Goal: Communication & Community: Answer question/provide support

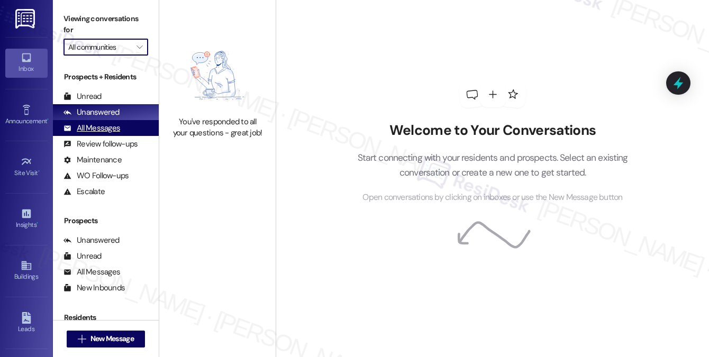
click at [107, 120] on div "All Messages (undefined)" at bounding box center [106, 128] width 106 height 16
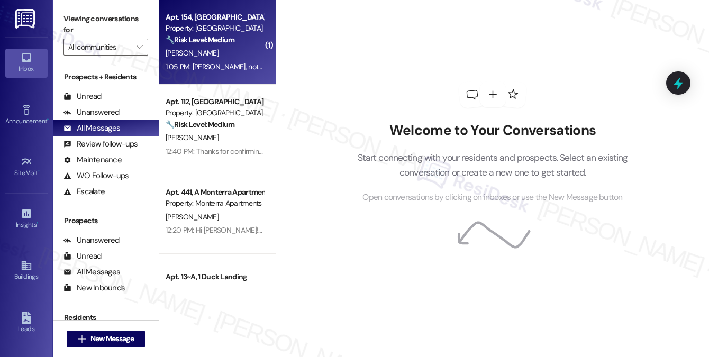
click at [231, 41] on strong "🔧 Risk Level: Medium" at bounding box center [200, 40] width 69 height 10
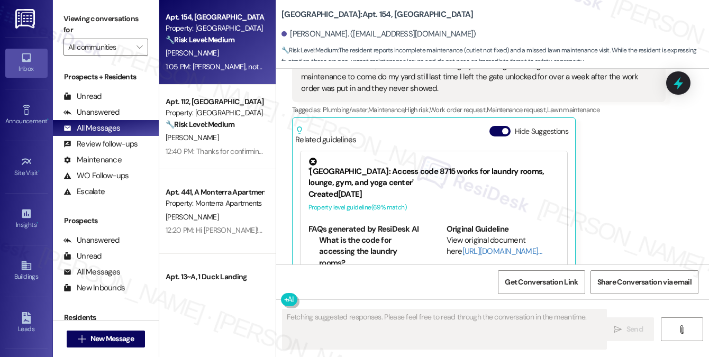
scroll to position [5450, 0]
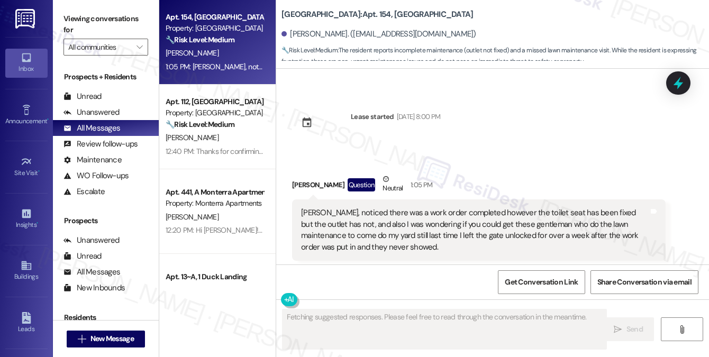
click at [412, 208] on div "[PERSON_NAME], noticed there was a work order completed however the toilet seat…" at bounding box center [475, 231] width 348 height 46
click at [411, 208] on div "[PERSON_NAME], noticed there was a work order completed however the toilet seat…" at bounding box center [475, 231] width 348 height 46
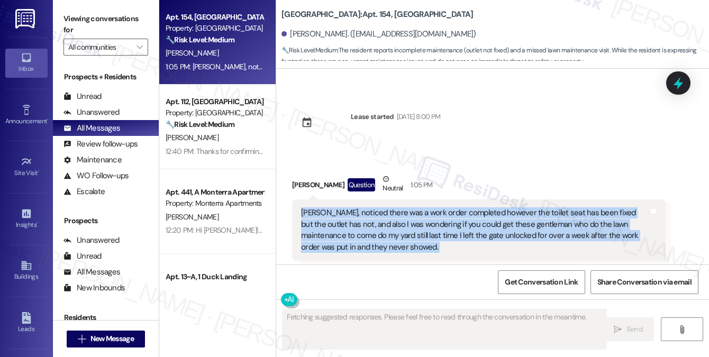
click at [411, 208] on div "[PERSON_NAME], noticed there was a work order completed however the toilet seat…" at bounding box center [475, 231] width 348 height 46
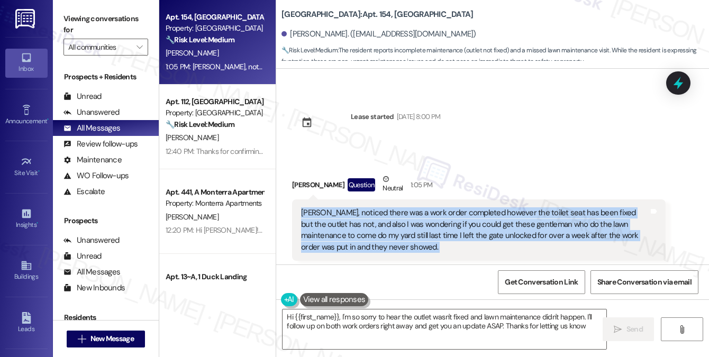
type textarea "Hi {{first_name}}, I'm so sorry to hear the outlet wasn't fixed and lawn mainte…"
click at [354, 208] on div "[PERSON_NAME], noticed there was a work order completed however the toilet seat…" at bounding box center [475, 231] width 348 height 46
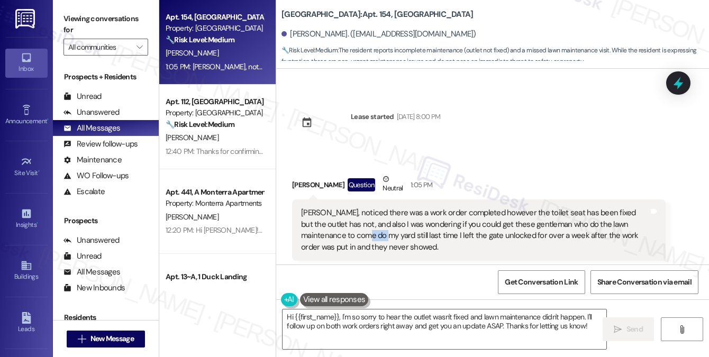
click at [354, 208] on div "[PERSON_NAME], noticed there was a work order completed however the toilet seat…" at bounding box center [475, 231] width 348 height 46
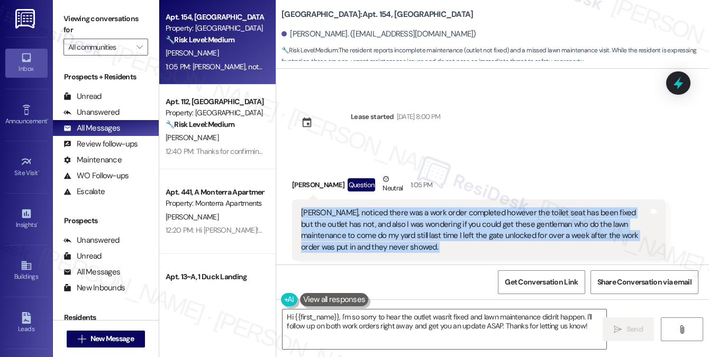
click at [354, 208] on div "[PERSON_NAME], noticed there was a work order completed however the toilet seat…" at bounding box center [475, 231] width 348 height 46
click at [379, 208] on div "[PERSON_NAME], noticed there was a work order completed however the toilet seat…" at bounding box center [475, 231] width 348 height 46
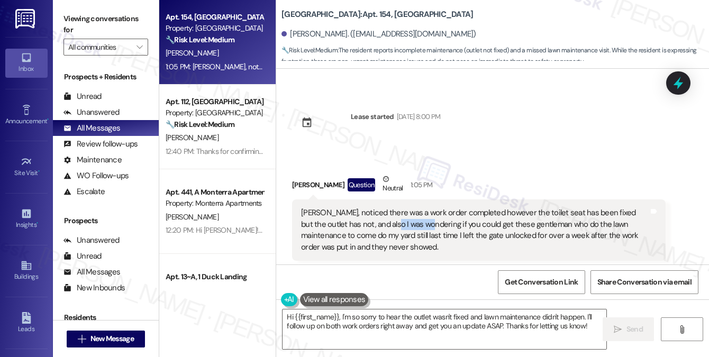
click at [379, 208] on div "[PERSON_NAME], noticed there was a work order completed however the toilet seat…" at bounding box center [475, 231] width 348 height 46
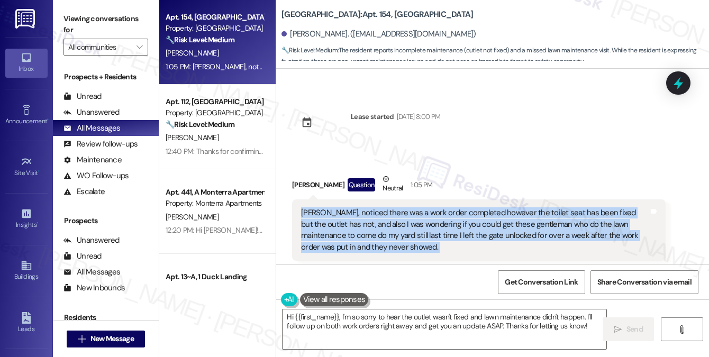
click at [379, 208] on div "[PERSON_NAME], noticed there was a work order completed however the toilet seat…" at bounding box center [475, 231] width 348 height 46
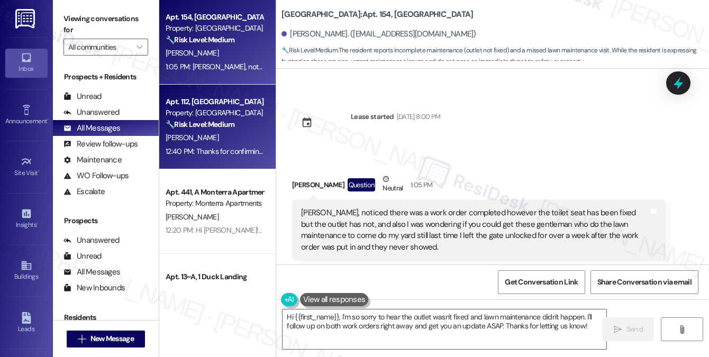
click at [222, 146] on div "12:40 PM: Thanks for confirming it's the same pet from unit 111. I'll follow up…" at bounding box center [215, 151] width 100 height 13
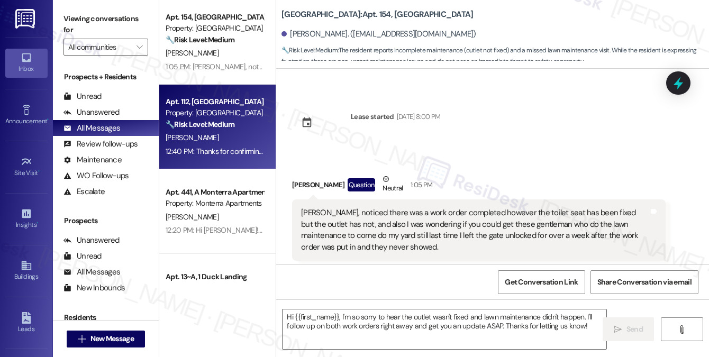
type textarea "Fetching suggested responses. Please feel free to read through the conversation…"
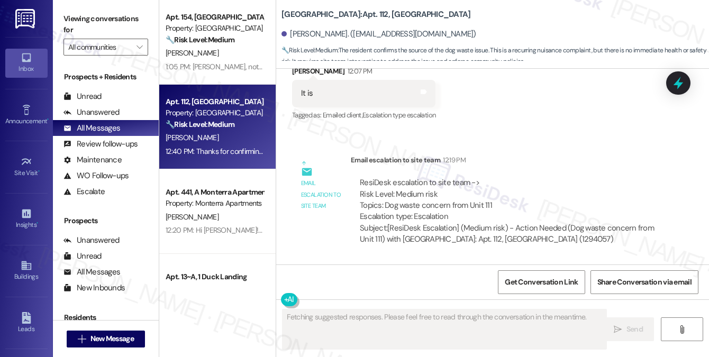
scroll to position [4885, 0]
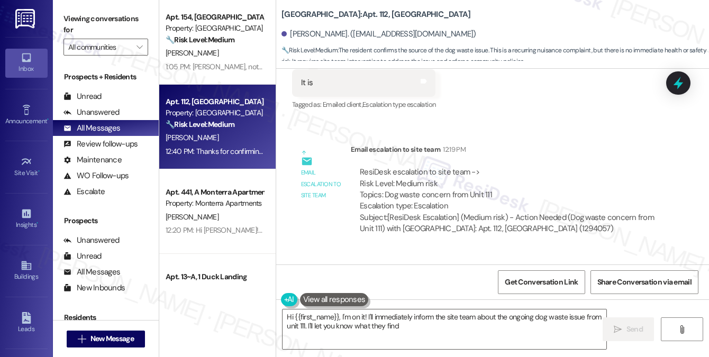
type textarea "Hi {{first_name}}, I'm on it! I'll immediately inform the site team about the o…"
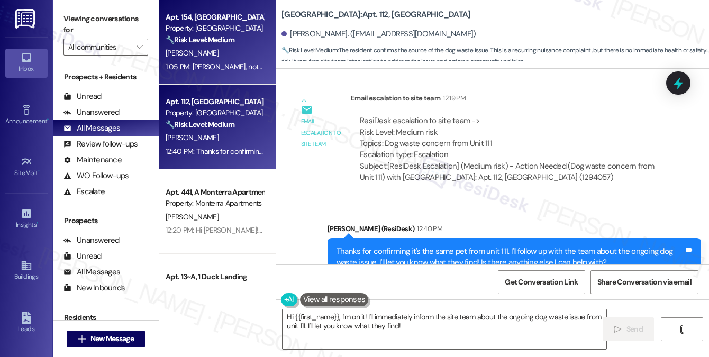
click at [239, 73] on div "1:05 PM: [PERSON_NAME], noticed there was a work order completed however the to…" at bounding box center [215, 66] width 100 height 13
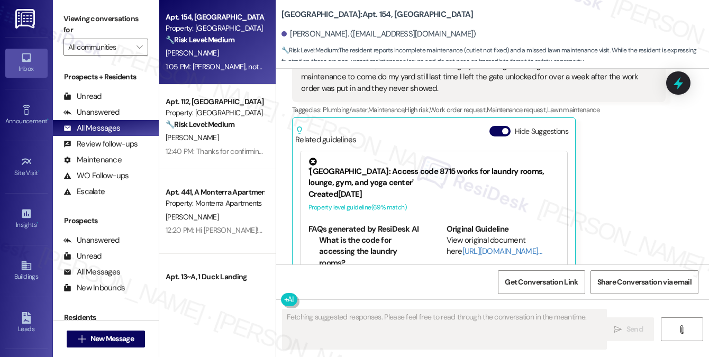
scroll to position [5450, 0]
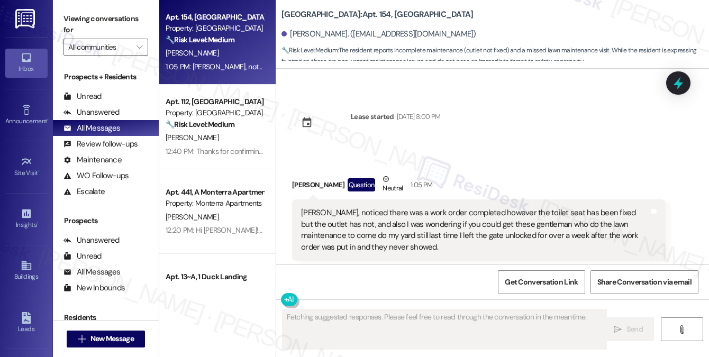
click at [428, 208] on div "[PERSON_NAME], noticed there was a work order completed however the toilet seat…" at bounding box center [475, 231] width 348 height 46
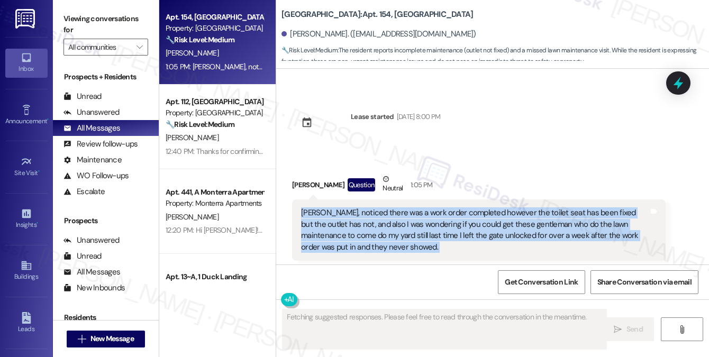
click at [428, 208] on div "[PERSON_NAME], noticed there was a work order completed however the toilet seat…" at bounding box center [475, 231] width 348 height 46
copy div "[PERSON_NAME], noticed there was a work order completed however the toilet seat…"
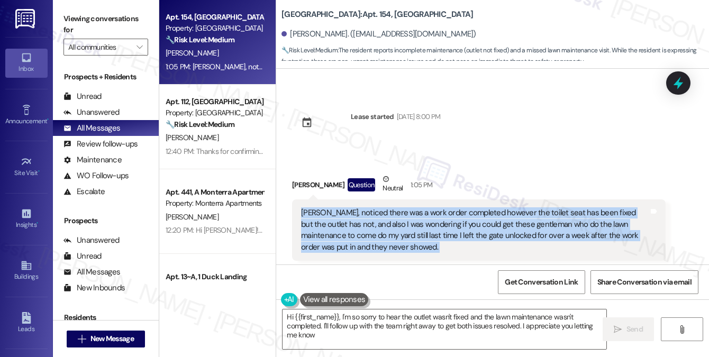
type textarea "Hi {{first_name}}, I'm so sorry to hear the outlet wasn't fixed and the lawn ma…"
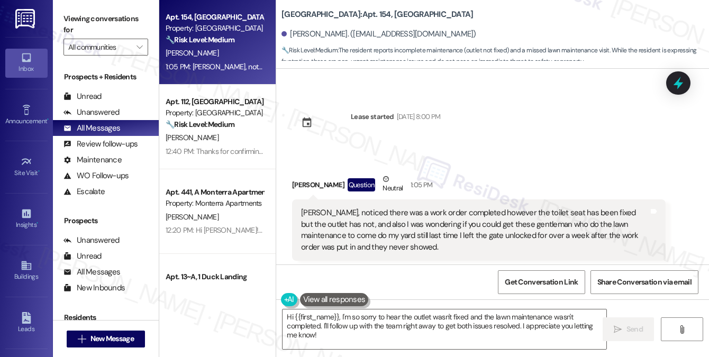
click at [98, 25] on label "Viewing conversations for" at bounding box center [106, 25] width 85 height 28
click at [480, 208] on div "[PERSON_NAME], noticed there was a work order completed however the toilet seat…" at bounding box center [475, 231] width 348 height 46
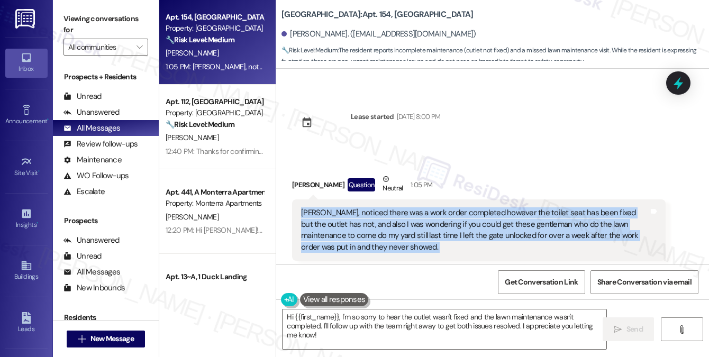
click at [480, 208] on div "[PERSON_NAME], noticed there was a work order completed however the toilet seat…" at bounding box center [475, 231] width 348 height 46
click at [448, 208] on div "[PERSON_NAME], noticed there was a work order completed however the toilet seat…" at bounding box center [475, 231] width 348 height 46
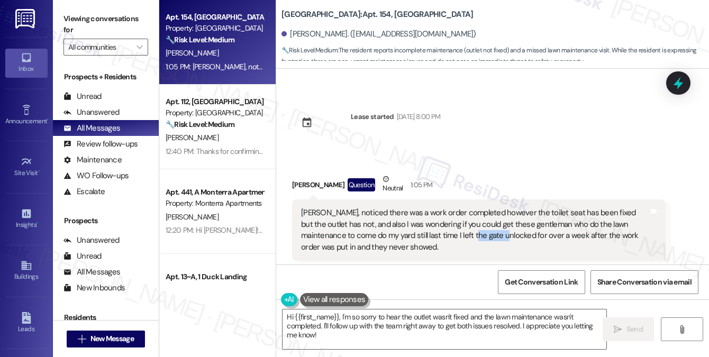
click at [448, 208] on div "[PERSON_NAME], noticed there was a work order completed however the toilet seat…" at bounding box center [475, 231] width 348 height 46
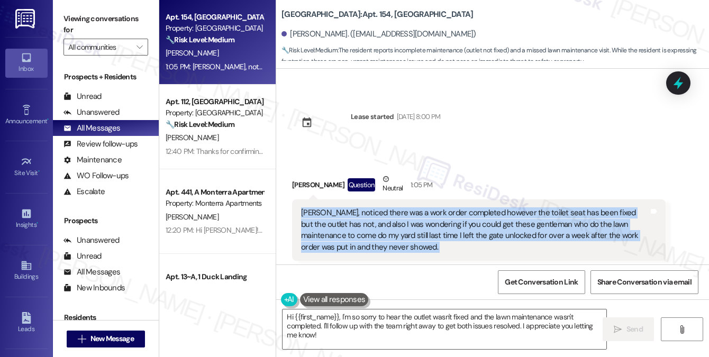
click at [448, 208] on div "[PERSON_NAME], noticed there was a work order completed however the toilet seat…" at bounding box center [475, 231] width 348 height 46
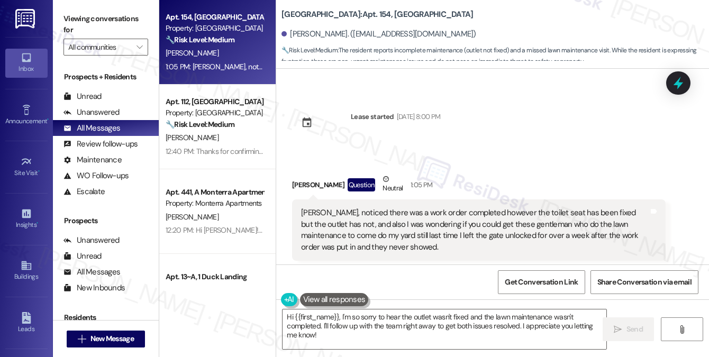
click at [86, 14] on label "Viewing conversations for" at bounding box center [106, 25] width 85 height 28
click at [375, 331] on textarea "Hi {{first_name}}, I'm so sorry to hear the outlet wasn't fixed and the lawn ma…" at bounding box center [445, 330] width 324 height 40
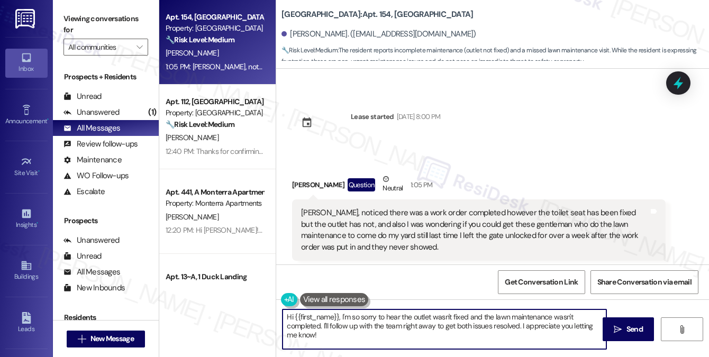
click at [375, 331] on textarea "Hi {{first_name}}, I'm so sorry to hear the outlet wasn't fixed and the lawn ma…" at bounding box center [445, 330] width 324 height 40
click at [343, 337] on textarea "Hi {{first_name}}, I'm so sorry to hear the outlet wasn't fixed and the lawn ma…" at bounding box center [445, 330] width 324 height 40
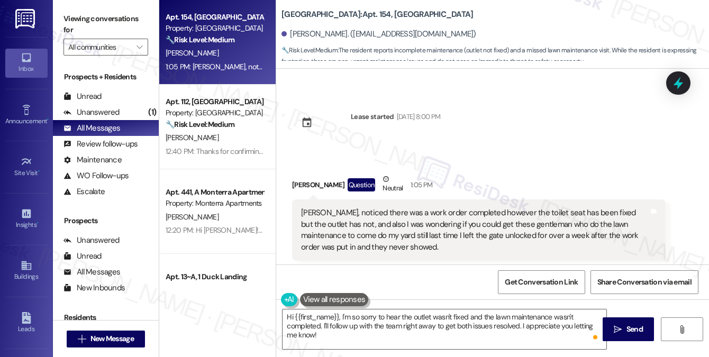
click at [106, 17] on label "Viewing conversations for" at bounding box center [106, 25] width 85 height 28
drag, startPoint x: 389, startPoint y: 22, endPoint x: 379, endPoint y: 20, distance: 10.2
click at [380, 20] on b "[GEOGRAPHIC_DATA]: Apt. 154, [GEOGRAPHIC_DATA]" at bounding box center [378, 14] width 192 height 11
drag, startPoint x: 394, startPoint y: 15, endPoint x: 396, endPoint y: 8, distance: 7.1
click at [396, 9] on b "[GEOGRAPHIC_DATA]: Apt. 154, [GEOGRAPHIC_DATA]" at bounding box center [378, 14] width 192 height 11
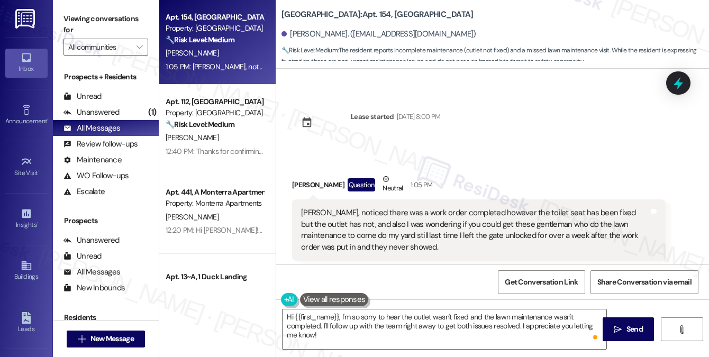
copy b "[GEOGRAPHIC_DATA]"
click at [505, 91] on div "WO Opened request: Spiders in ... [DATE] 8:33 AM Status : New Show details Surv…" at bounding box center [492, 167] width 433 height 196
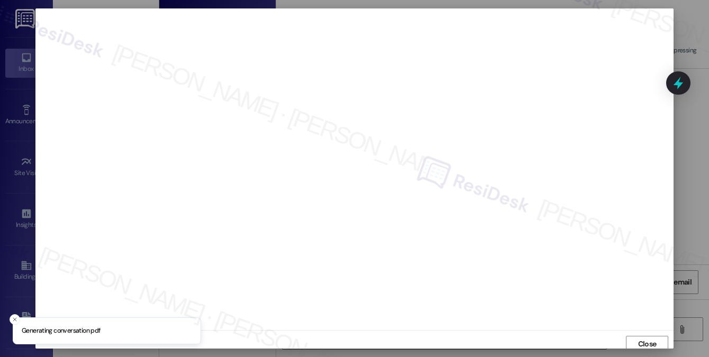
scroll to position [4, 0]
click at [650, 337] on span "Close" at bounding box center [647, 340] width 19 height 11
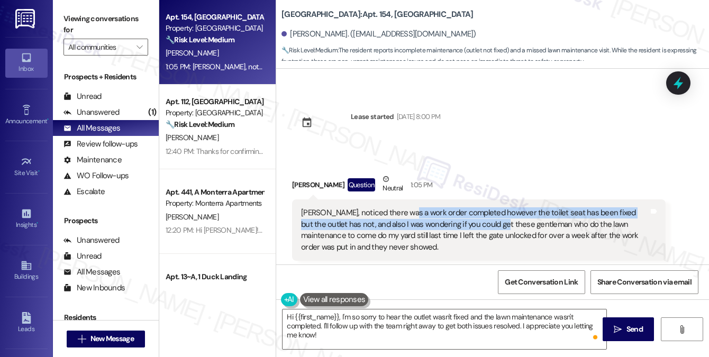
drag, startPoint x: 405, startPoint y: 183, endPoint x: 485, endPoint y: 190, distance: 80.2
click at [485, 208] on div "[PERSON_NAME], noticed there was a work order completed however the toilet seat…" at bounding box center [475, 231] width 348 height 46
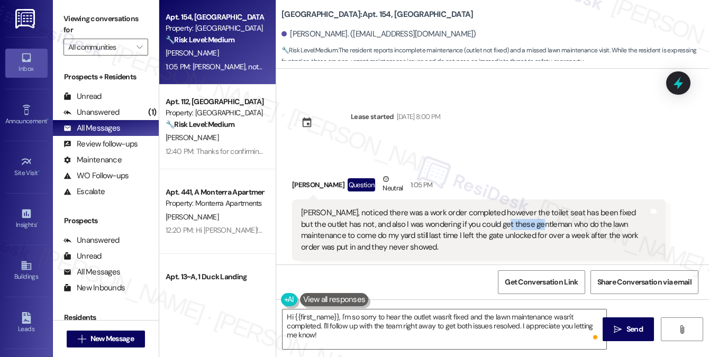
click at [485, 208] on div "[PERSON_NAME], noticed there was a work order completed however the toilet seat…" at bounding box center [475, 231] width 348 height 46
click at [502, 208] on div "[PERSON_NAME], noticed there was a work order completed however the toilet seat…" at bounding box center [475, 231] width 348 height 46
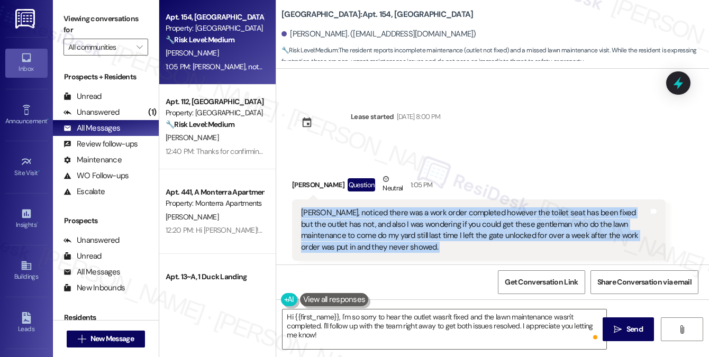
click at [502, 208] on div "[PERSON_NAME], noticed there was a work order completed however the toilet seat…" at bounding box center [475, 231] width 348 height 46
click at [398, 208] on div "[PERSON_NAME], noticed there was a work order completed however the toilet seat…" at bounding box center [475, 231] width 348 height 46
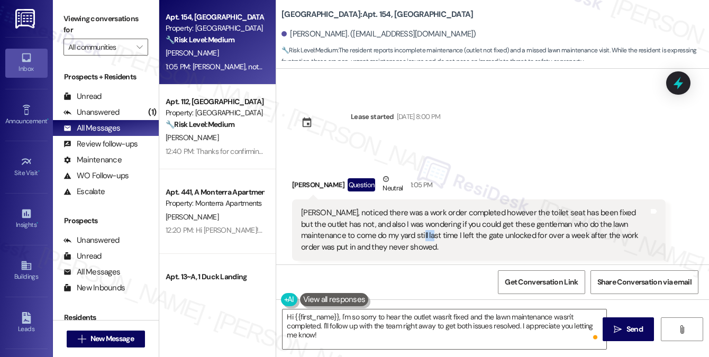
click at [398, 208] on div "[PERSON_NAME], noticed there was a work order completed however the toilet seat…" at bounding box center [475, 231] width 348 height 46
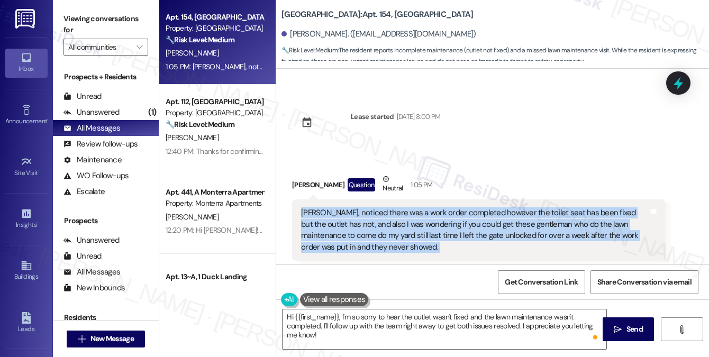
click at [398, 208] on div "[PERSON_NAME], noticed there was a work order completed however the toilet seat…" at bounding box center [475, 231] width 348 height 46
click at [678, 82] on icon at bounding box center [678, 83] width 13 height 16
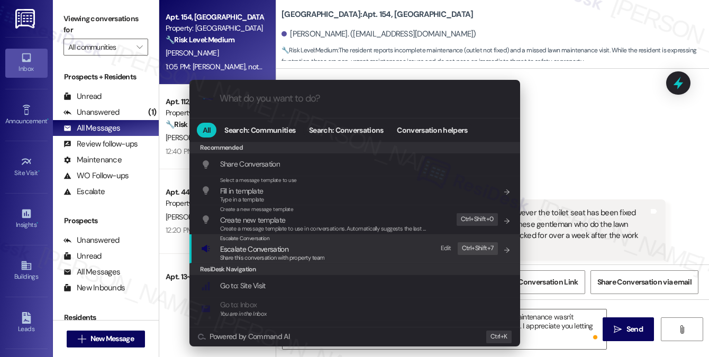
click at [330, 248] on div "Escalate Conversation Escalate Conversation Share this conversation with proper…" at bounding box center [356, 249] width 310 height 29
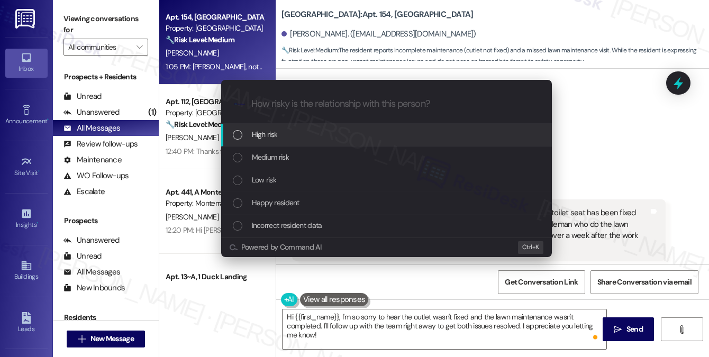
click at [601, 122] on div "Escalate Conversation How risky is the relationship with this person? Topics (e…" at bounding box center [354, 178] width 709 height 357
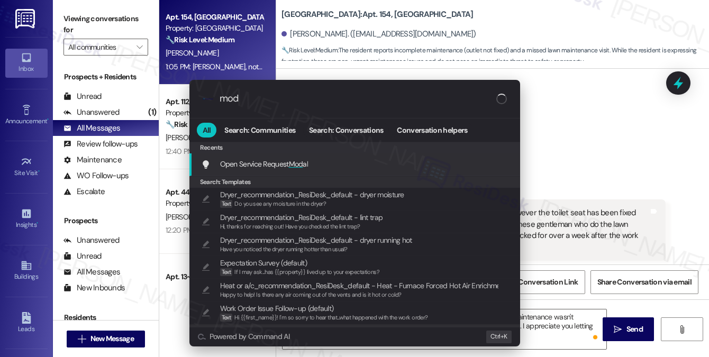
type input "moda"
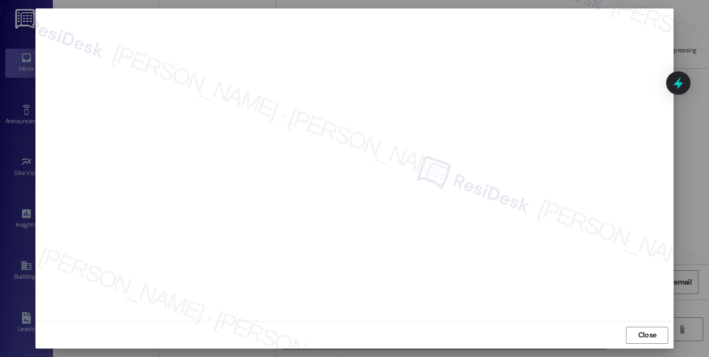
scroll to position [0, 0]
click at [627, 342] on button "Close" at bounding box center [647, 344] width 42 height 17
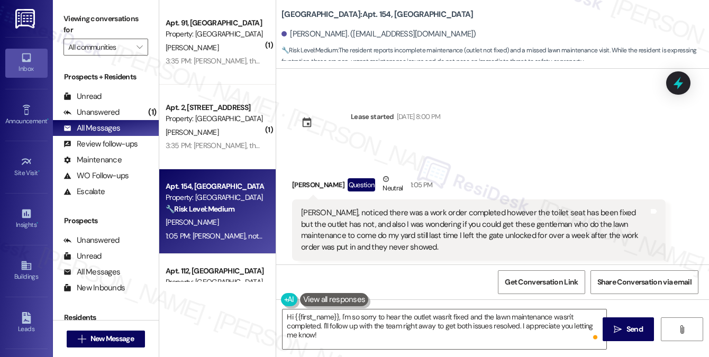
drag, startPoint x: 122, startPoint y: 10, endPoint x: 127, endPoint y: 12, distance: 5.9
click at [122, 10] on div "Viewing conversations for All communities " at bounding box center [106, 33] width 106 height 66
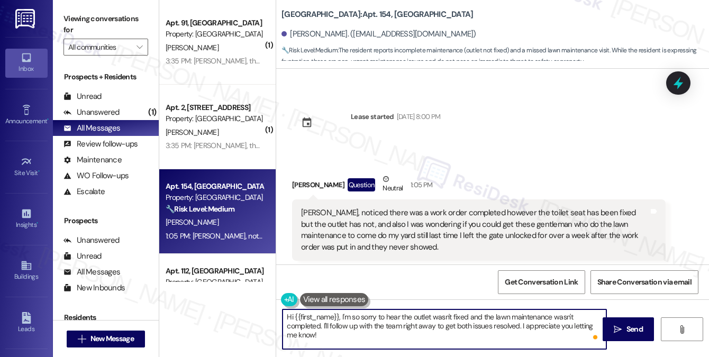
click at [396, 319] on textarea "Hi {{first_name}}, I'm so sorry to hear the outlet wasn't fixed and the lawn ma…" at bounding box center [445, 330] width 324 height 40
click at [375, 327] on textarea "Hi {{first_name}}, I'm so sorry to hear the outlet wasn't fixed and the lawn ma…" at bounding box center [445, 330] width 324 height 40
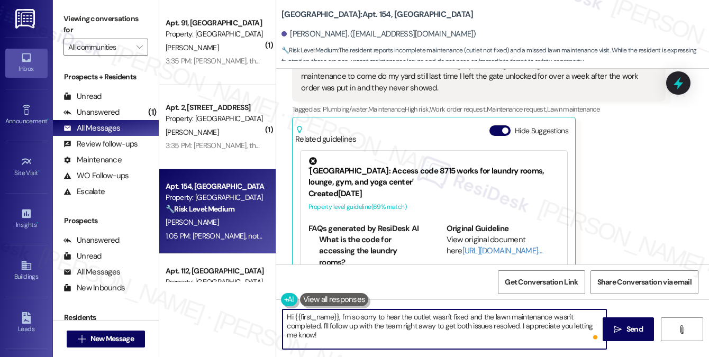
click at [467, 330] on textarea "Hi {{first_name}}, I'm so sorry to hear the outlet wasn't fixed and the lawn ma…" at bounding box center [445, 330] width 324 height 40
click at [412, 332] on textarea "Hi {{first_name}}, I'm so sorry to hear the outlet wasn't fixed and the lawn ma…" at bounding box center [445, 330] width 324 height 40
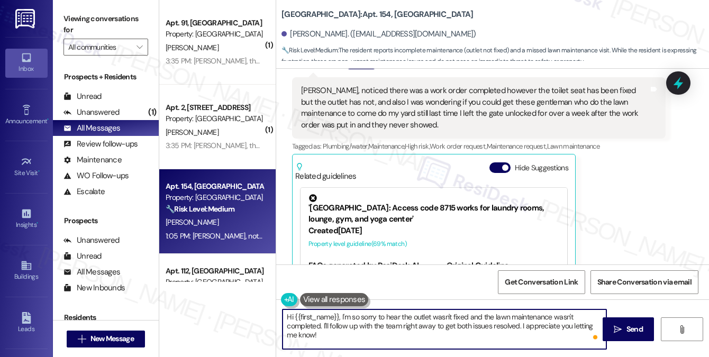
scroll to position [5556, 0]
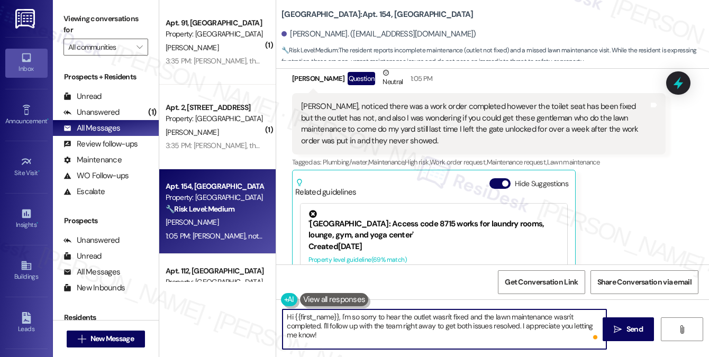
click at [343, 314] on textarea "Hi {{first_name}}, I'm so sorry to hear the outlet wasn't fixed and the lawn ma…" at bounding box center [445, 330] width 324 height 40
click at [349, 315] on textarea "Hi {{first_name}}, I'm so sorry to hear the outlet wasn't fixed and the lawn ma…" at bounding box center [445, 330] width 324 height 40
click at [379, 317] on textarea "Hi {{first_name}}, I'm so sorry to hear the outlet wasn't fixed and the lawn ma…" at bounding box center [445, 330] width 324 height 40
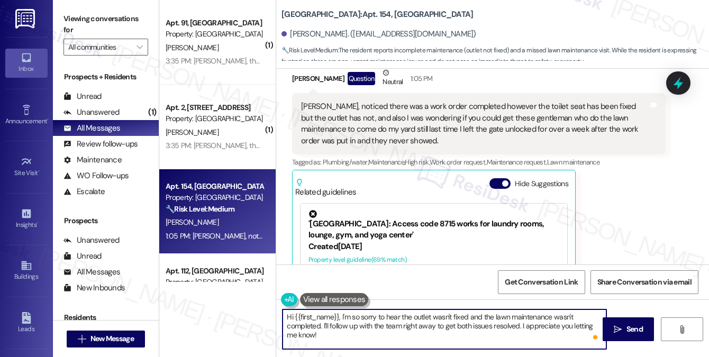
click at [379, 317] on textarea "Hi {{first_name}}, I'm so sorry to hear the outlet wasn't fixed and the lawn ma…" at bounding box center [445, 330] width 324 height 40
click at [321, 326] on textarea "Hi {{first_name}}, I'm so sorry to hear the outlet wasn't fixed and the lawn ma…" at bounding box center [445, 330] width 324 height 40
click at [363, 327] on textarea "Hi {{first_name}}, I'm so sorry to hear the outlet wasn't fixed and the lawn ma…" at bounding box center [445, 330] width 324 height 40
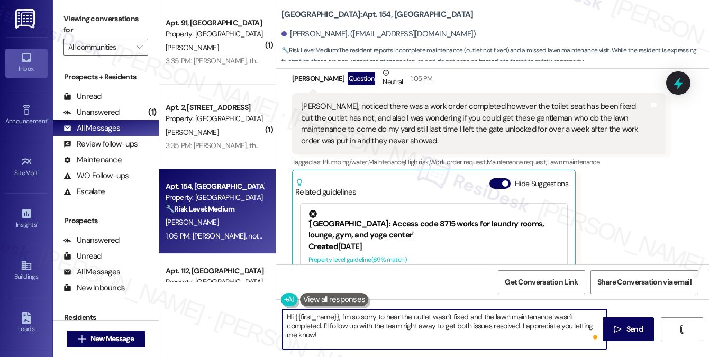
click at [363, 327] on textarea "Hi {{first_name}}, I'm so sorry to hear the outlet wasn't fixed and the lawn ma…" at bounding box center [445, 330] width 324 height 40
click at [427, 331] on textarea "Hi {{first_name}}, I'm so sorry to hear the outlet wasn't fixed and the lawn ma…" at bounding box center [445, 330] width 324 height 40
drag, startPoint x: 401, startPoint y: 326, endPoint x: 434, endPoint y: 327, distance: 33.4
click at [434, 327] on textarea "Hi {{first_name}}, I'm so sorry to hear the outlet wasn't fixed and the lawn ma…" at bounding box center [445, 330] width 324 height 40
click at [462, 323] on textarea "Hi {{first_name}}, I'm so sorry to hear the outlet wasn't fixed and the lawn ma…" at bounding box center [445, 330] width 324 height 40
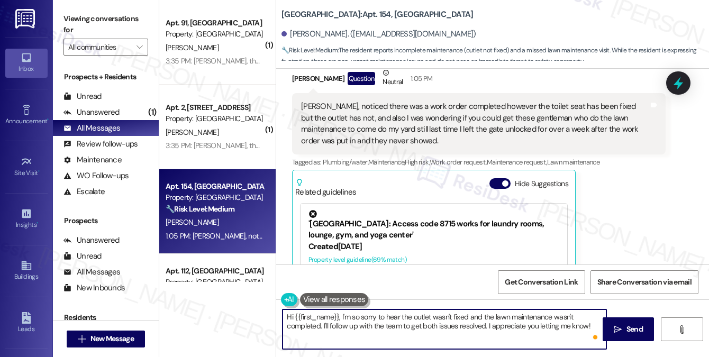
click at [462, 323] on textarea "Hi {{first_name}}, I'm so sorry to hear the outlet wasn't fixed and the lawn ma…" at bounding box center [445, 330] width 324 height 40
click at [504, 331] on textarea "Hi {{first_name}}, I'm so sorry to hear the outlet wasn't fixed and the lawn ma…" at bounding box center [445, 330] width 324 height 40
drag, startPoint x: 591, startPoint y: 324, endPoint x: 561, endPoint y: 325, distance: 30.2
click at [561, 325] on textarea "Hi {{first_name}}, I'm so sorry to hear the outlet wasn't fixed and the lawn ma…" at bounding box center [445, 330] width 324 height 40
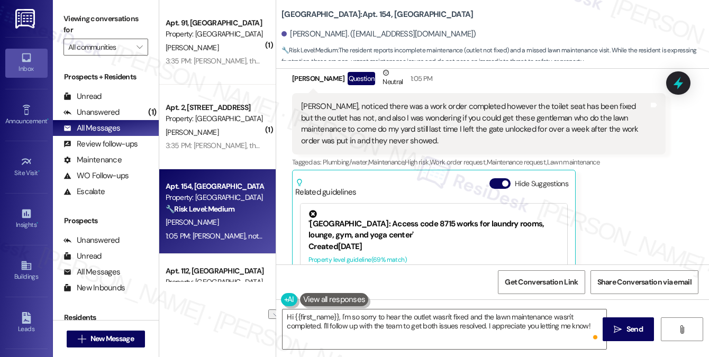
click at [136, 16] on label "Viewing conversations for" at bounding box center [106, 25] width 85 height 28
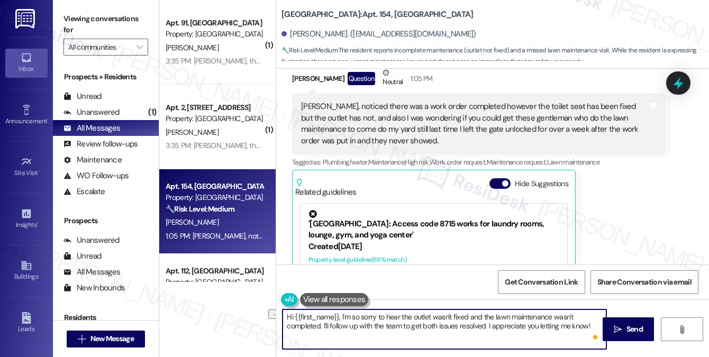
drag, startPoint x: 591, startPoint y: 328, endPoint x: 488, endPoint y: 329, distance: 103.2
click at [488, 329] on textarea "Hi {{first_name}}, I'm so sorry to hear the outlet wasn't fixed and the lawn ma…" at bounding box center [445, 330] width 324 height 40
click at [428, 323] on textarea "Hi {{first_name}}, I'm so sorry to hear the outlet wasn't fixed and the lawn ma…" at bounding box center [445, 330] width 324 height 40
drag, startPoint x: 592, startPoint y: 327, endPoint x: 517, endPoint y: 326, distance: 75.2
click at [514, 328] on textarea "Hi {{first_name}}, I'm so sorry to hear the outlet wasn't fixed and the lawn ma…" at bounding box center [445, 330] width 324 height 40
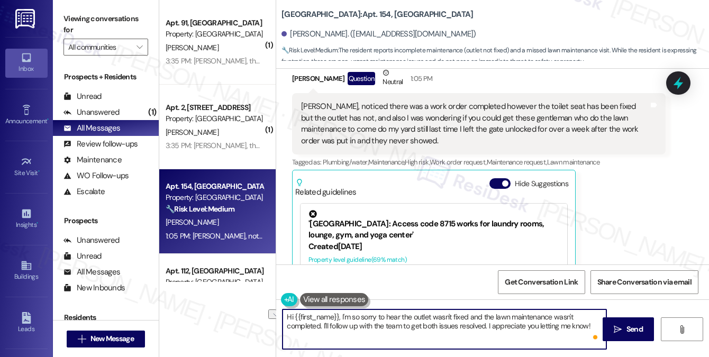
click at [322, 325] on textarea "Hi {{first_name}}, I'm so sorry to hear the outlet wasn't fixed and the lawn ma…" at bounding box center [445, 330] width 324 height 40
click at [434, 335] on textarea "Hi {{first_name}}, I'm so sorry to hear the outlet wasn't fixed and the lawn ma…" at bounding box center [445, 330] width 324 height 40
drag, startPoint x: 436, startPoint y: 335, endPoint x: 317, endPoint y: 333, distance: 119.7
click at [317, 333] on textarea "Hi {{first_name}}, I'm so sorry to hear the outlet wasn't fixed and the lawn ma…" at bounding box center [445, 330] width 324 height 40
click at [412, 334] on textarea "Hi {{first_name}}, I'm so sorry to hear the outlet wasn't fixed and the lawn ma…" at bounding box center [445, 330] width 324 height 40
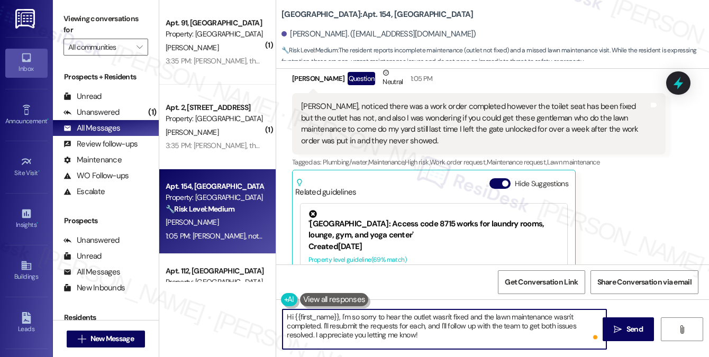
click at [420, 334] on textarea "Hi {{first_name}}, I'm so sorry to hear the outlet wasn't fixed and the lawn ma…" at bounding box center [445, 330] width 324 height 40
type textarea "Hi {{first_name}}, I'm so sorry to hear the outlet wasn't fixed and the lawn ma…"
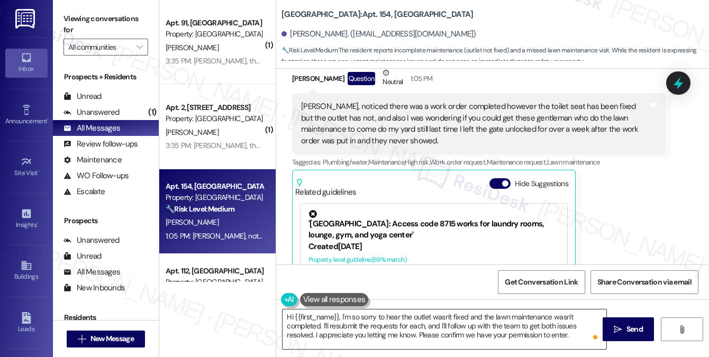
scroll to position [970, 0]
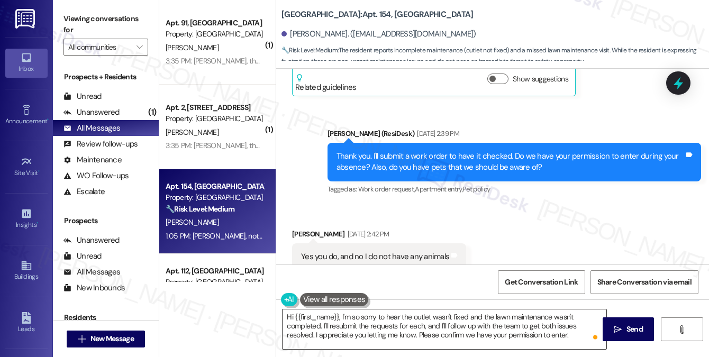
click at [571, 330] on textarea "Hi {{first_name}}, I'm so sorry to hear the outlet wasn't fixed and the lawn ma…" at bounding box center [445, 330] width 324 height 40
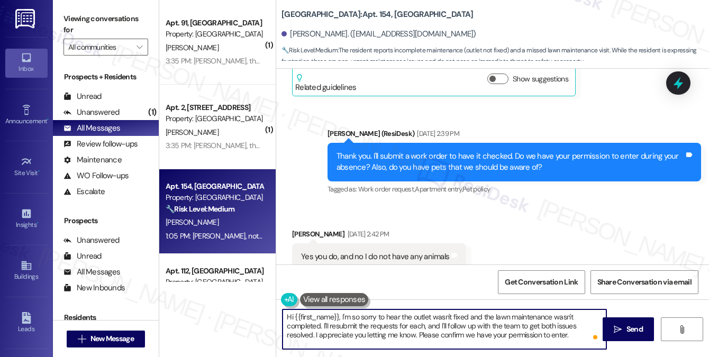
click at [574, 340] on textarea "Hi {{first_name}}, I'm so sorry to hear the outlet wasn't fixed and the lawn ma…" at bounding box center [445, 330] width 324 height 40
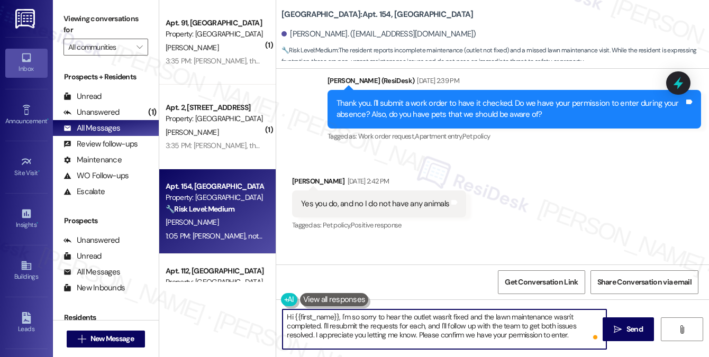
scroll to position [1288, 0]
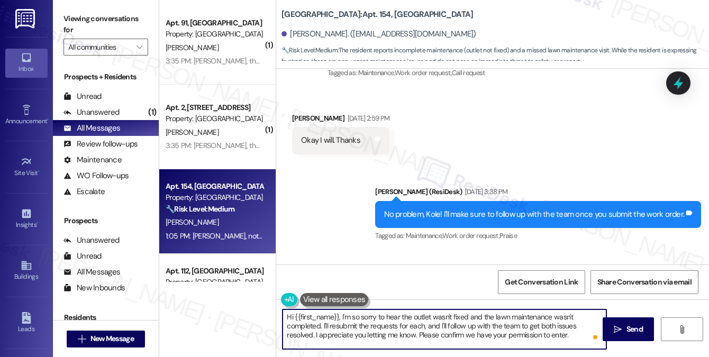
click at [394, 321] on textarea "Hi {{first_name}}, I'm so sorry to hear the outlet wasn't fixed and the lawn ma…" at bounding box center [445, 330] width 324 height 40
click at [555, 323] on textarea "Hi {{first_name}}, I'm so sorry to hear the outlet wasn't fixed and the lawn ma…" at bounding box center [445, 330] width 324 height 40
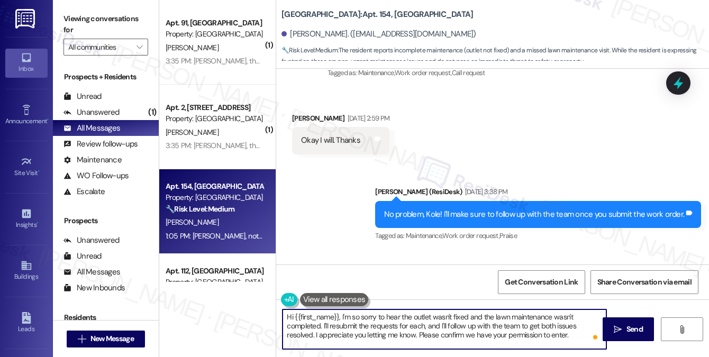
click at [555, 323] on textarea "Hi {{first_name}}, I'm so sorry to hear the outlet wasn't fixed and the lawn ma…" at bounding box center [445, 330] width 324 height 40
click at [416, 327] on textarea "Hi {{first_name}}, I'm so sorry to hear the outlet wasn't fixed and the lawn ma…" at bounding box center [445, 330] width 324 height 40
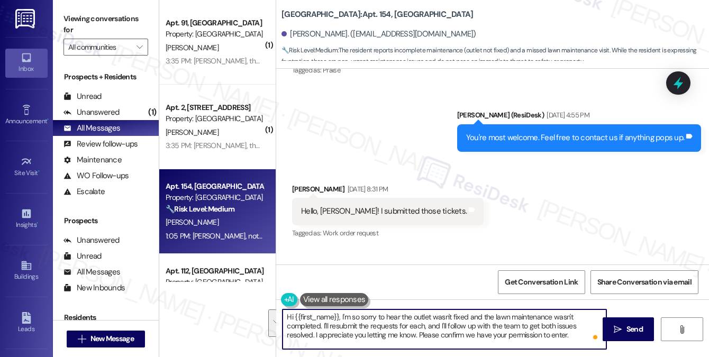
scroll to position [1923, 0]
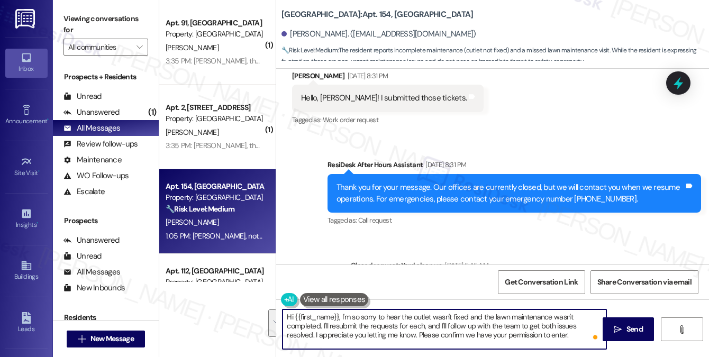
click at [428, 336] on textarea "Hi {{first_name}}, I'm so sorry to hear the outlet wasn't fixed and the lawn ma…" at bounding box center [445, 330] width 324 height 40
click at [579, 340] on textarea "Hi {{first_name}}, I'm so sorry to hear the outlet wasn't fixed and the lawn ma…" at bounding box center [445, 330] width 324 height 40
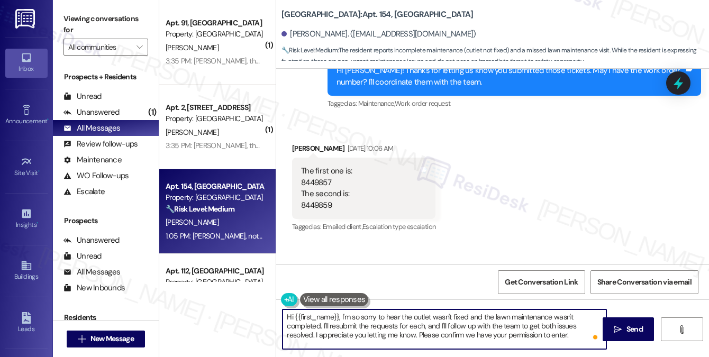
scroll to position [2400, 0]
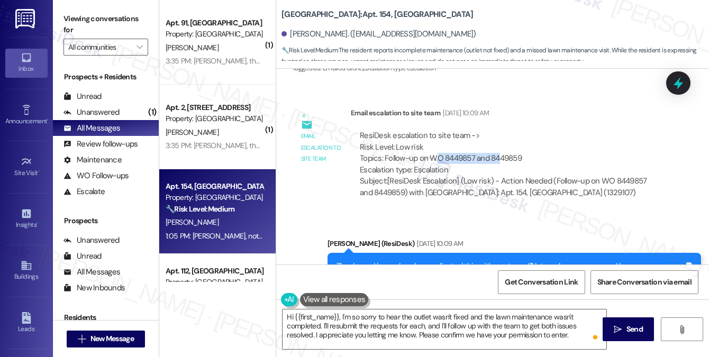
drag, startPoint x: 434, startPoint y: 147, endPoint x: 497, endPoint y: 146, distance: 63.0
click at [497, 146] on div "ResiDesk escalation to site team -> Risk Level: Low risk Topics: Follow-up on W…" at bounding box center [508, 153] width 297 height 46
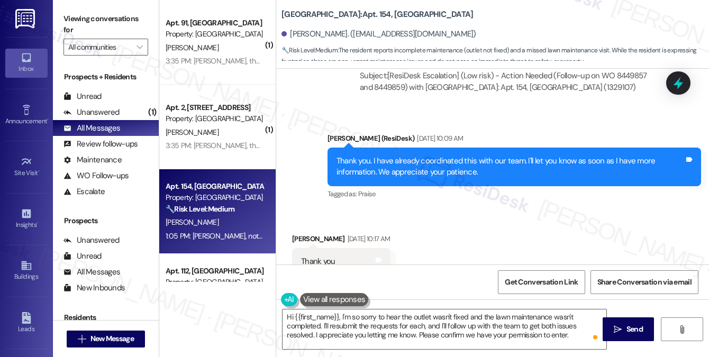
scroll to position [2506, 0]
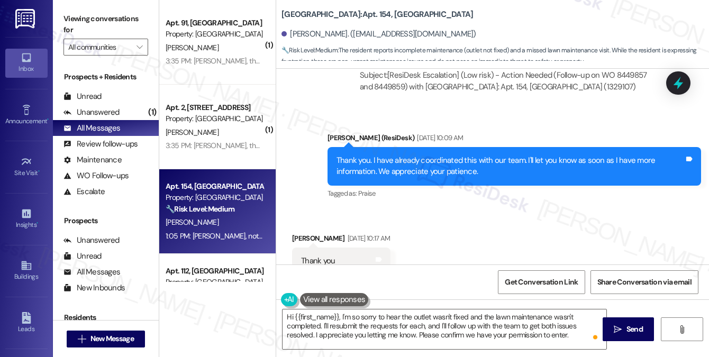
click at [451, 165] on div "Thank you. I have already coordinated this with our team. I'll let you know as …" at bounding box center [511, 166] width 348 height 23
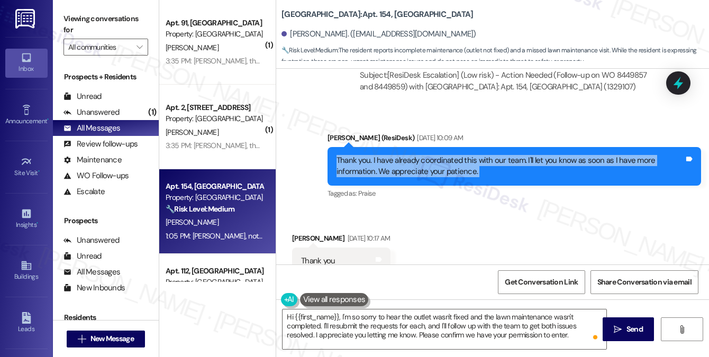
click at [451, 165] on div "Thank you. I have already coordinated this with our team. I'll let you know as …" at bounding box center [511, 166] width 348 height 23
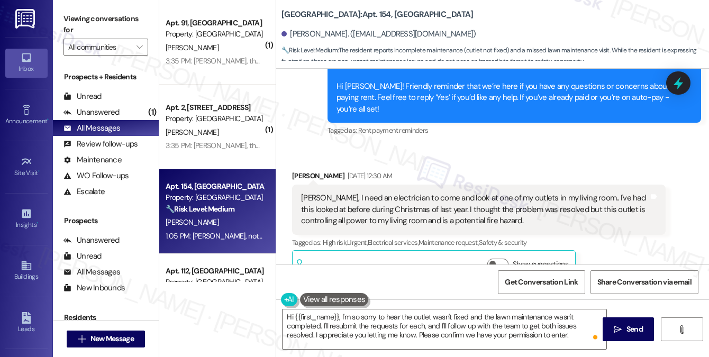
scroll to position [3935, 0]
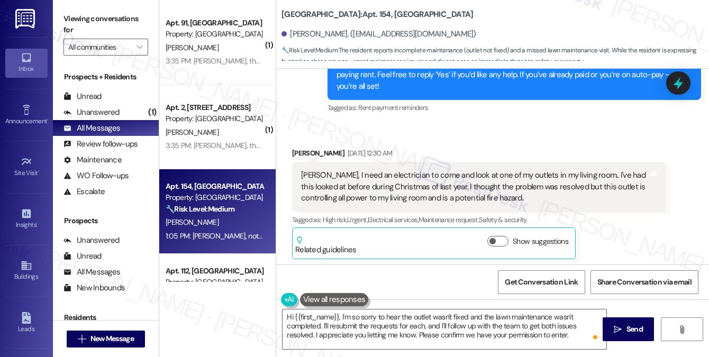
click at [422, 162] on div "[PERSON_NAME], I need an electrician to come and look at one of my outlets in m…" at bounding box center [479, 187] width 374 height 50
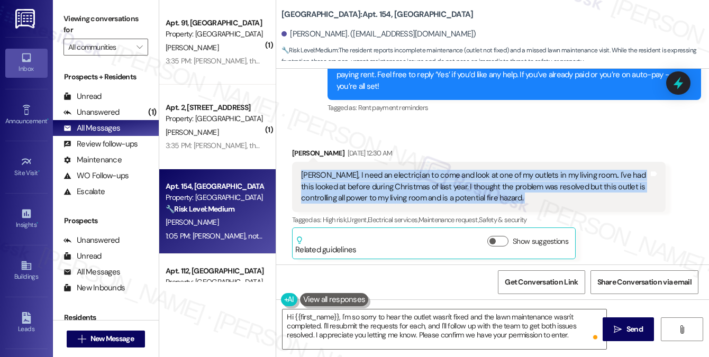
click at [422, 162] on div "[PERSON_NAME], I need an electrician to come and look at one of my outlets in m…" at bounding box center [479, 187] width 374 height 50
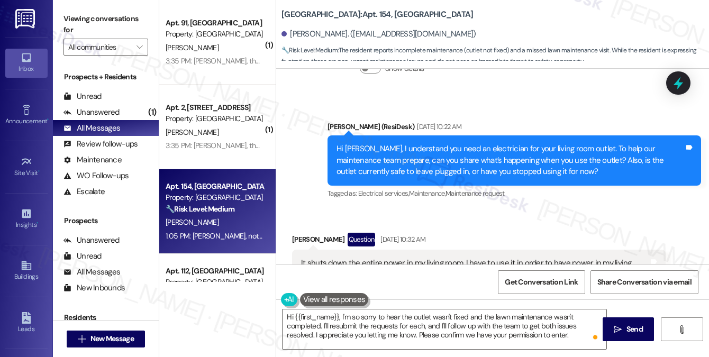
scroll to position [4253, 0]
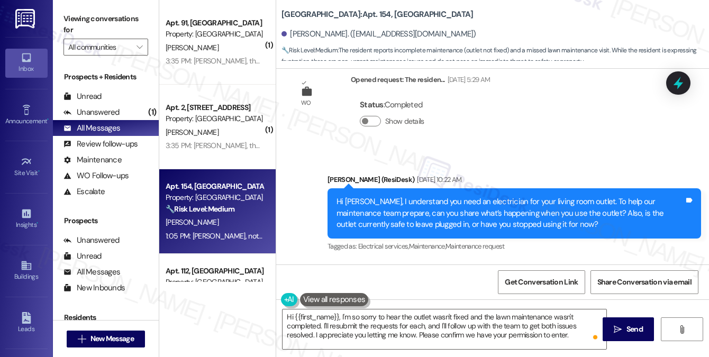
click at [430, 196] on div "Hi [PERSON_NAME], I understand you need an electrician for your living room out…" at bounding box center [511, 213] width 348 height 34
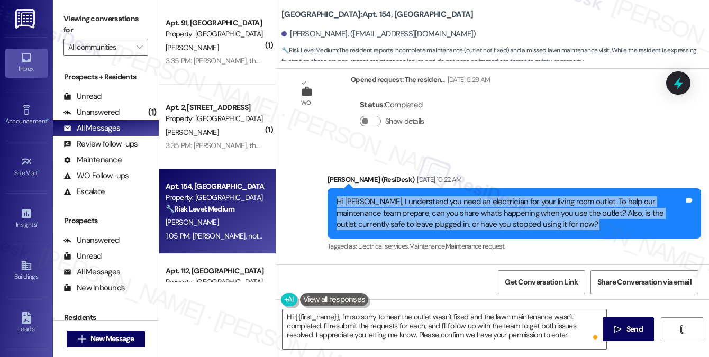
click at [430, 196] on div "Hi [PERSON_NAME], I understand you need an electrician for your living room out…" at bounding box center [511, 213] width 348 height 34
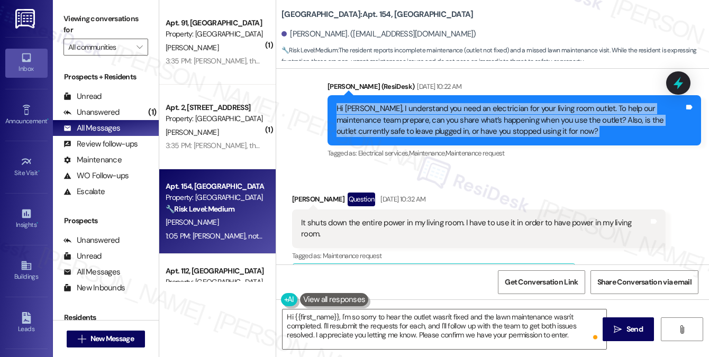
scroll to position [4358, 0]
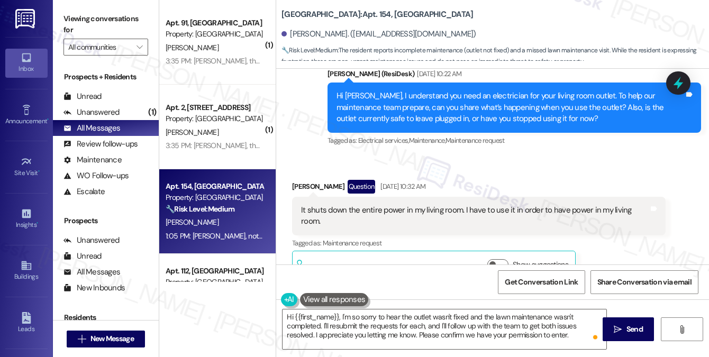
click at [421, 205] on div "It shuts down the entire power in my living room. I have to use it in order to …" at bounding box center [475, 216] width 348 height 23
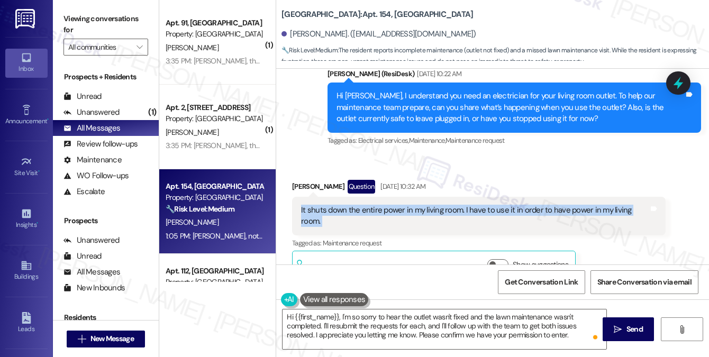
click at [421, 205] on div "It shuts down the entire power in my living room. I have to use it in order to …" at bounding box center [475, 216] width 348 height 23
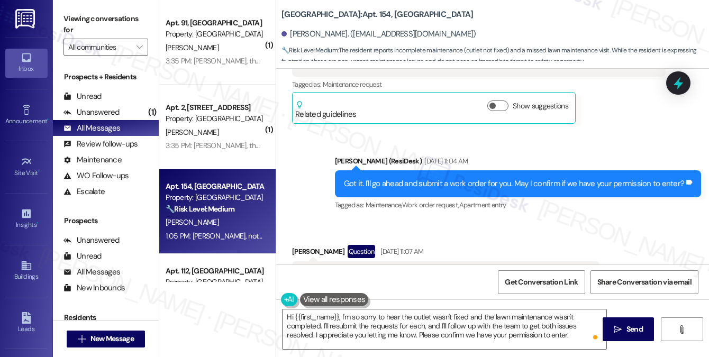
click at [433, 178] on div "Got it. I'll go ahead and submit a work order for you. May I confirm if we have…" at bounding box center [514, 183] width 340 height 11
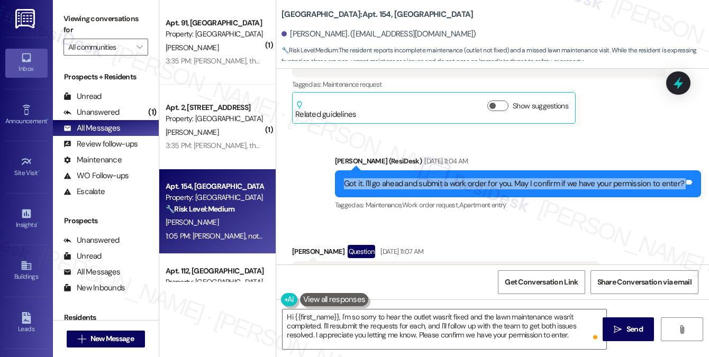
click at [433, 178] on div "Got it. I'll go ahead and submit a work order for you. May I confirm if we have…" at bounding box center [514, 183] width 340 height 11
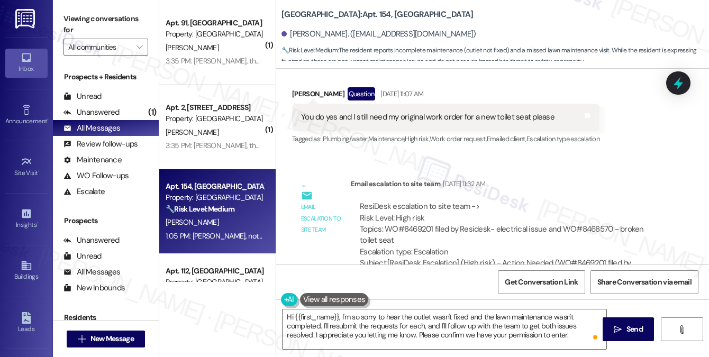
scroll to position [4676, 0]
click at [388, 111] on div "You do yes and I still need my original work order for a new toilet seat please" at bounding box center [428, 116] width 254 height 11
click at [386, 111] on div "You do yes and I still need my original work order for a new toilet seat please" at bounding box center [428, 116] width 254 height 11
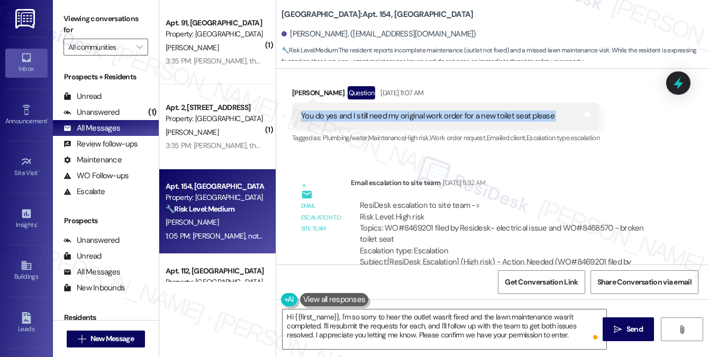
click at [386, 111] on div "You do yes and I still need my original work order for a new toilet seat please" at bounding box center [428, 116] width 254 height 11
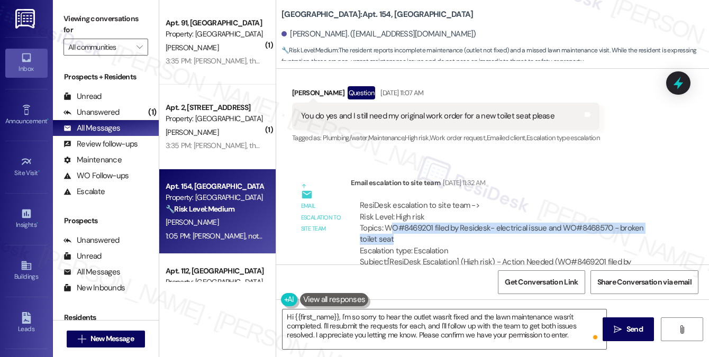
drag, startPoint x: 388, startPoint y: 199, endPoint x: 523, endPoint y: 211, distance: 135.5
click at [523, 211] on div "ResiDesk escalation to site team -> Risk Level: High risk Topics: WO#8469201 fi…" at bounding box center [508, 228] width 297 height 57
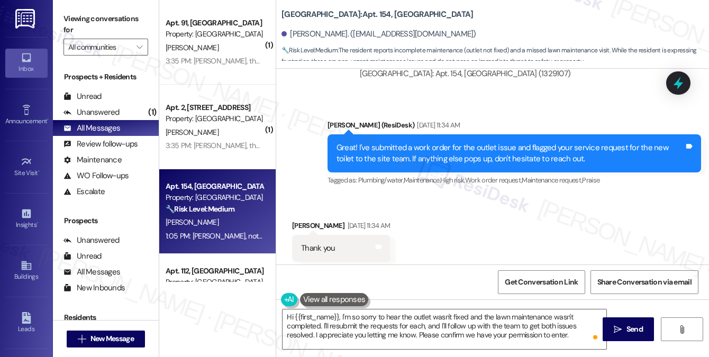
scroll to position [4888, 0]
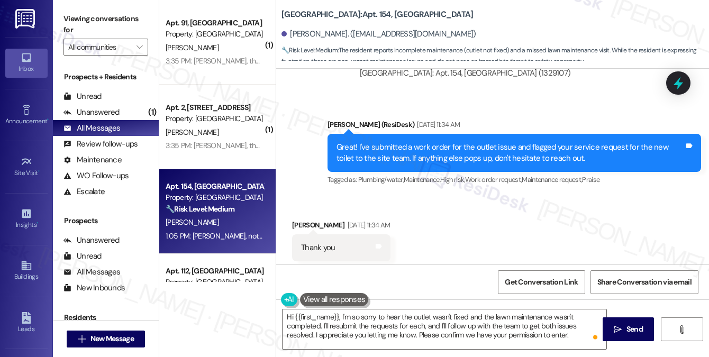
click at [448, 142] on div "Great! I've submitted a work order for the outlet issue and flagged your servic…" at bounding box center [511, 153] width 348 height 23
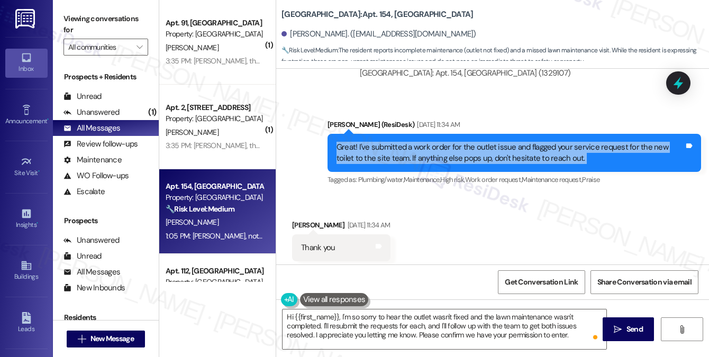
click at [448, 142] on div "Great! I've submitted a work order for the outlet issue and flagged your servic…" at bounding box center [511, 153] width 348 height 23
click at [466, 142] on div "Great! I've submitted a work order for the outlet issue and flagged your servic…" at bounding box center [511, 153] width 348 height 23
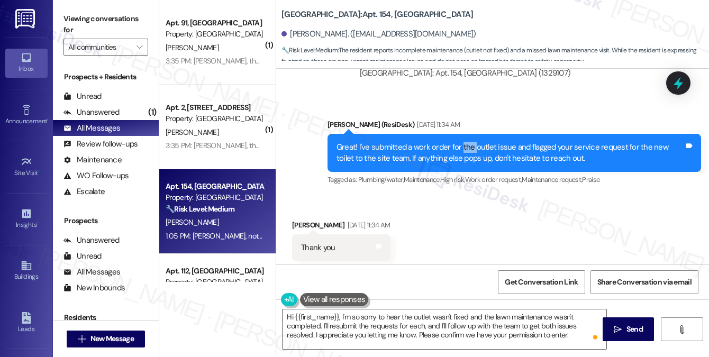
click at [466, 142] on div "Great! I've submitted a work order for the outlet issue and flagged your servic…" at bounding box center [511, 153] width 348 height 23
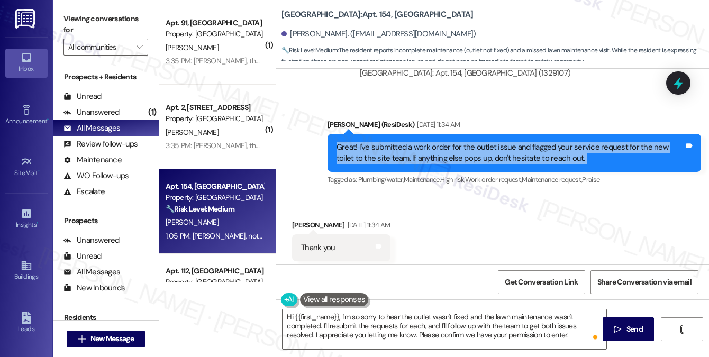
click at [466, 142] on div "Great! I've submitted a work order for the outlet issue and flagged your servic…" at bounding box center [511, 153] width 348 height 23
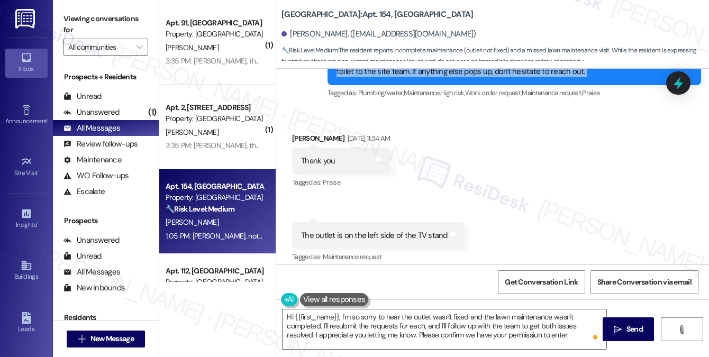
scroll to position [5047, 0]
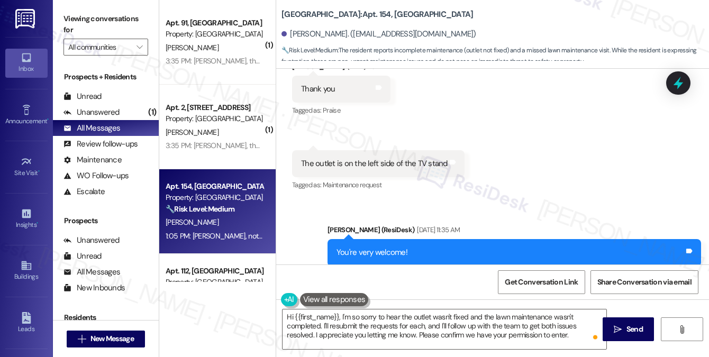
click at [385, 158] on div "The outlet is on the left side of the TV stand" at bounding box center [374, 163] width 147 height 11
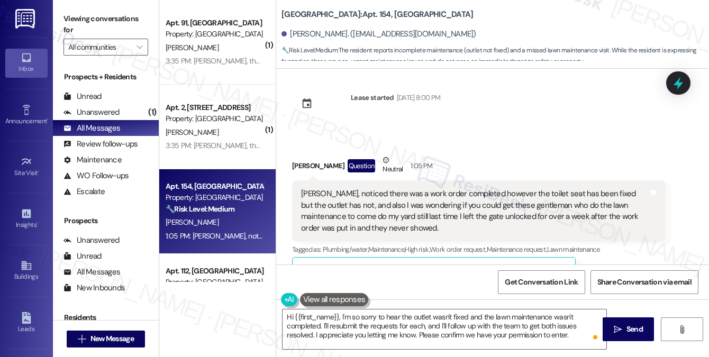
scroll to position [5470, 0]
click at [403, 187] on div "[PERSON_NAME], noticed there was a work order completed however the toilet seat…" at bounding box center [475, 210] width 348 height 46
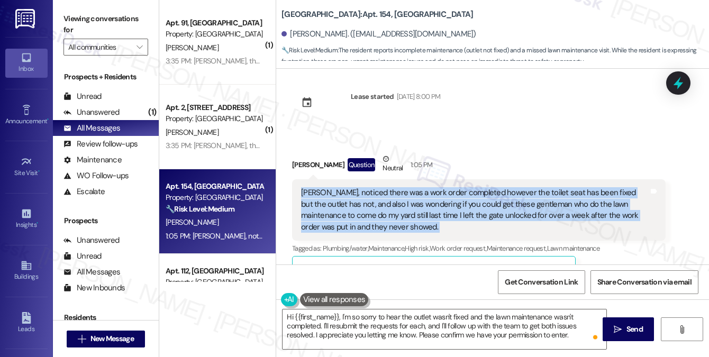
click at [403, 187] on div "[PERSON_NAME], noticed there was a work order completed however the toilet seat…" at bounding box center [475, 210] width 348 height 46
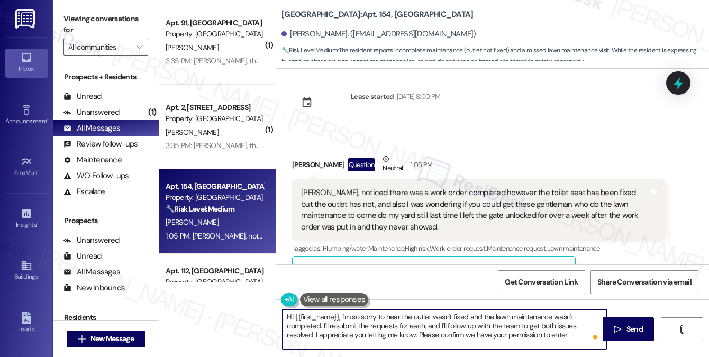
click at [414, 336] on textarea "Hi {{first_name}}, I'm so sorry to hear the outlet wasn't fixed and the lawn ma…" at bounding box center [445, 330] width 324 height 40
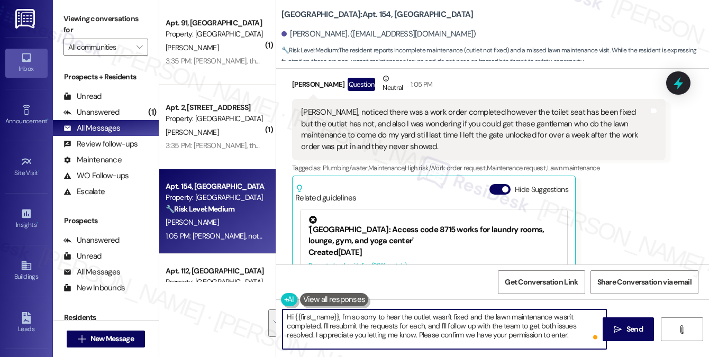
scroll to position [5609, 0]
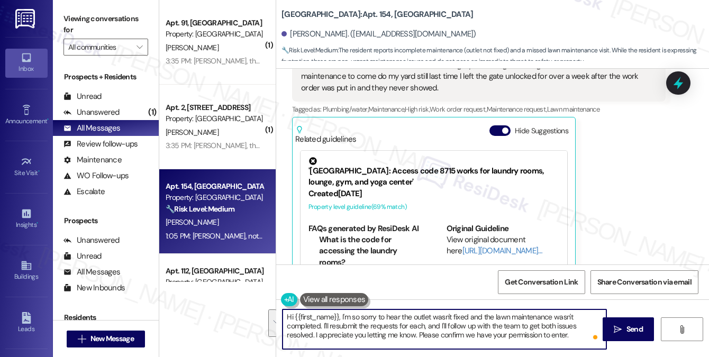
click at [525, 338] on textarea "Hi {{first_name}}, I'm so sorry to hear the outlet wasn't fixed and the lawn ma…" at bounding box center [445, 330] width 324 height 40
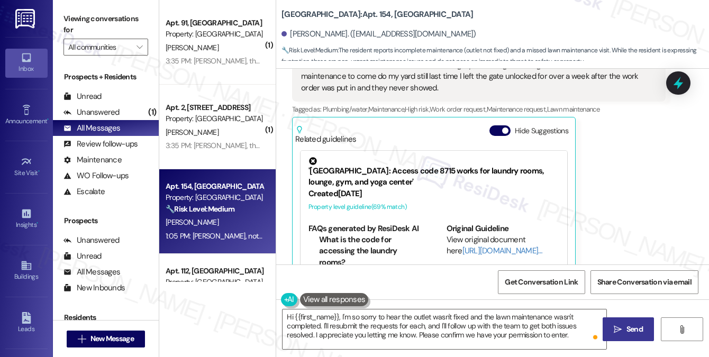
click at [625, 328] on span "Send" at bounding box center [635, 329] width 21 height 11
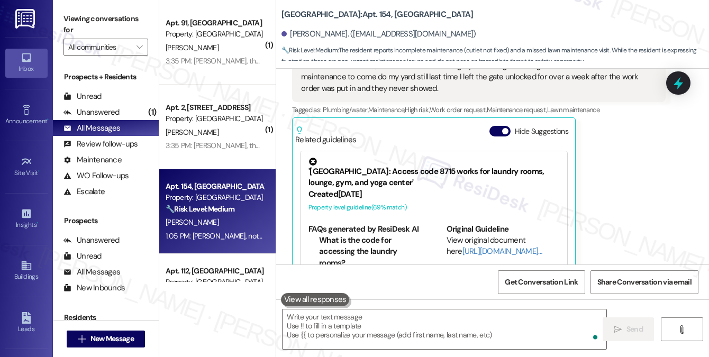
scroll to position [172, 0]
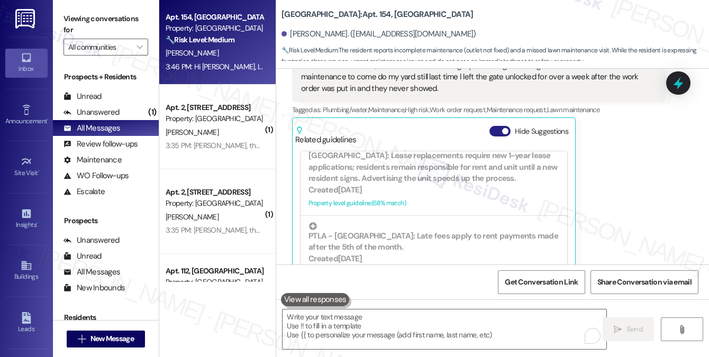
click at [501, 126] on button "Hide Suggestions" at bounding box center [500, 131] width 21 height 11
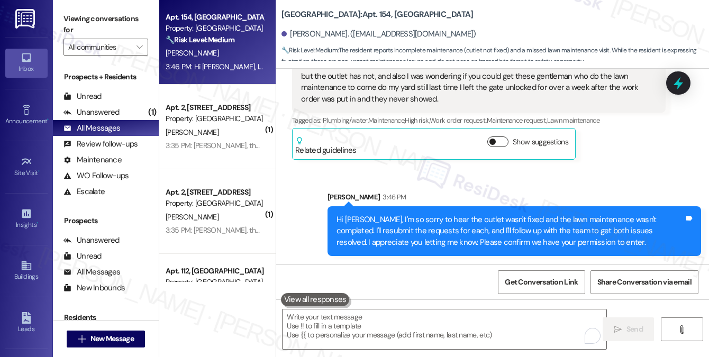
scroll to position [5563, 0]
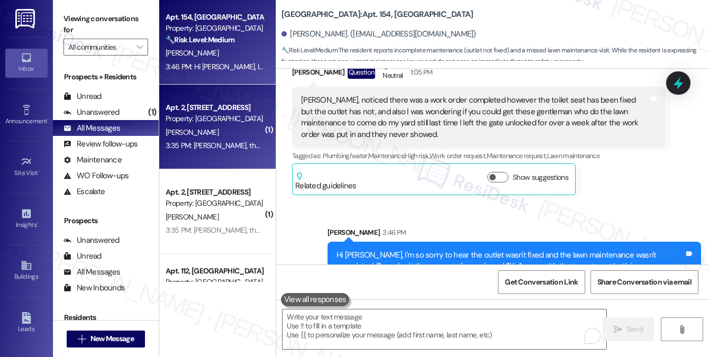
click at [227, 136] on div "[PERSON_NAME]" at bounding box center [215, 132] width 100 height 13
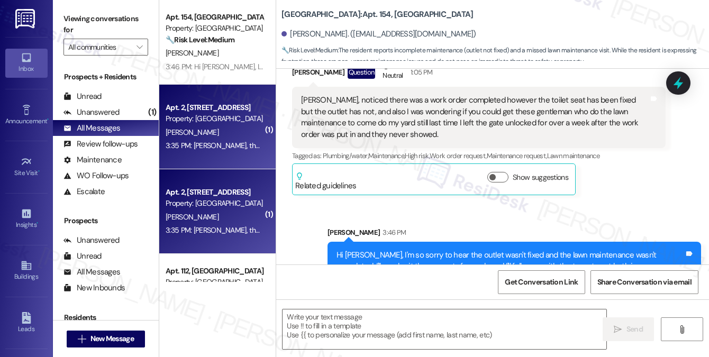
type textarea "Fetching suggested responses. Please feel free to read through the conversation…"
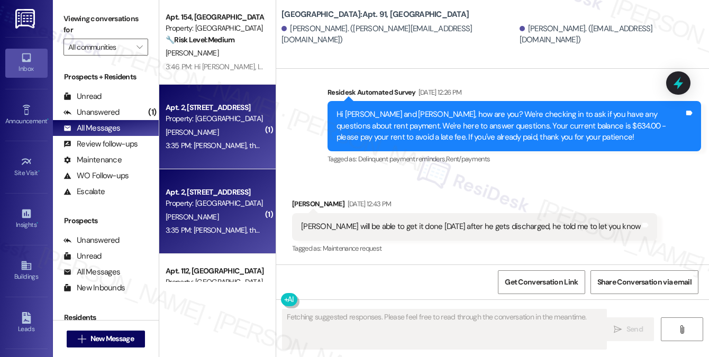
scroll to position [7085, 0]
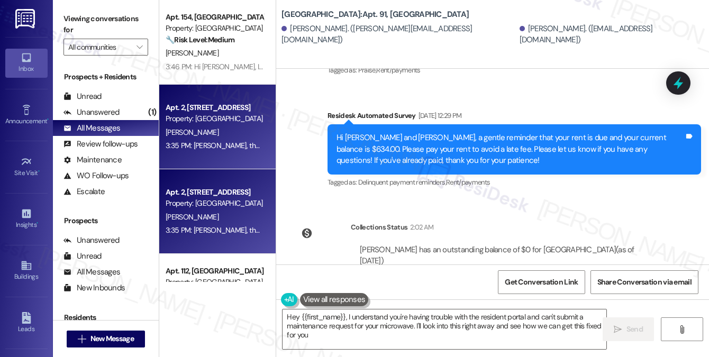
type textarea "Hey {{first_name}}, I understand you're having trouble with the resident portal…"
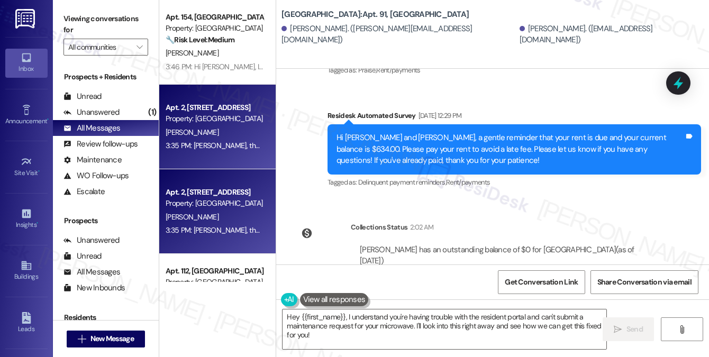
drag, startPoint x: 429, startPoint y: 245, endPoint x: 303, endPoint y: 199, distance: 134.3
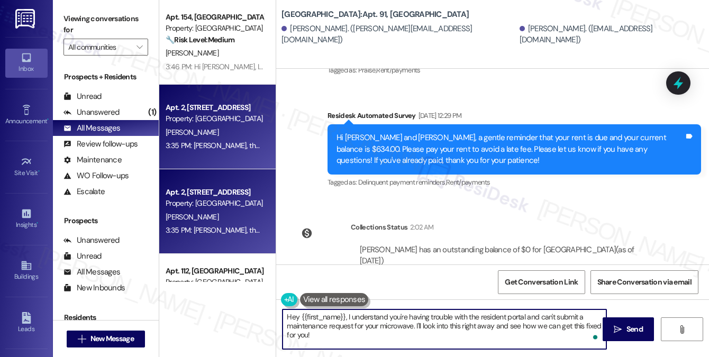
drag, startPoint x: 415, startPoint y: 326, endPoint x: 449, endPoint y: 336, distance: 36.0
click at [449, 336] on textarea "Hey {{first_name}}, I understand you're having trouble with the resident portal…" at bounding box center [445, 330] width 324 height 40
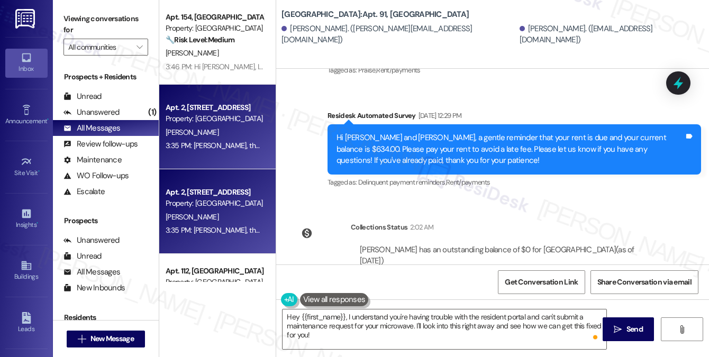
drag, startPoint x: 375, startPoint y: 244, endPoint x: 301, endPoint y: 194, distance: 89.6
copy div "[PERSON_NAME], the resident portal still isn't working and I have been unable t…"
click at [129, 13] on label "Viewing conversations for" at bounding box center [106, 25] width 85 height 28
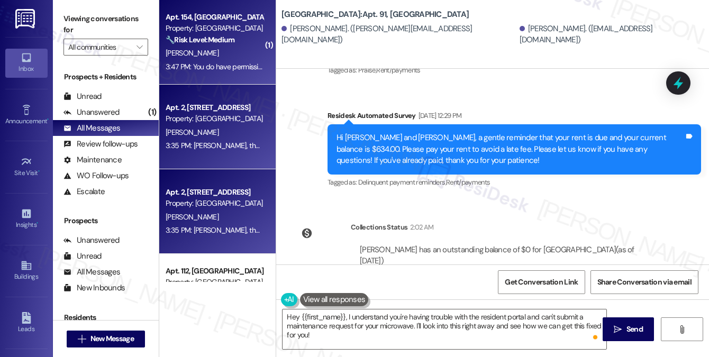
click at [224, 71] on div "3:47 PM: You do have permission 3:47 PM: You do have permission" at bounding box center [216, 67] width 100 height 10
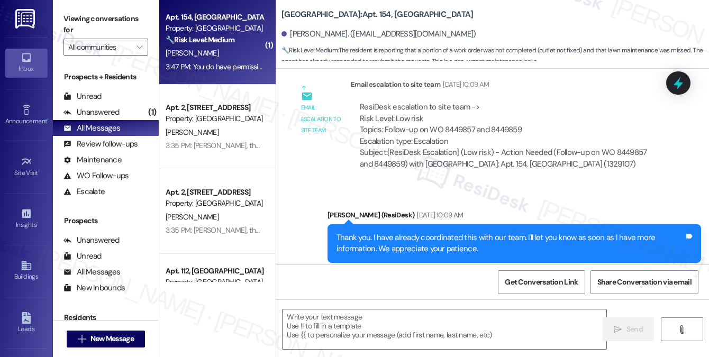
type textarea "Fetching suggested responses. Please feel free to read through the conversation…"
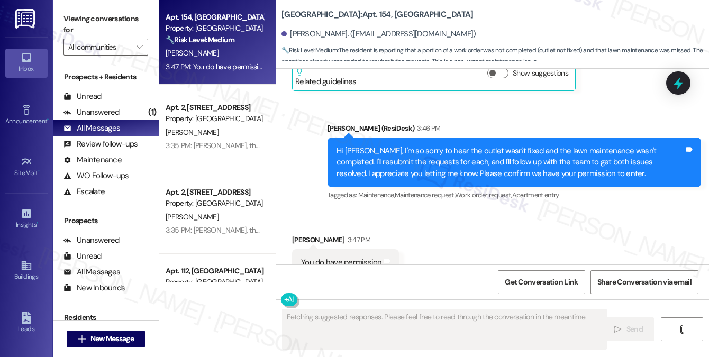
scroll to position [5668, 0]
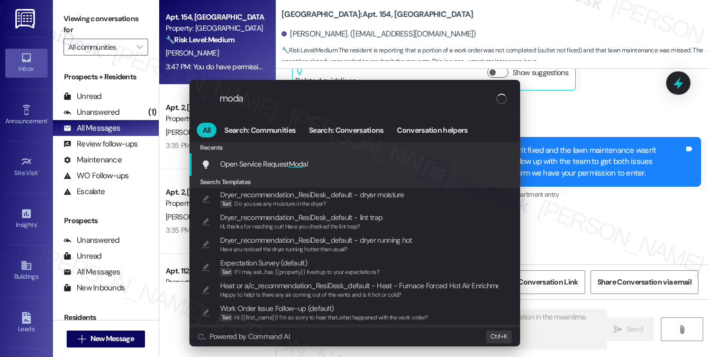
type input "modal"
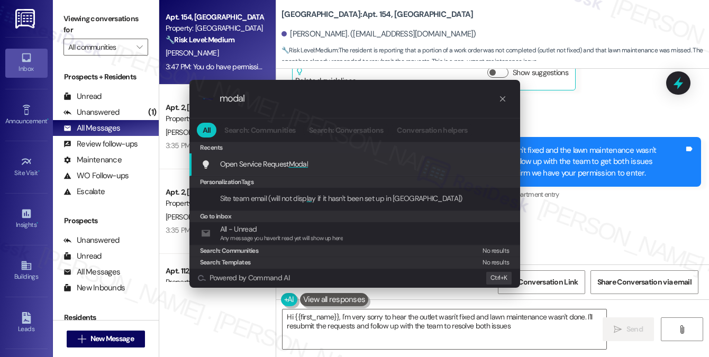
type textarea "Hi {{first_name}}, I'm very sorry to hear the outlet wasn't fixed and lawn main…"
type input "modal"
click at [307, 165] on span "Modal" at bounding box center [299, 164] width 20 height 10
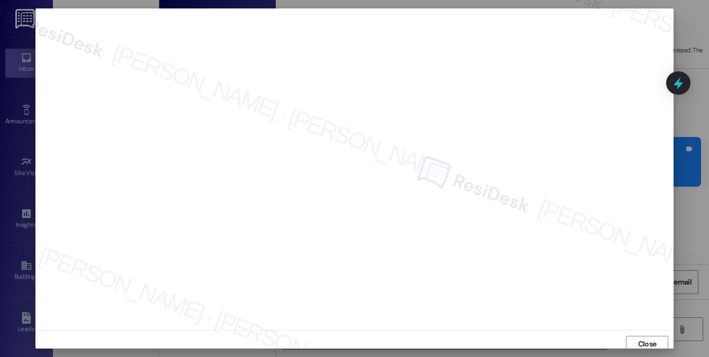
scroll to position [4, 0]
click at [644, 333] on span "Close" at bounding box center [647, 341] width 23 height 16
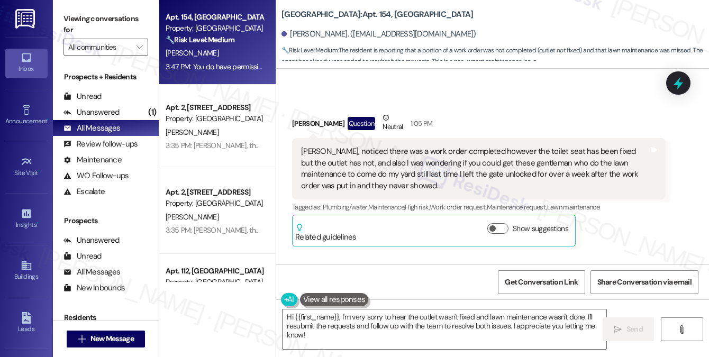
scroll to position [5403, 0]
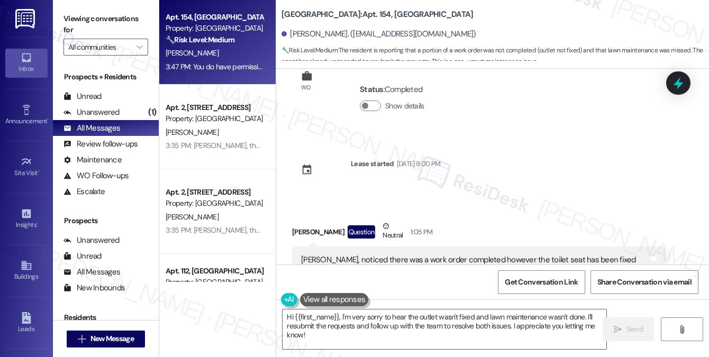
click at [425, 255] on div "[PERSON_NAME], noticed there was a work order completed however the toilet seat…" at bounding box center [475, 278] width 348 height 46
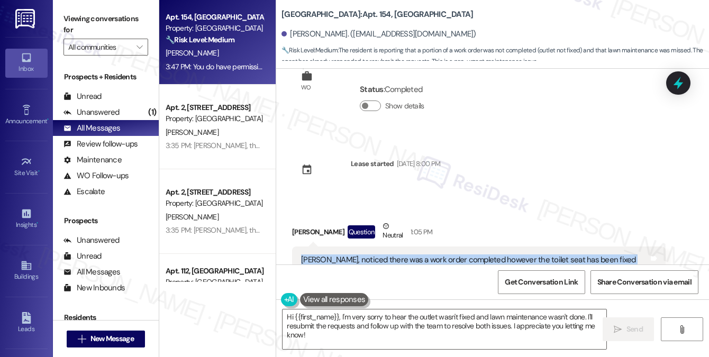
click at [425, 255] on div "[PERSON_NAME], noticed there was a work order completed however the toilet seat…" at bounding box center [475, 278] width 348 height 46
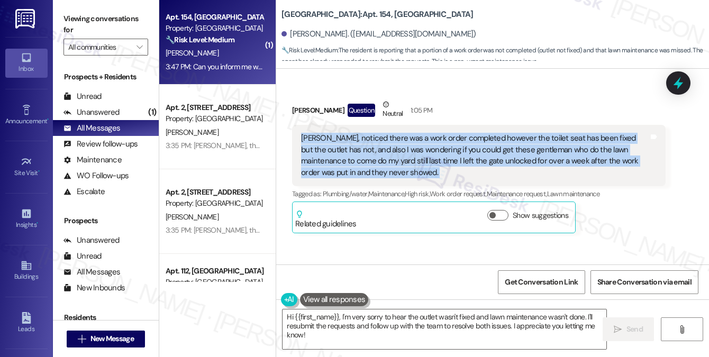
scroll to position [5508, 0]
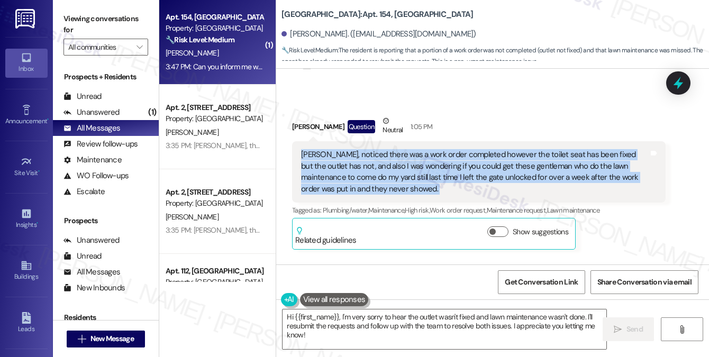
click at [411, 149] on div "[PERSON_NAME], noticed there was a work order completed however the toilet seat…" at bounding box center [475, 172] width 348 height 46
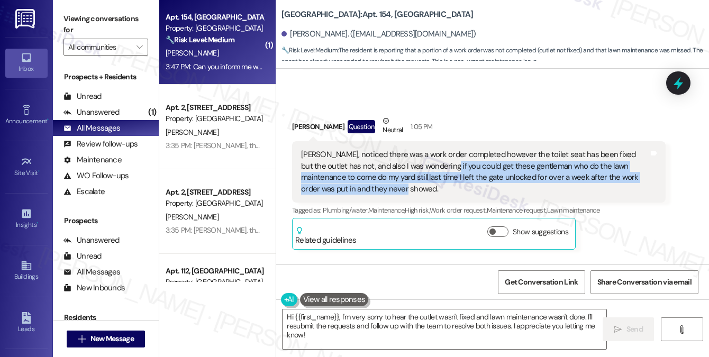
drag, startPoint x: 487, startPoint y: 150, endPoint x: 431, endPoint y: 133, distance: 58.3
click at [431, 149] on div "[PERSON_NAME], noticed there was a work order completed however the toilet seat…" at bounding box center [475, 172] width 348 height 46
copy div "could get these gentleman who do the lawn maintenance to come do my yard still …"
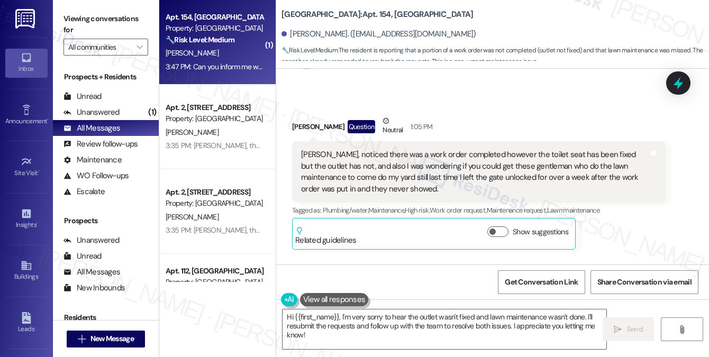
click at [116, 0] on div "Viewing conversations for All communities " at bounding box center [106, 33] width 106 height 66
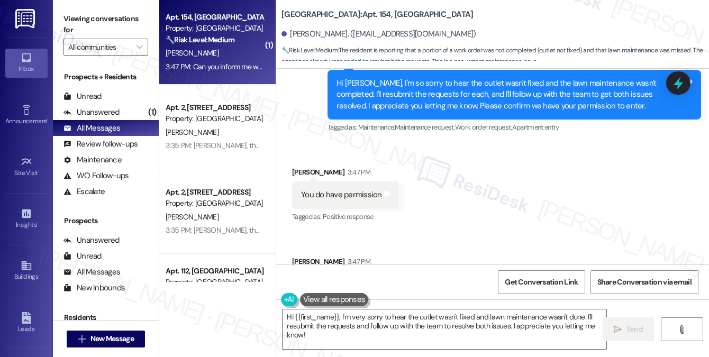
scroll to position [5741, 0]
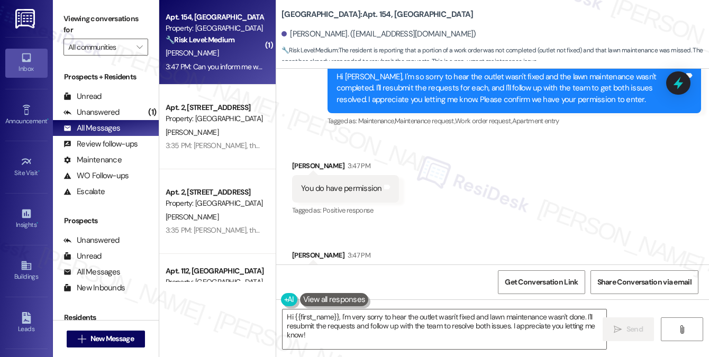
click at [443, 273] on div "Can you inform me when the lawn team will handle this so I can assure the back …" at bounding box center [464, 278] width 327 height 11
click at [491, 192] on div "Received via SMS [PERSON_NAME] 3:47 PM You do have permission Tags and notes Ta…" at bounding box center [492, 218] width 433 height 163
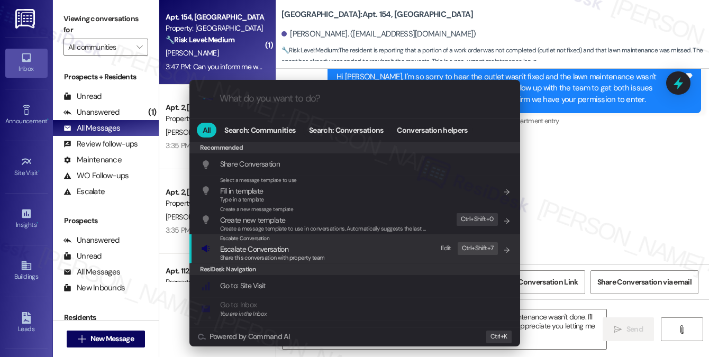
click at [332, 254] on div "Escalate Conversation Escalate Conversation Share this conversation with proper…" at bounding box center [356, 249] width 310 height 29
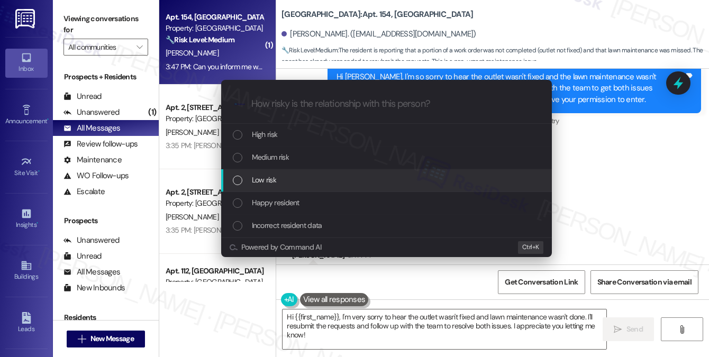
click at [570, 177] on div "Escalate Conversation How risky is the relationship with this person? Topics (e…" at bounding box center [354, 178] width 709 height 357
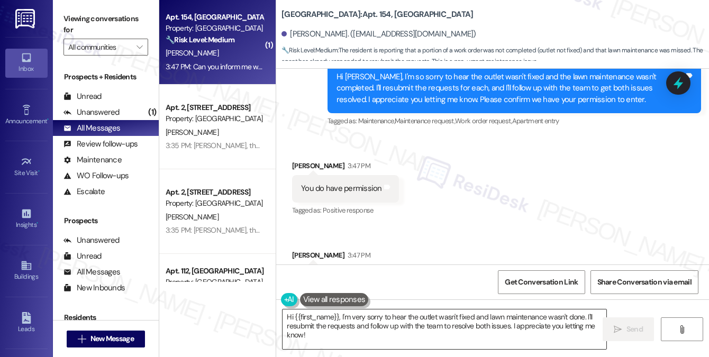
click at [437, 329] on textarea "Hi {{first_name}}, I'm very sorry to hear the outlet wasn't fixed and lawn main…" at bounding box center [445, 330] width 324 height 40
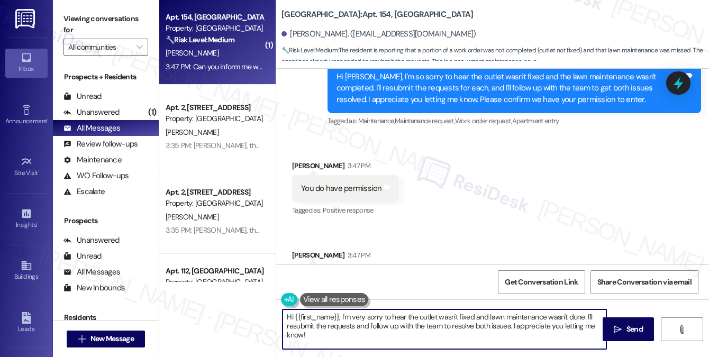
click at [437, 329] on textarea "Hi {{first_name}}, I'm very sorry to hear the outlet wasn't fixed and lawn main…" at bounding box center [445, 330] width 324 height 40
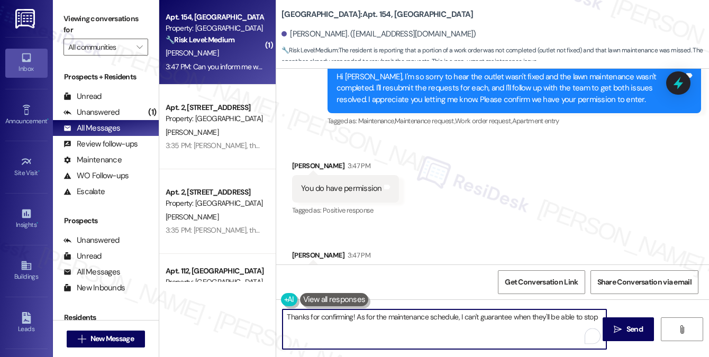
click at [404, 320] on textarea "Thanks for confirming! As for the maintenance schedule, I can't guarantee when …" at bounding box center [445, 330] width 324 height 40
click at [430, 317] on textarea "Thanks for confirming! As for the maintenance schedule, I can't guarantee when …" at bounding box center [445, 330] width 324 height 40
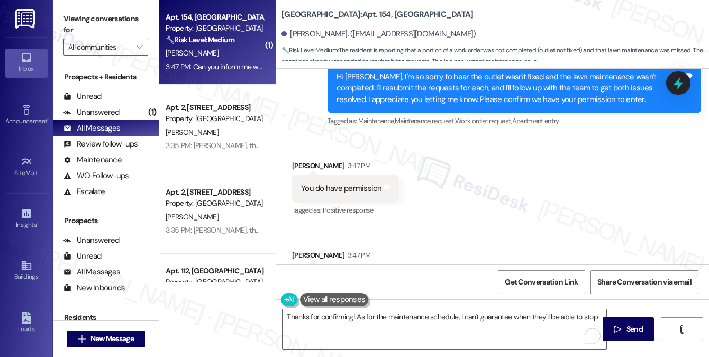
click at [402, 273] on div "Can you inform me when the lawn team will handle this so I can assure the back …" at bounding box center [464, 278] width 327 height 11
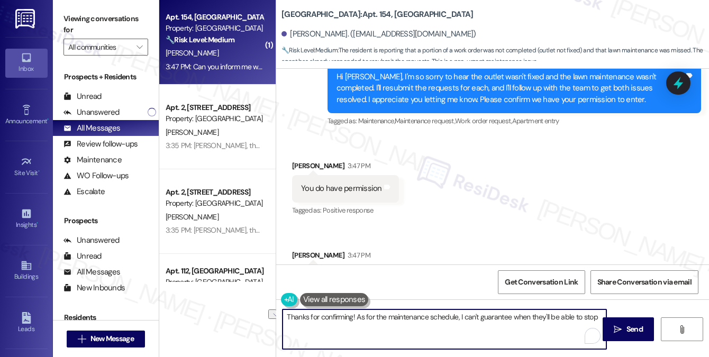
drag, startPoint x: 386, startPoint y: 317, endPoint x: 460, endPoint y: 313, distance: 73.1
click at [460, 313] on textarea "Thanks for confirming! As for the maintenance schedule, I can't guarantee when …" at bounding box center [445, 330] width 324 height 40
click at [560, 312] on textarea "Thanks for confirming! As for the lawn team, I can't guarantee when they'll be …" at bounding box center [445, 330] width 324 height 40
drag, startPoint x: 546, startPoint y: 327, endPoint x: 572, endPoint y: 318, distance: 27.1
click at [572, 318] on textarea "Thanks for confirming! As for the lawn team, I can't guarantee when they'll be …" at bounding box center [445, 330] width 324 height 40
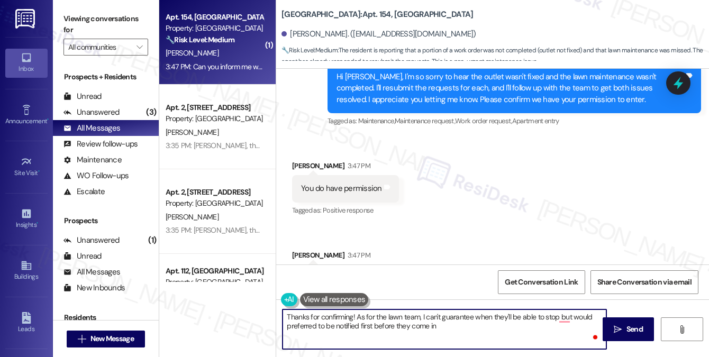
type textarea "Thanks for confirming! As for the lawn team, I can't guarantee when they'll be …"
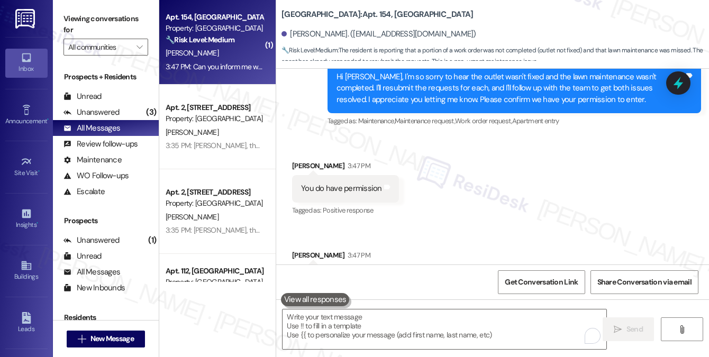
drag, startPoint x: 129, startPoint y: 22, endPoint x: 157, endPoint y: 48, distance: 37.8
click at [129, 22] on label "Viewing conversations for" at bounding box center [106, 25] width 85 height 28
click at [311, 323] on textarea "To enrich screen reader interactions, please activate Accessibility in Grammarl…" at bounding box center [445, 330] width 324 height 40
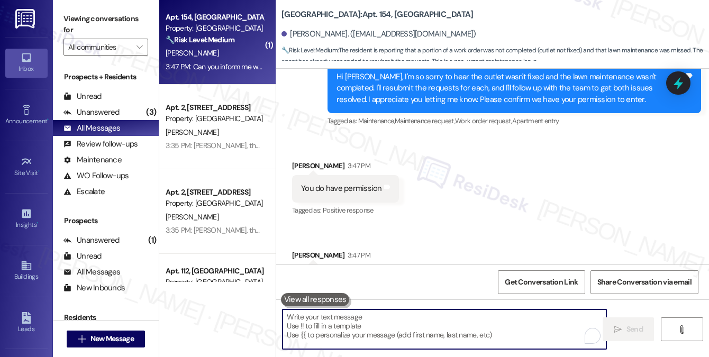
paste textarea "Thanks for confirming! Regarding the lawn team, I can’t guarantee exactly when …"
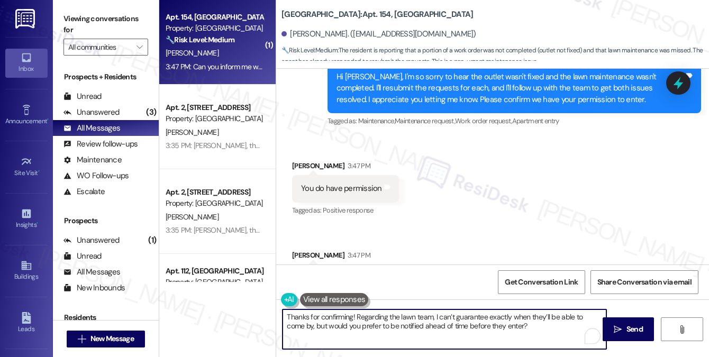
click at [415, 316] on textarea "Thanks for confirming! Regarding the lawn team, I can’t guarantee exactly when …" at bounding box center [445, 330] width 324 height 40
click at [419, 316] on textarea "Thanks for confirming! Regarding the lawn team, I can’t guarantee exactly when …" at bounding box center [445, 330] width 324 height 40
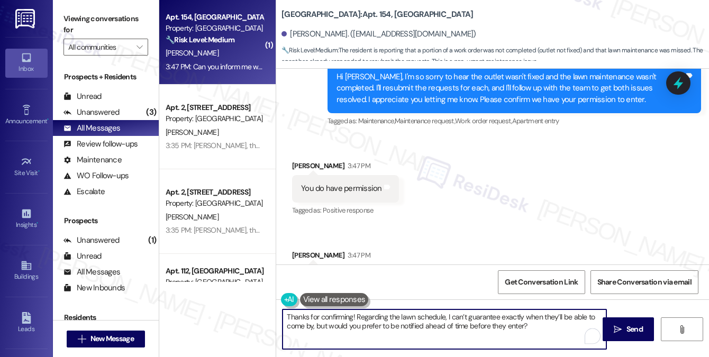
click at [546, 324] on textarea "Thanks for confirming! Regarding the lawn schedule, I can’t guarantee exactly w…" at bounding box center [445, 330] width 324 height 40
click at [546, 330] on textarea "Thanks for confirming! Regarding the lawn schedule, I can’t guarantee exactly w…" at bounding box center [445, 330] width 324 height 40
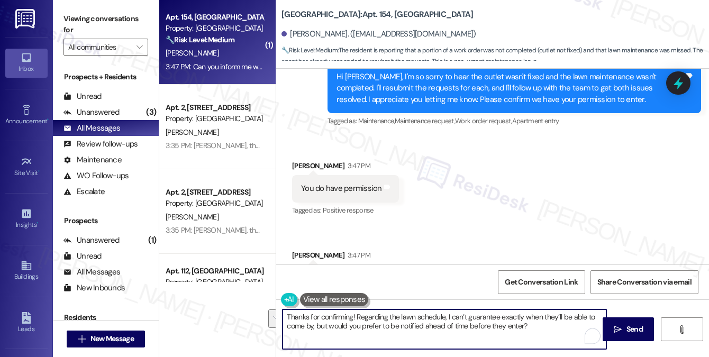
click at [546, 330] on textarea "Thanks for confirming! Regarding the lawn schedule, I can’t guarantee exactly w…" at bounding box center [445, 330] width 324 height 40
type textarea "Thanks for confirming! Regarding the lawn schedule, I can’t guarantee exactly w…"
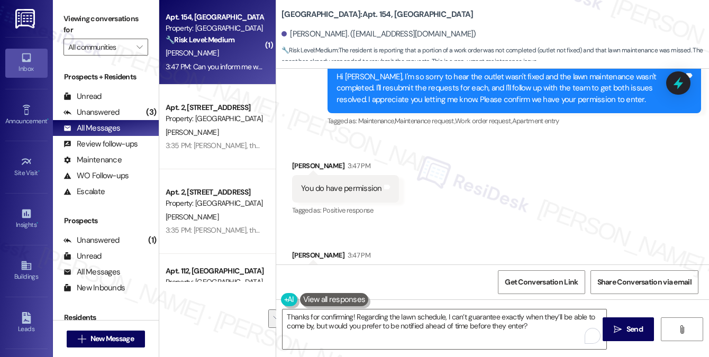
click at [490, 250] on div "[PERSON_NAME] 3:47 PM" at bounding box center [468, 257] width 353 height 15
click at [559, 330] on textarea "Thanks for confirming! Regarding the lawn schedule, I can’t guarantee exactly w…" at bounding box center [445, 330] width 324 height 40
click at [121, 4] on div "Viewing conversations for All communities " at bounding box center [106, 33] width 106 height 66
click at [469, 265] on div "Can you inform me when the lawn team will handle this so I can assure the back …" at bounding box center [468, 278] width 353 height 27
click at [468, 265] on div "Can you inform me when the lawn team will handle this so I can assure the back …" at bounding box center [468, 278] width 353 height 27
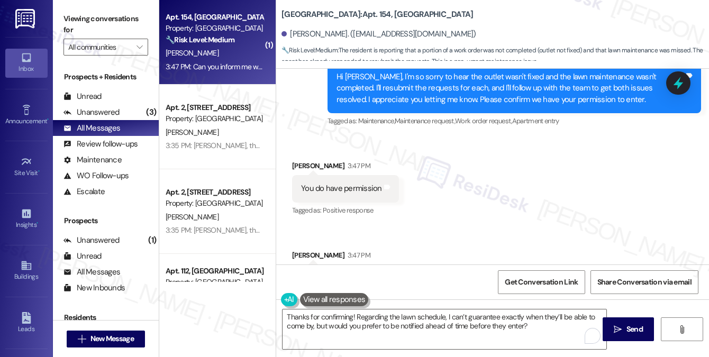
click at [468, 265] on div "Can you inform me when the lawn team will handle this so I can assure the back …" at bounding box center [468, 278] width 353 height 27
click at [492, 273] on div "Can you inform me when the lawn team will handle this so I can assure the back …" at bounding box center [464, 278] width 327 height 11
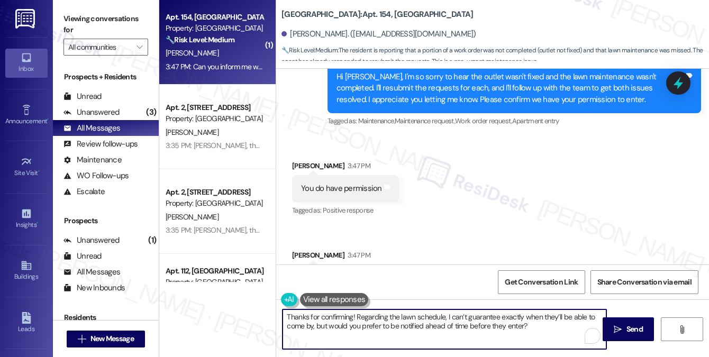
click at [508, 321] on textarea "Thanks for confirming! Regarding the lawn schedule, I can’t guarantee exactly w…" at bounding box center [445, 330] width 324 height 40
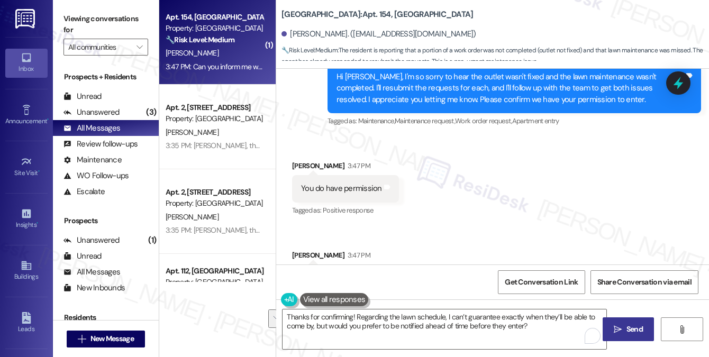
click at [614, 327] on icon "" at bounding box center [618, 330] width 8 height 8
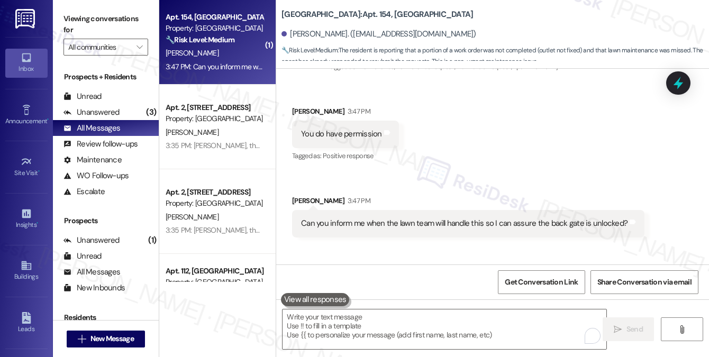
scroll to position [5826, 0]
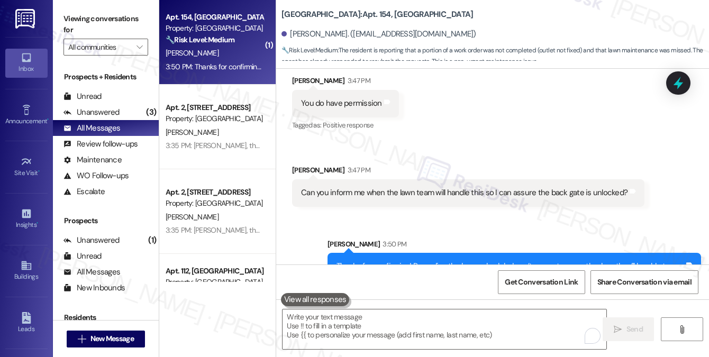
click at [543, 215] on div "Sent via SMS [PERSON_NAME] 3:50 PM Thanks for confirming! Regarding the lawn sc…" at bounding box center [492, 257] width 433 height 85
click at [493, 261] on div "Thanks for confirming! Regarding the lawn schedule, I can’t guarantee exactly w…" at bounding box center [511, 272] width 348 height 23
click at [431, 187] on div "Can you inform me when the lawn team will handle this so I can assure the back …" at bounding box center [464, 192] width 327 height 11
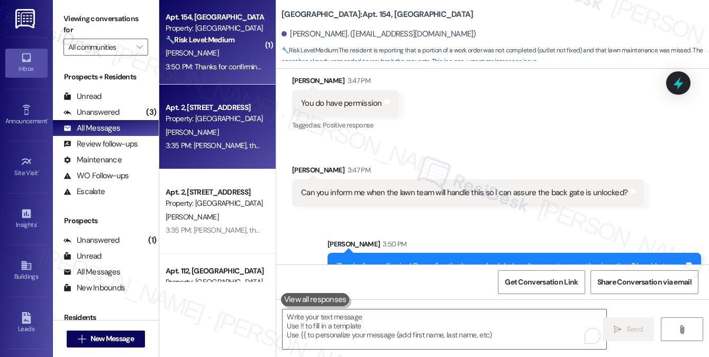
click at [230, 129] on div "[PERSON_NAME]" at bounding box center [215, 132] width 100 height 13
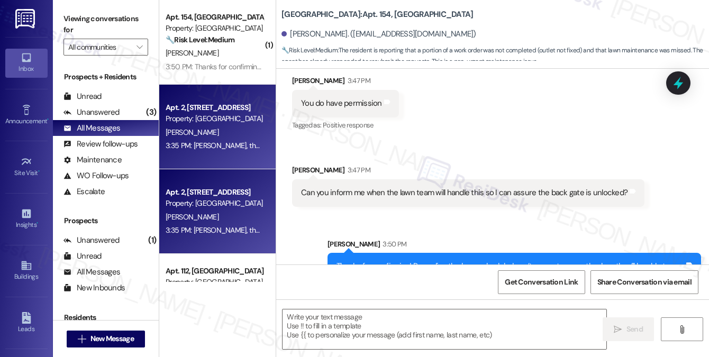
type textarea "Fetching suggested responses. Please feel free to read through the conversation…"
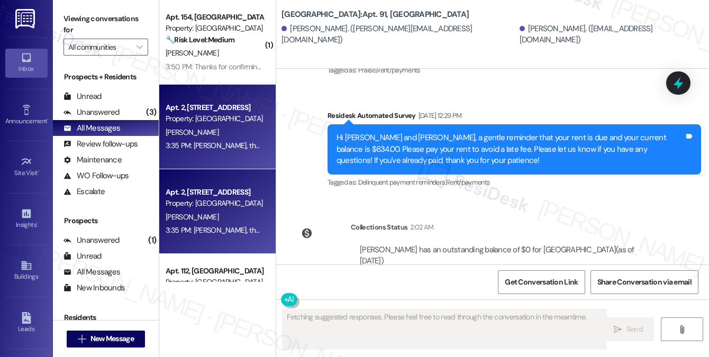
scroll to position [7086, 0]
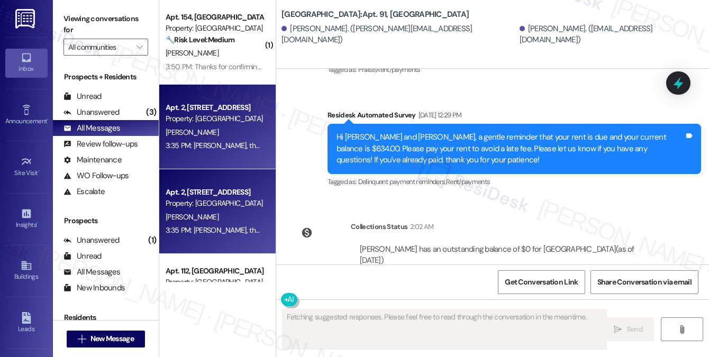
click at [254, 202] on div "Property: [GEOGRAPHIC_DATA]" at bounding box center [215, 203] width 98 height 11
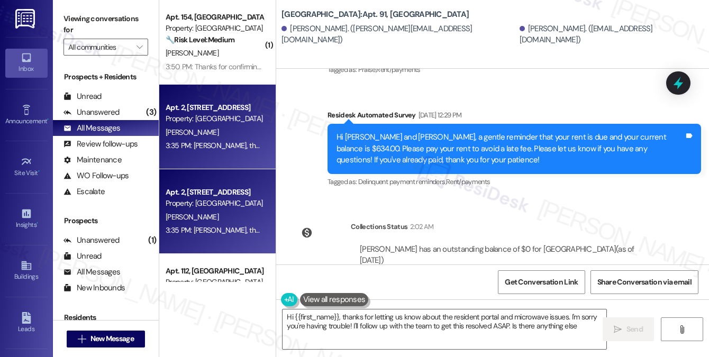
type textarea "Hi {{first_name}}, thanks for letting us know about the resident portal and mic…"
click at [235, 130] on div "[PERSON_NAME]" at bounding box center [215, 132] width 100 height 13
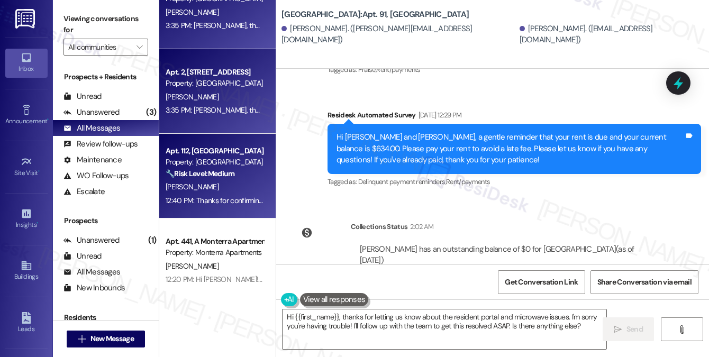
scroll to position [159, 0]
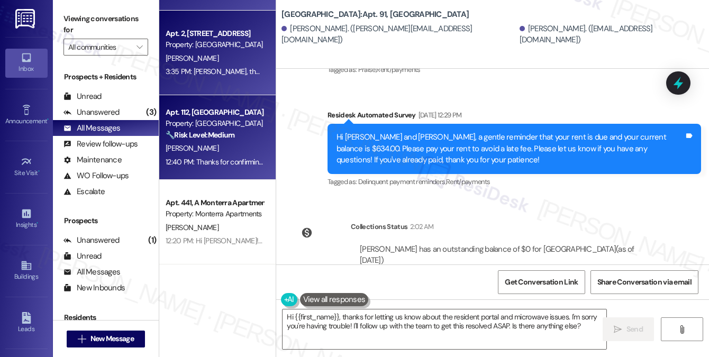
click at [220, 148] on div "[PERSON_NAME]" at bounding box center [215, 148] width 100 height 13
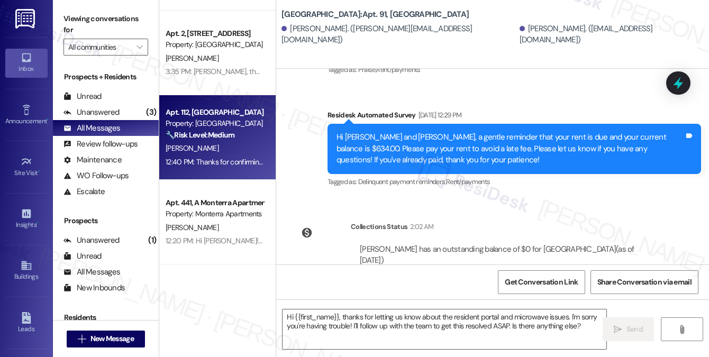
type textarea "Fetching suggested responses. Please feel free to read through the conversation…"
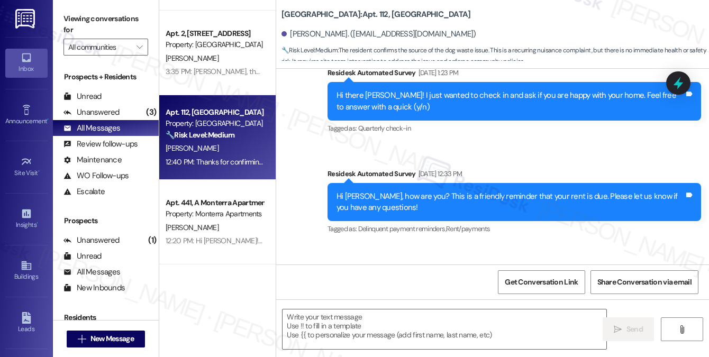
type textarea "Fetching suggested responses. Please feel free to read through the conversation…"
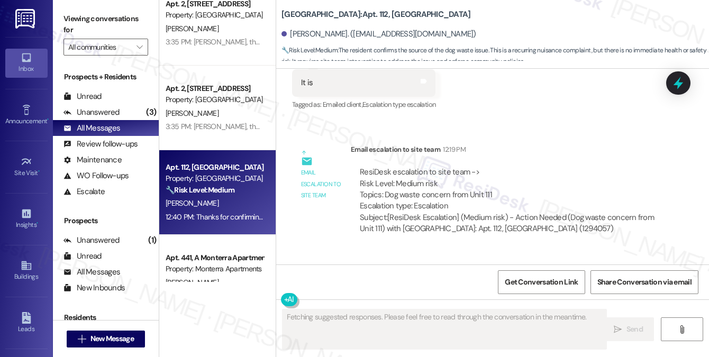
scroll to position [53, 0]
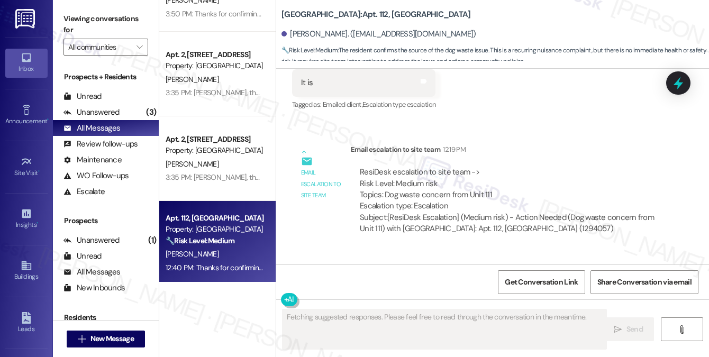
click at [239, 143] on div "Apt. 2, [STREET_ADDRESS]" at bounding box center [215, 139] width 98 height 11
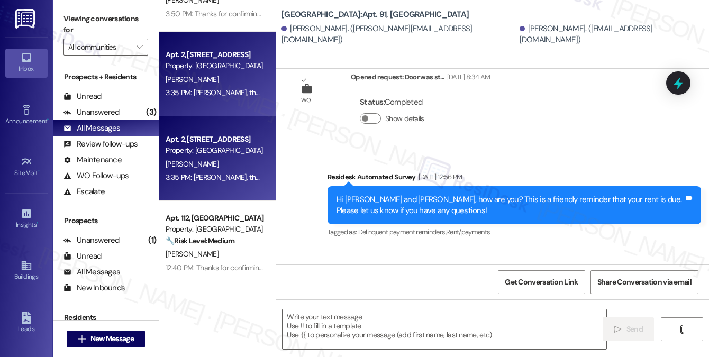
type textarea "Fetching suggested responses. Please feel free to read through the conversation…"
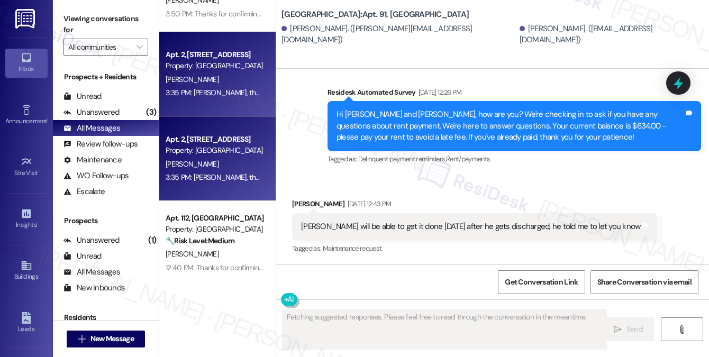
scroll to position [7085, 0]
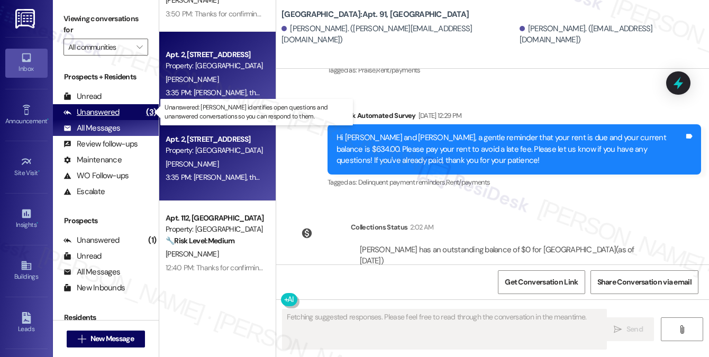
click at [131, 116] on div "Unanswered (3)" at bounding box center [106, 112] width 106 height 16
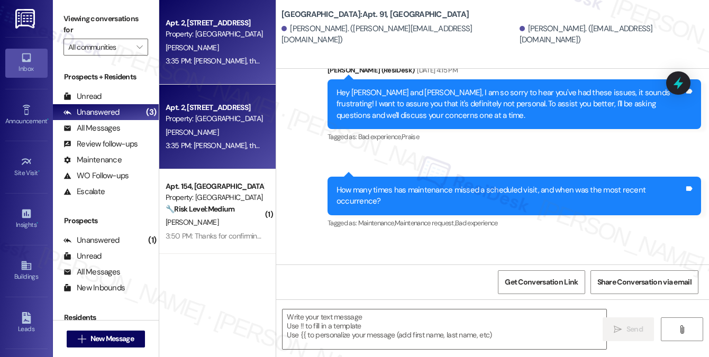
type textarea "Fetching suggested responses. Please feel free to read through the conversation…"
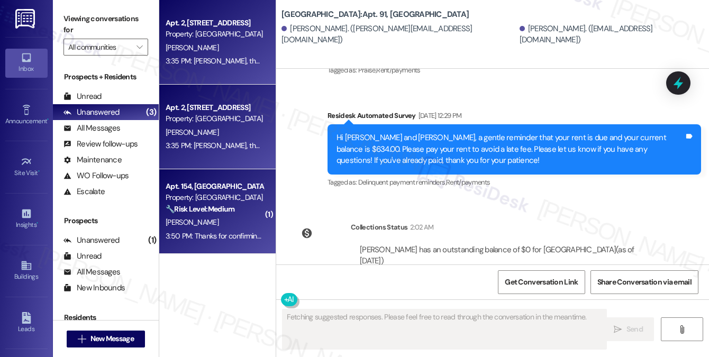
click at [229, 223] on div "[PERSON_NAME]" at bounding box center [215, 222] width 100 height 13
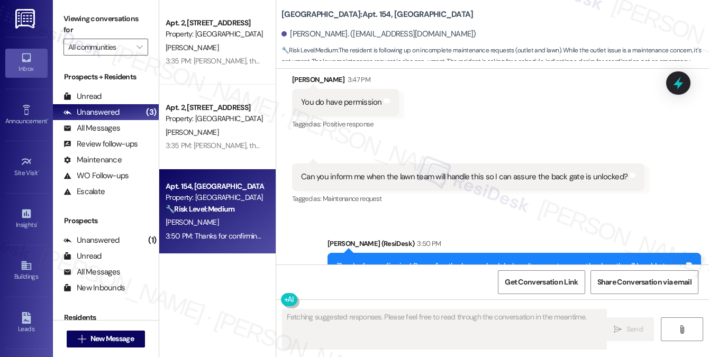
scroll to position [5843, 0]
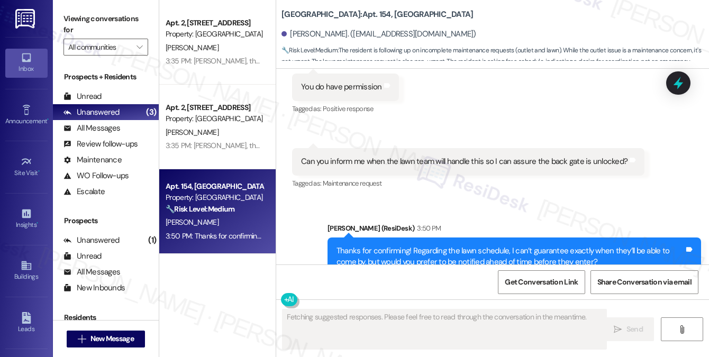
click at [377, 246] on div "Thanks for confirming! Regarding the lawn schedule, I can’t guarantee exactly w…" at bounding box center [511, 257] width 348 height 23
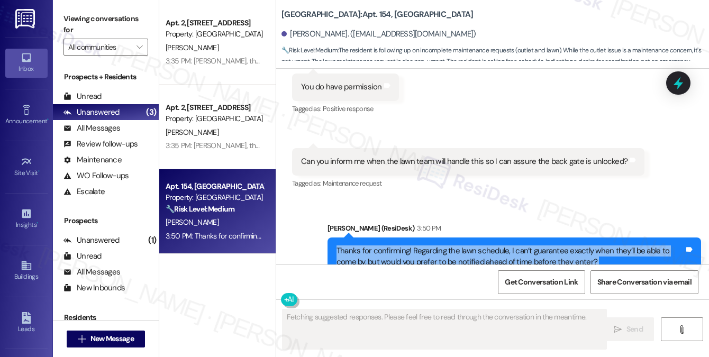
click at [377, 246] on div "Thanks for confirming! Regarding the lawn schedule, I can’t guarantee exactly w…" at bounding box center [511, 257] width 348 height 23
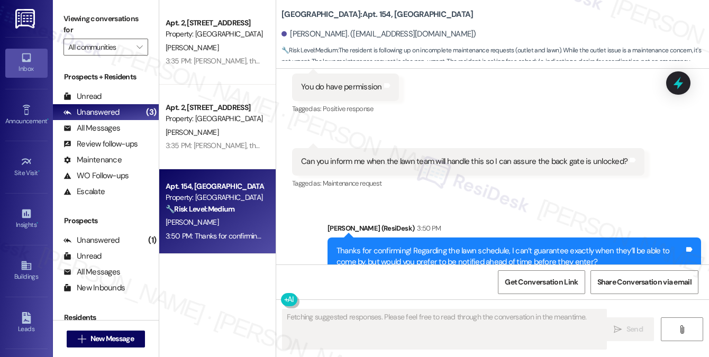
click at [440, 156] on div "Can you inform me when the lawn team will handle this so I can assure the back …" at bounding box center [464, 161] width 327 height 11
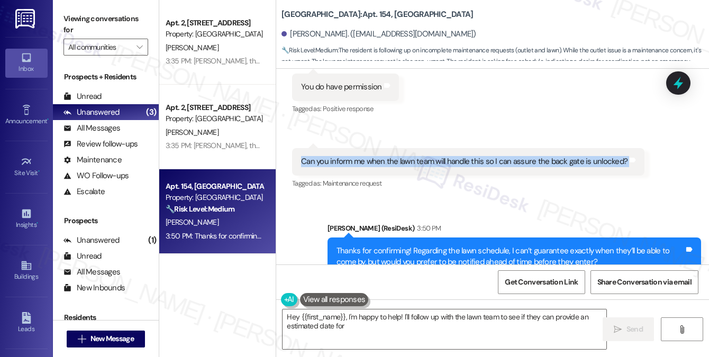
click at [440, 156] on div "Can you inform me when the lawn team will handle this so I can assure the back …" at bounding box center [464, 161] width 327 height 11
type textarea "Hey {{first_name}}, I'm happy to help! I'll follow up with the lawn team to see…"
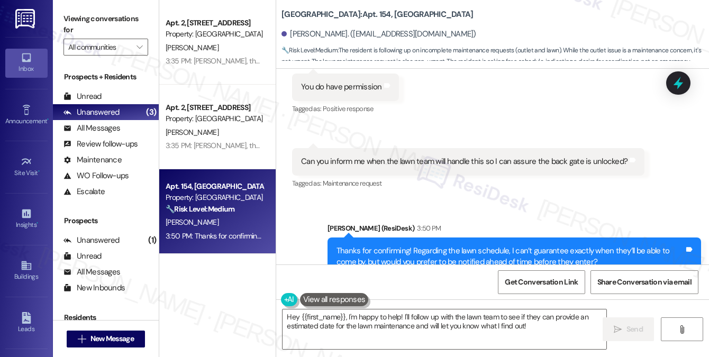
click at [548, 246] on div "Thanks for confirming! Regarding the lawn schedule, I can’t guarantee exactly w…" at bounding box center [511, 257] width 348 height 23
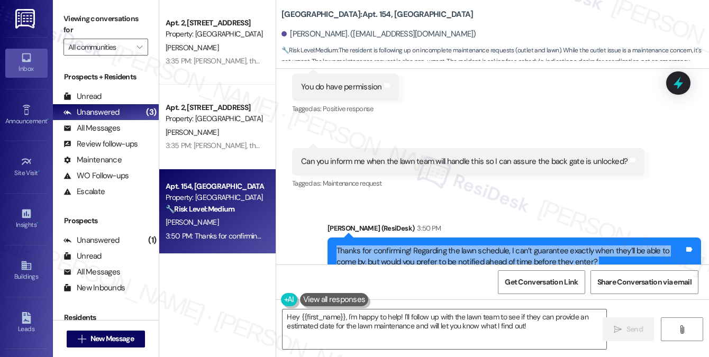
click at [548, 246] on div "Thanks for confirming! Regarding the lawn schedule, I can’t guarantee exactly w…" at bounding box center [511, 257] width 348 height 23
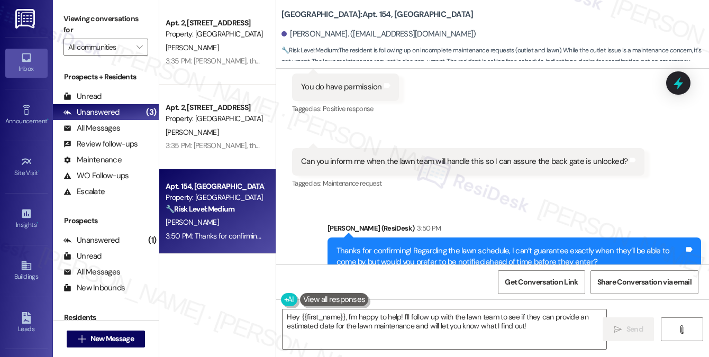
click at [529, 276] on div "Tagged as: Access , Click to highlight conversations about Access Amenities Cli…" at bounding box center [515, 283] width 374 height 15
click at [514, 246] on div "Thanks for confirming! Regarding the lawn schedule, I can’t guarantee exactly w…" at bounding box center [511, 257] width 348 height 23
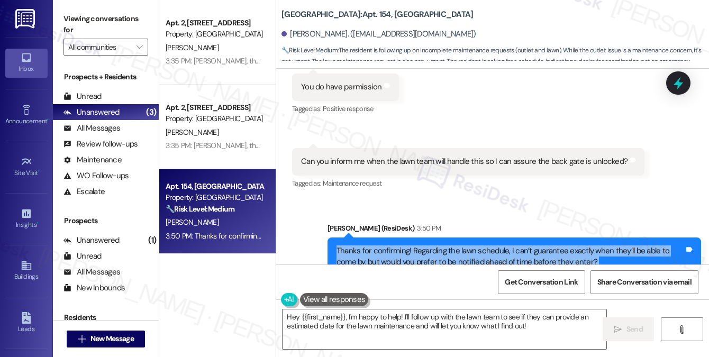
click at [514, 246] on div "Thanks for confirming! Regarding the lawn schedule, I can’t guarantee exactly w…" at bounding box center [511, 257] width 348 height 23
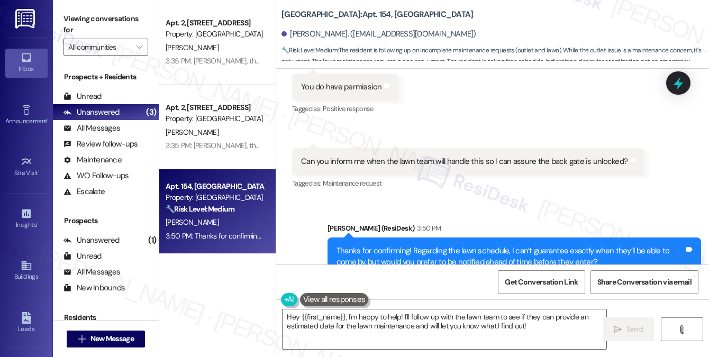
click at [537, 140] on div "Received via SMS 3:47 PM [PERSON_NAME] Question 3:47 PM Can you inform me when …" at bounding box center [468, 169] width 368 height 59
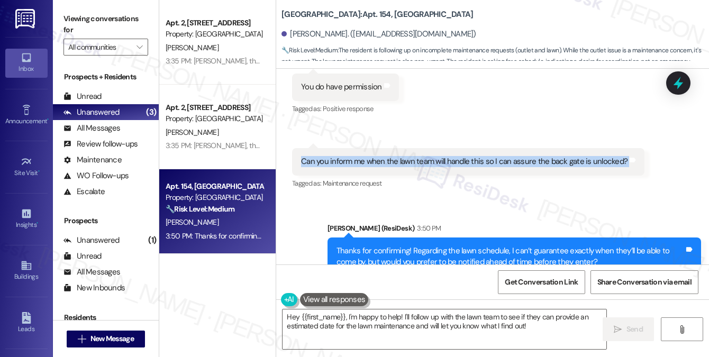
click at [537, 140] on div "Received via SMS 3:47 PM [PERSON_NAME] Question 3:47 PM Can you inform me when …" at bounding box center [468, 169] width 368 height 59
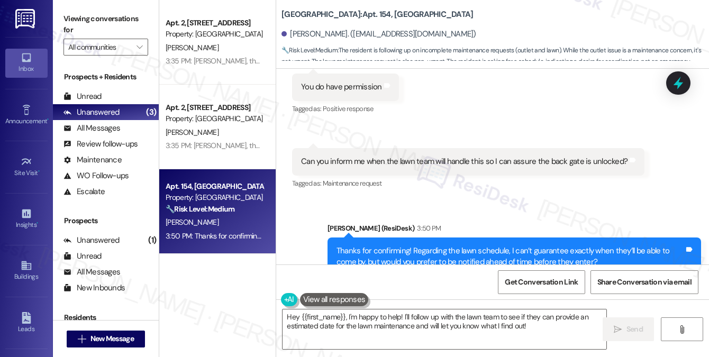
click at [555, 246] on div "Thanks for confirming! Regarding the lawn schedule, I can’t guarantee exactly w…" at bounding box center [511, 257] width 348 height 23
click at [704, 199] on div "Sent via SMS [PERSON_NAME] (ResiDesk) 3:50 PM Thanks for confirming! Regarding …" at bounding box center [492, 249] width 433 height 101
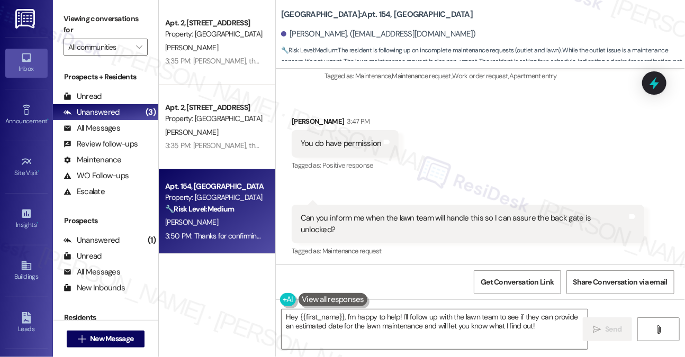
scroll to position [5888, 0]
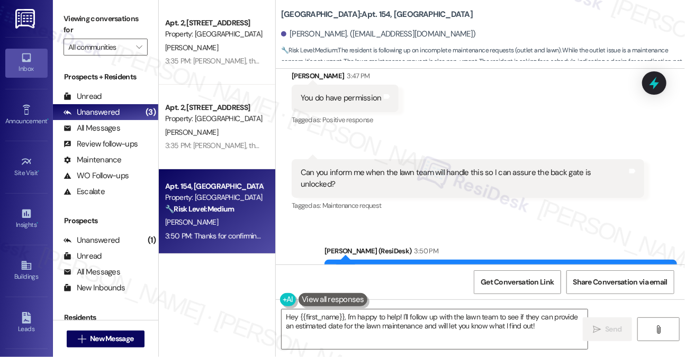
click at [134, 19] on label "Viewing conversations for" at bounding box center [106, 25] width 84 height 28
click at [127, 6] on div "Viewing conversations for All communities " at bounding box center [105, 33] width 105 height 66
click at [553, 268] on div "Thanks for confirming! Regarding the lawn schedule, I can’t guarantee exactly w…" at bounding box center [497, 279] width 327 height 23
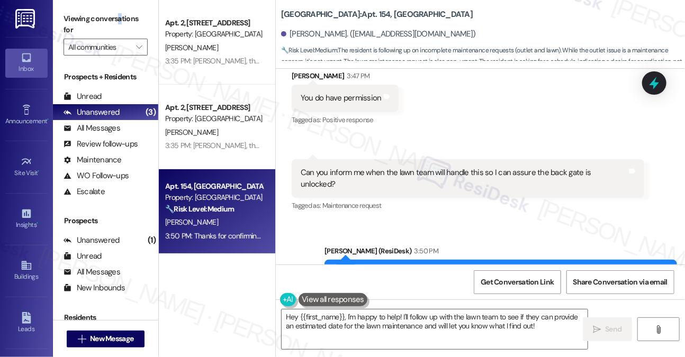
click at [119, 14] on label "Viewing conversations for" at bounding box center [106, 25] width 84 height 28
click at [495, 268] on div "Thanks for confirming! Regarding the lawn schedule, I can’t guarantee exactly w…" at bounding box center [497, 279] width 327 height 23
click at [496, 268] on div "Thanks for confirming! Regarding the lawn schedule, I can’t guarantee exactly w…" at bounding box center [497, 279] width 327 height 23
click at [132, 4] on div "Viewing conversations for All communities " at bounding box center [105, 33] width 105 height 66
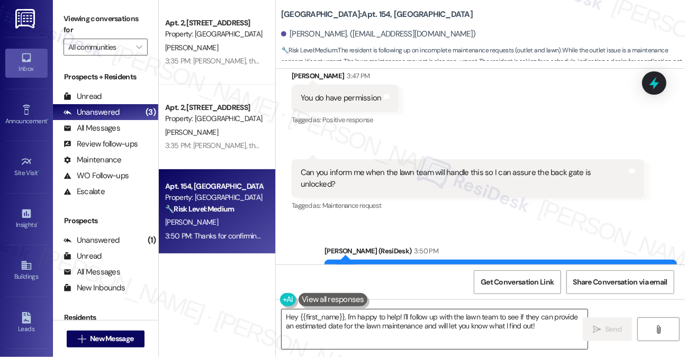
click at [414, 317] on textarea "Hey {{first_name}}, I'm happy to help! I'll follow up with the lawn team to see…" at bounding box center [435, 330] width 306 height 40
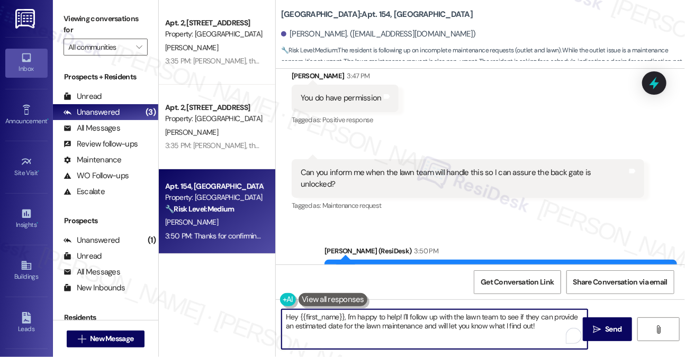
click at [414, 317] on textarea "Hey {{first_name}}, I'm happy to help! I'll follow up with the lawn team to see…" at bounding box center [435, 330] width 306 height 40
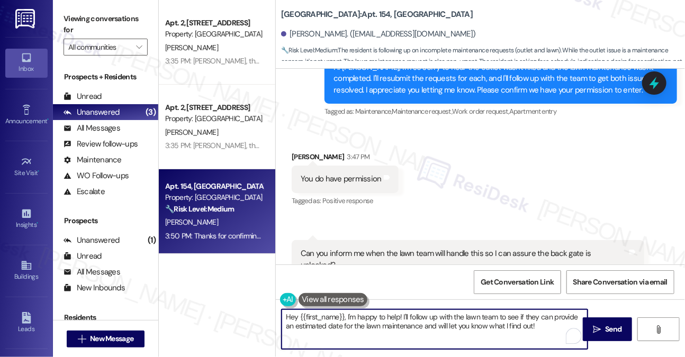
scroll to position [5783, 0]
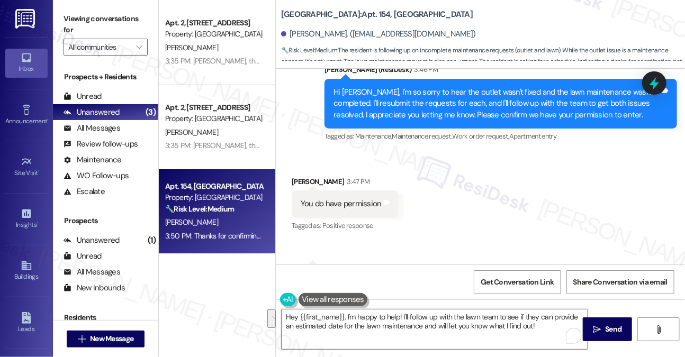
click at [536, 181] on div "Received via SMS [PERSON_NAME] 3:47 PM You do have permission Tags and notes Ta…" at bounding box center [480, 239] width 409 height 175
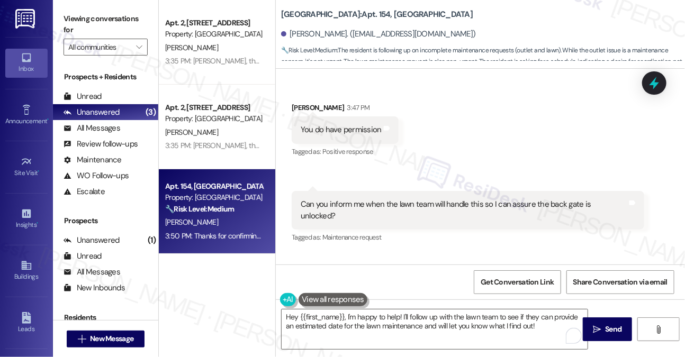
scroll to position [5888, 0]
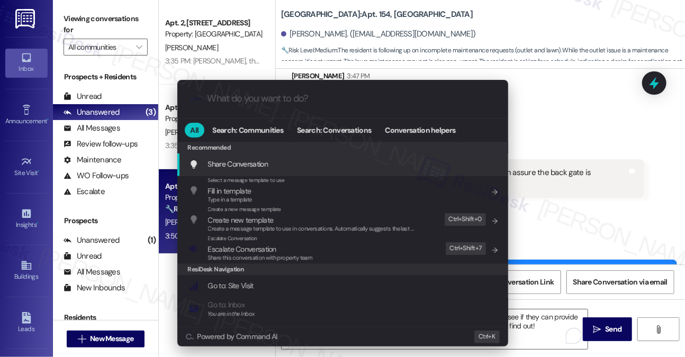
click at [561, 145] on div ".cls-1{fill:#0a055f;}.cls-2{fill:#0cc4c4;} resideskLogoBlueOrange All Search: C…" at bounding box center [342, 178] width 685 height 357
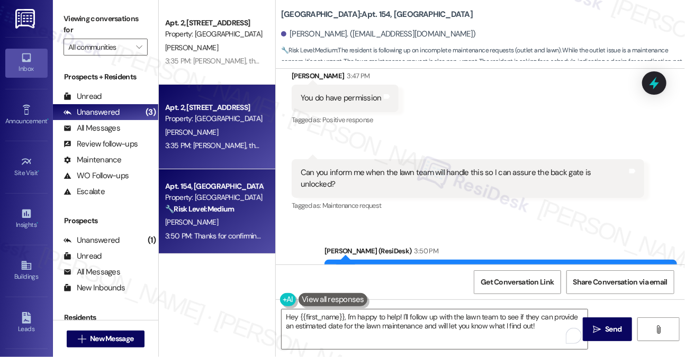
click at [228, 101] on div "Apt. 2, 805 Juniper Row Property: Juniper Row [PERSON_NAME] 3:35 PM: [PERSON_NA…" at bounding box center [217, 127] width 116 height 85
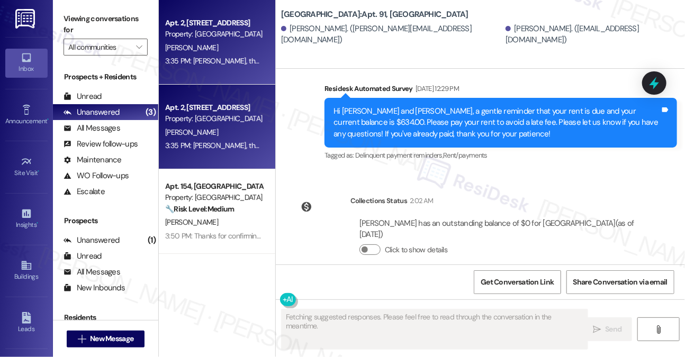
scroll to position [7187, 0]
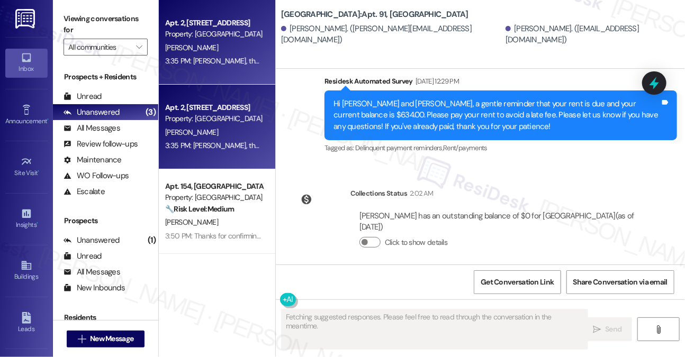
click at [436, 319] on div "[PERSON_NAME], the resident portal still isn't working and I have been unable t…" at bounding box center [464, 353] width 327 height 68
drag, startPoint x: 436, startPoint y: 244, endPoint x: 294, endPoint y: 197, distance: 149.3
click at [294, 311] on div "[PERSON_NAME], the resident portal still isn't working and I have been unable t…" at bounding box center [468, 353] width 353 height 84
copy div "[PERSON_NAME], the resident portal still isn't working and I have been unable t…"
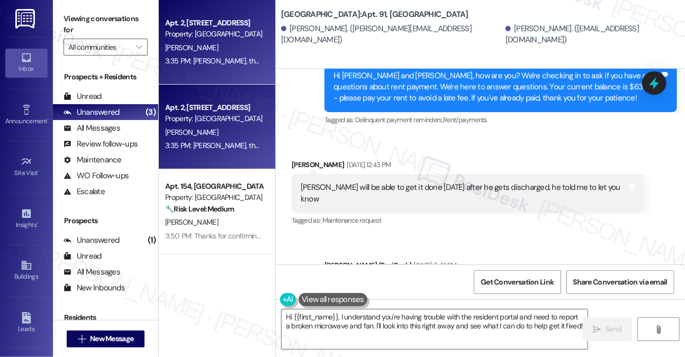
scroll to position [6976, 0]
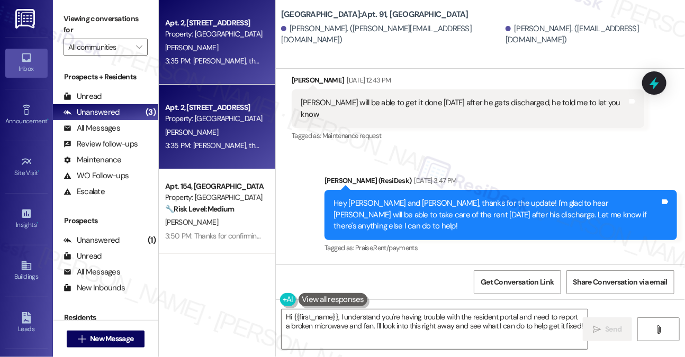
click at [104, 17] on label "Viewing conversations for" at bounding box center [106, 25] width 84 height 28
click at [141, 23] on label "Viewing conversations for" at bounding box center [106, 25] width 84 height 28
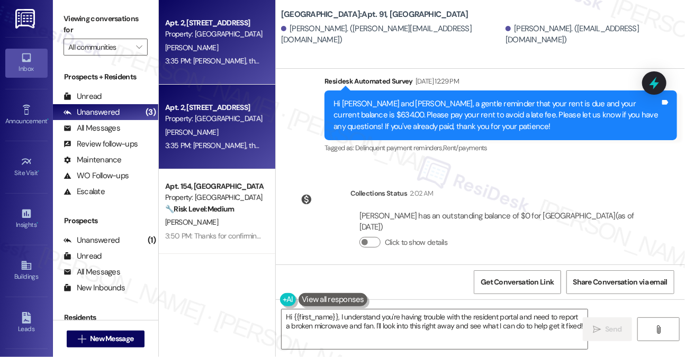
scroll to position [7188, 0]
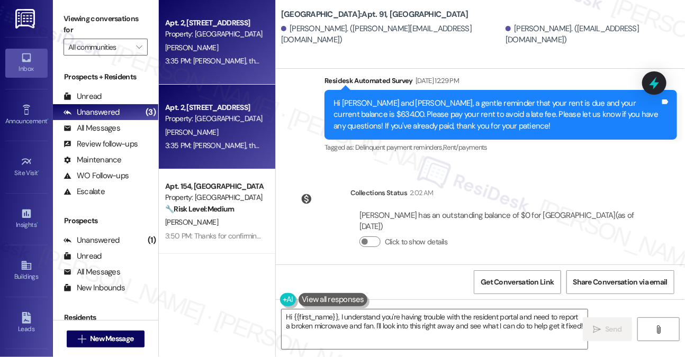
drag, startPoint x: 299, startPoint y: 208, endPoint x: 620, endPoint y: 209, distance: 321.3
click at [620, 311] on div "[PERSON_NAME], the resident portal still isn't working and I have been unable t…" at bounding box center [468, 353] width 353 height 84
copy div "our microwave that has been broken for a few weeks now, as well as the fan unde…"
click at [142, 18] on label "Viewing conversations for" at bounding box center [106, 25] width 84 height 28
click at [93, 20] on label "Viewing conversations for" at bounding box center [106, 25] width 84 height 28
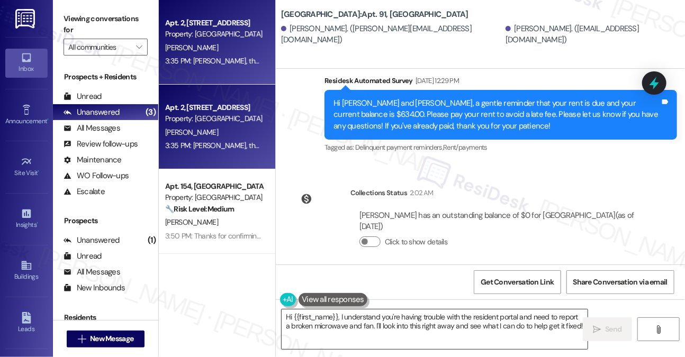
click at [502, 332] on textarea "Hi {{first_name}}, I understand you're having trouble with the resident portal …" at bounding box center [435, 330] width 306 height 40
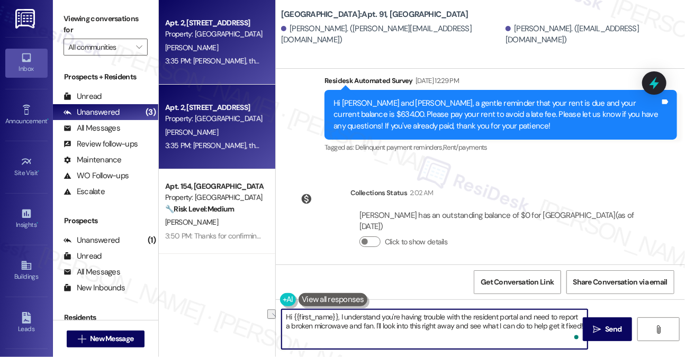
drag, startPoint x: 369, startPoint y: 327, endPoint x: 576, endPoint y: 329, distance: 207.0
click at [576, 329] on textarea "Hi {{first_name}}, I understand you're having trouble with the resident portal …" at bounding box center [435, 330] width 306 height 40
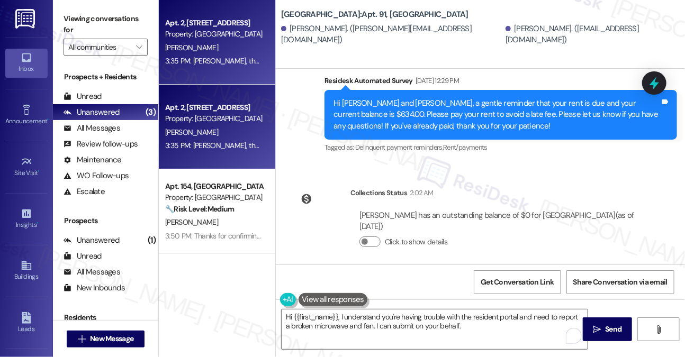
drag, startPoint x: 108, startPoint y: 12, endPoint x: 172, endPoint y: 44, distance: 71.5
click at [108, 12] on label "Viewing conversations for" at bounding box center [106, 25] width 84 height 28
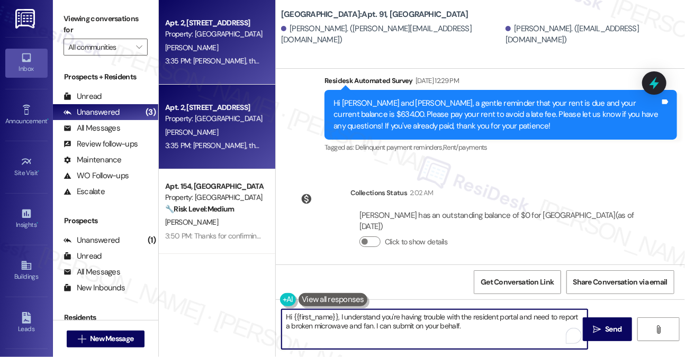
click at [469, 329] on textarea "Hi {{first_name}}, I understand you're having trouble with the resident portal …" at bounding box center [435, 330] width 306 height 40
paste textarea "Could you share a bit more about what’s going on — for example, is the microwav…"
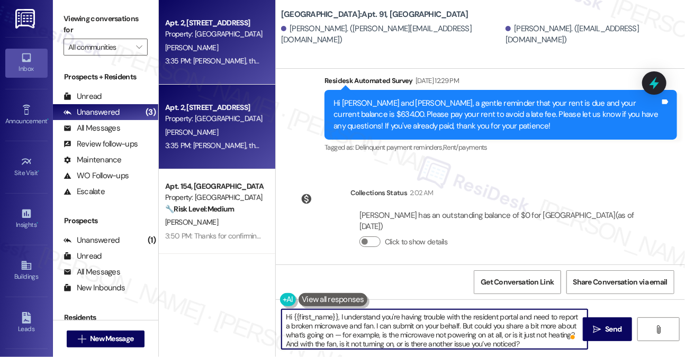
drag, startPoint x: 340, startPoint y: 336, endPoint x: 331, endPoint y: 336, distance: 8.5
click at [331, 336] on textarea "Hi {{first_name}}, I understand you're having trouble with the resident portal …" at bounding box center [435, 330] width 306 height 40
drag, startPoint x: 374, startPoint y: 326, endPoint x: 491, endPoint y: 323, distance: 117.0
click at [491, 323] on textarea "Hi {{first_name}}, I understand you're having trouble with the resident portal …" at bounding box center [435, 330] width 306 height 40
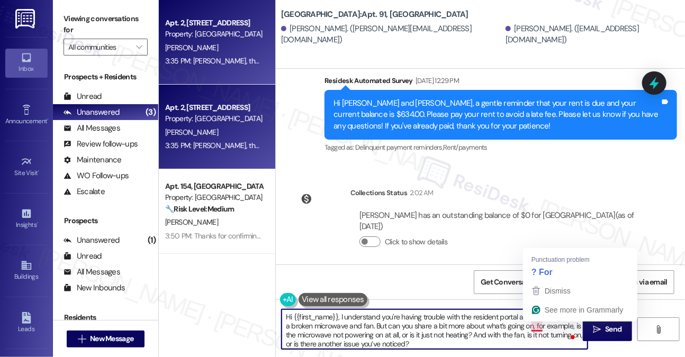
click at [517, 326] on textarea "Hi {{first_name}}, I understand you're having trouble with the resident portal …" at bounding box center [435, 330] width 306 height 40
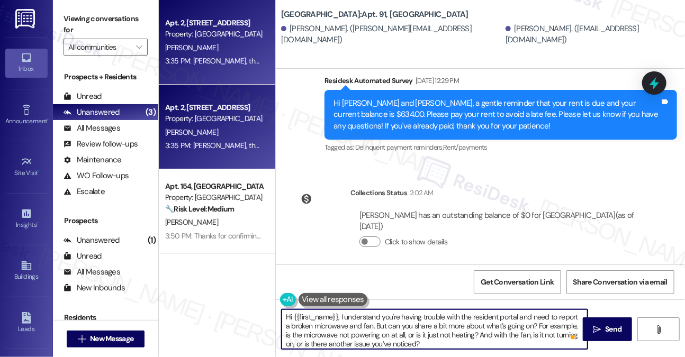
click at [447, 335] on textarea "Hi {{first_name}}, I understand you're having trouble with the resident portal …" at bounding box center [435, 330] width 306 height 40
click at [492, 334] on textarea "Hi {{first_name}}, I understand you're having trouble with the resident portal …" at bounding box center [435, 330] width 306 height 40
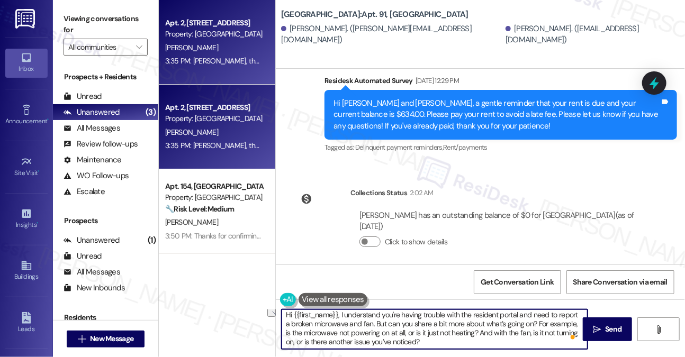
drag, startPoint x: 293, startPoint y: 345, endPoint x: 386, endPoint y: 346, distance: 92.6
click at [386, 346] on textarea "Hi {{first_name}}, I understand you're having trouble with the resident portal …" at bounding box center [435, 330] width 306 height 40
click at [446, 343] on textarea "Hi {{first_name}}, I understand you're having trouble with the resident portal …" at bounding box center [435, 330] width 306 height 40
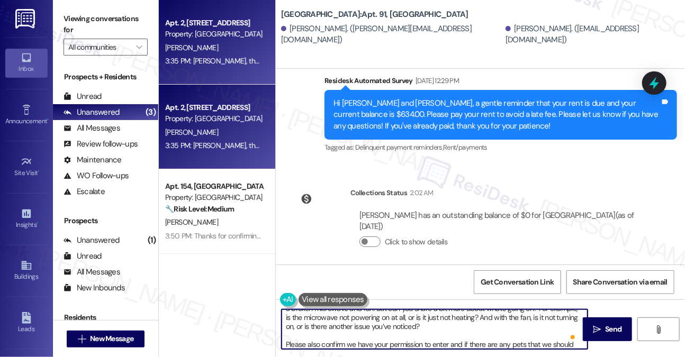
scroll to position [26, 0]
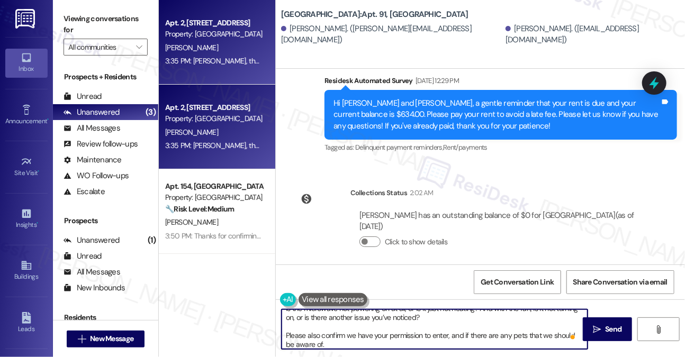
drag, startPoint x: 434, startPoint y: 339, endPoint x: 421, endPoint y: 328, distance: 16.9
click at [434, 339] on textarea "Hi {{first_name}}, I understand you're having trouble with the resident portal …" at bounding box center [435, 330] width 306 height 40
click at [455, 311] on div "[PERSON_NAME], the resident portal still isn't working and I have been unable t…" at bounding box center [468, 353] width 353 height 84
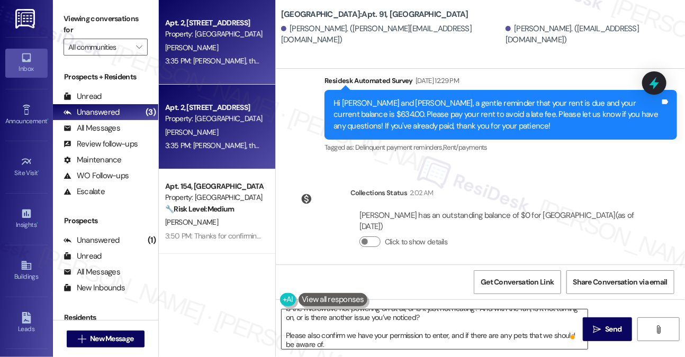
click at [433, 340] on textarea "Hi {{first_name}}, I understand you're having trouble with the resident portal …" at bounding box center [435, 330] width 306 height 40
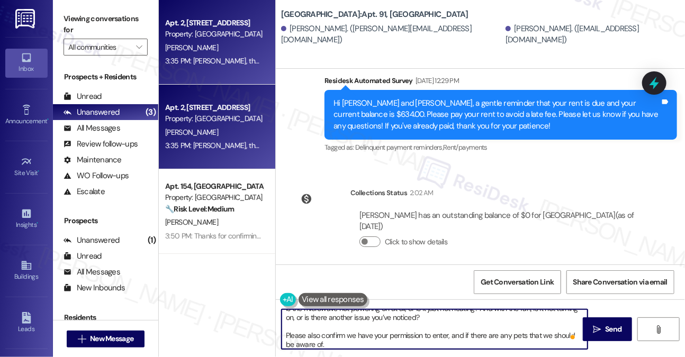
click at [433, 340] on textarea "Hi {{first_name}}, I understand you're having trouble with the resident portal …" at bounding box center [435, 330] width 306 height 40
click at [510, 338] on textarea "Hi {{first_name}}, I understand you're having trouble with the resident portal …" at bounding box center [435, 330] width 306 height 40
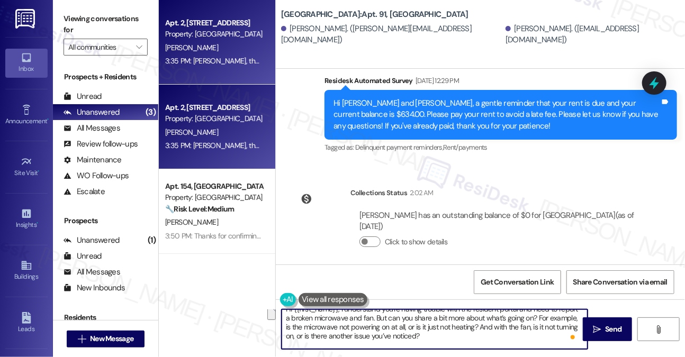
scroll to position [0, 0]
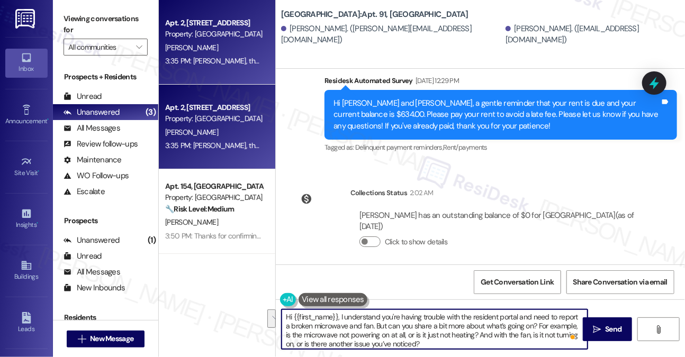
click at [438, 321] on textarea "Hi {{first_name}}, I understand you're having trouble with the resident portal …" at bounding box center [435, 330] width 306 height 40
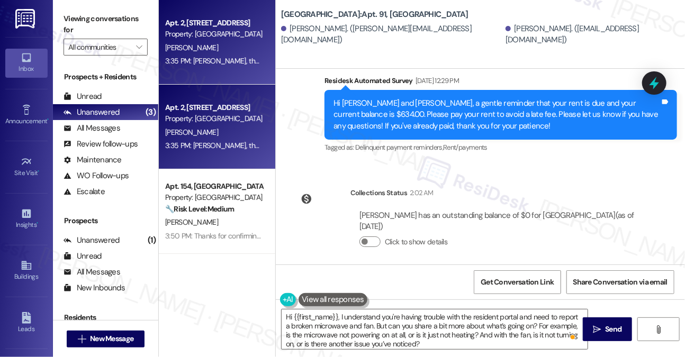
click at [302, 296] on div "[PERSON_NAME] 3:35 PM" at bounding box center [468, 303] width 353 height 15
copy div "[PERSON_NAME]"
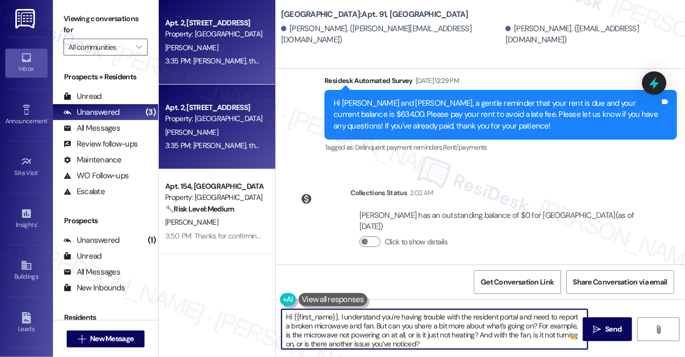
drag, startPoint x: 293, startPoint y: 316, endPoint x: 339, endPoint y: 311, distance: 45.8
click at [339, 311] on textarea "Hi {{first_name}}, I understand you're having trouble with the resident portal …" at bounding box center [435, 330] width 306 height 40
paste textarea "[PERSON_NAME]"
click at [535, 316] on textarea "Hi [PERSON_NAME], thanks for reaching out. I understand you're having trouble w…" at bounding box center [435, 330] width 306 height 40
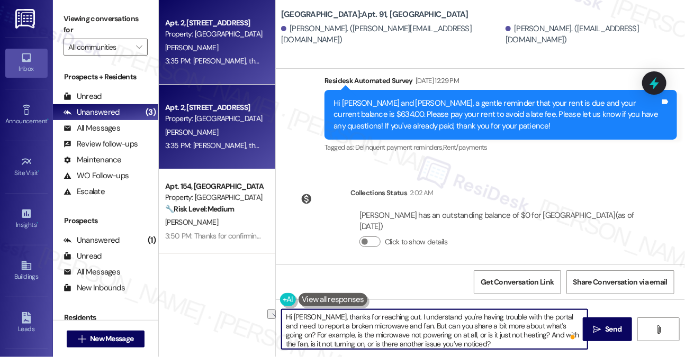
drag, startPoint x: 512, startPoint y: 318, endPoint x: 534, endPoint y: 305, distance: 24.9
click at [542, 312] on textarea "Hi [PERSON_NAME], thanks for reaching out. I understand you're having trouble w…" at bounding box center [435, 330] width 306 height 40
drag, startPoint x: 476, startPoint y: 327, endPoint x: 461, endPoint y: 324, distance: 15.6
click at [461, 324] on textarea "Hi [PERSON_NAME], thanks for reaching out. I understand you're having trouble w…" at bounding box center [435, 330] width 306 height 40
click at [458, 326] on textarea "Hi [PERSON_NAME], thanks for reaching out. I understand you're having trouble w…" at bounding box center [435, 330] width 306 height 40
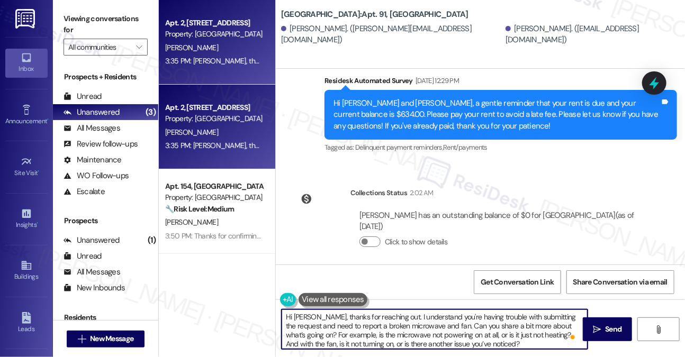
click at [460, 326] on textarea "Hi [PERSON_NAME], thanks for reaching out. I understand you're having trouble w…" at bounding box center [435, 330] width 306 height 40
type textarea "Hi [PERSON_NAME], thanks for reaching out. I understand you're having trouble w…"
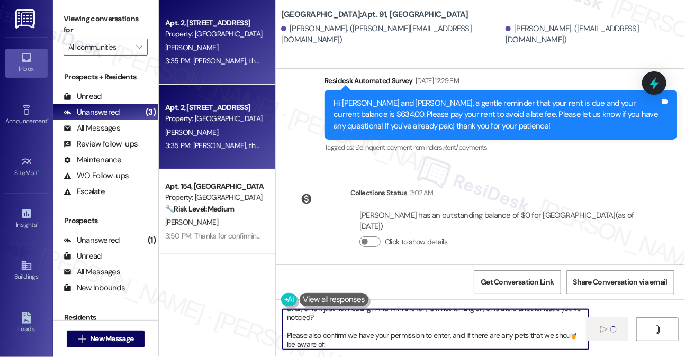
scroll to position [7187, 0]
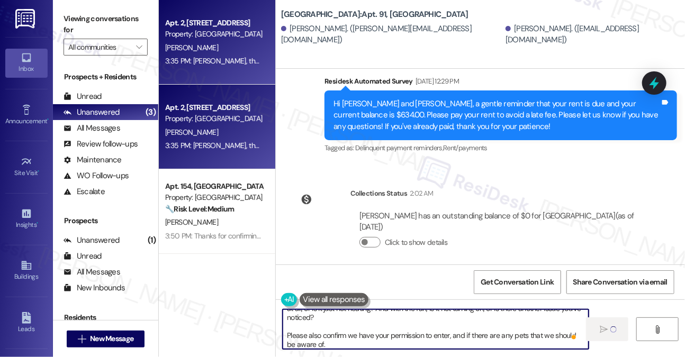
click at [485, 337] on textarea "Hi [PERSON_NAME], thanks for reaching out. I understand you're having trouble w…" at bounding box center [436, 330] width 306 height 40
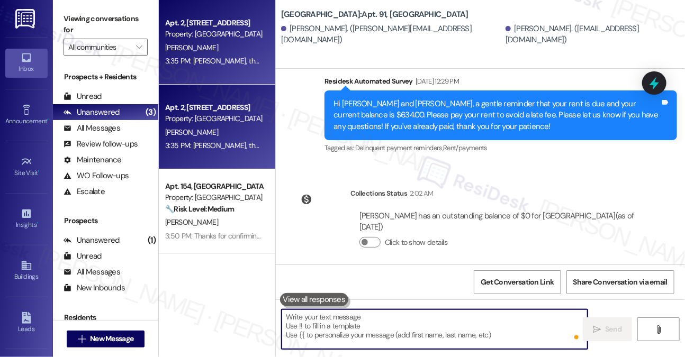
scroll to position [0, 0]
click at [485, 337] on textarea "To enrich screen reader interactions, please activate Accessibility in Grammarl…" at bounding box center [435, 330] width 306 height 40
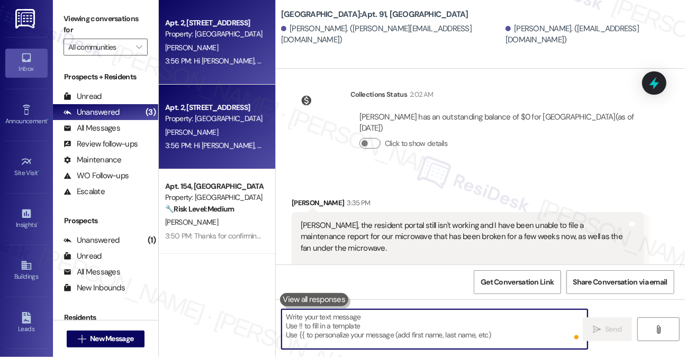
scroll to position [7330, 0]
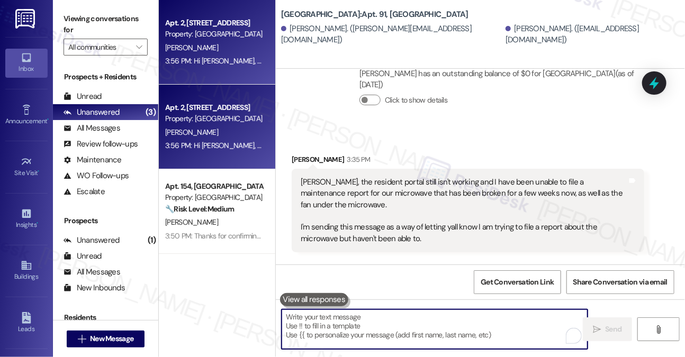
click at [449, 307] on div "Hi [PERSON_NAME], thanks for reaching out. I understand you're having trouble w…" at bounding box center [497, 352] width 327 height 91
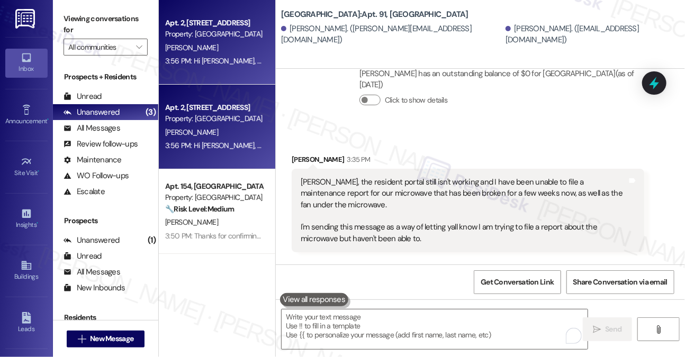
click at [449, 307] on div "Hi [PERSON_NAME], thanks for reaching out. I understand you're having trouble w…" at bounding box center [497, 352] width 327 height 91
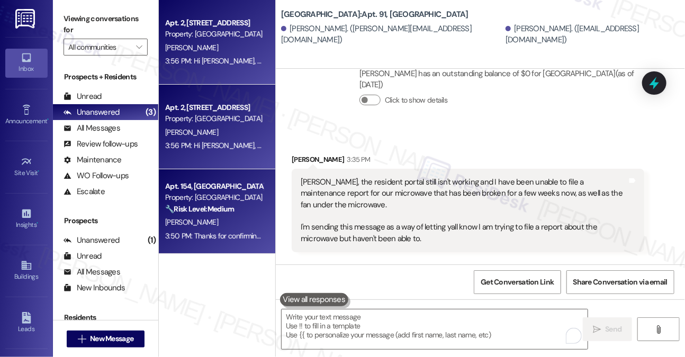
click at [222, 218] on div "[PERSON_NAME]" at bounding box center [214, 222] width 100 height 13
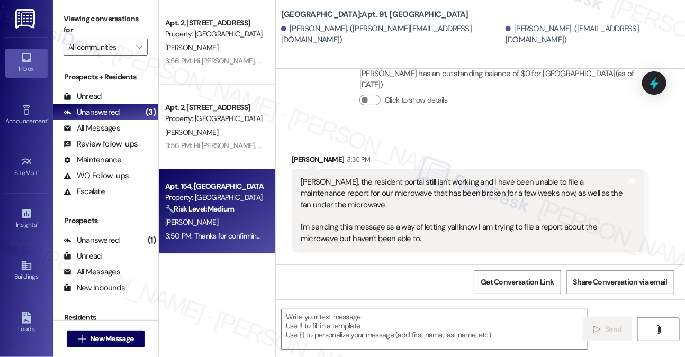
type textarea "Fetching suggested responses. Please feel free to read through the conversation…"
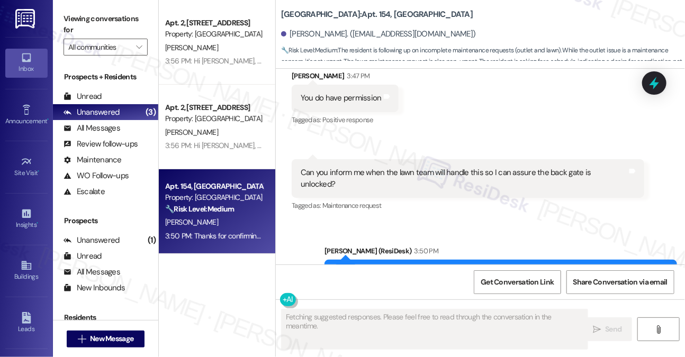
click at [405, 268] on div "Thanks for confirming! Regarding the lawn schedule, I can’t guarantee exactly w…" at bounding box center [497, 279] width 327 height 23
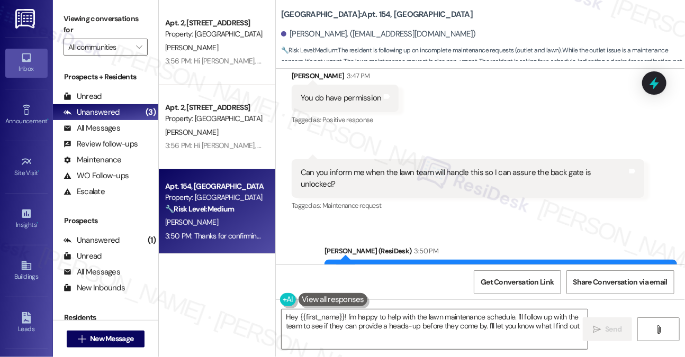
type textarea "Hey {{first_name}}! I'm happy to help with the lawn maintenance schedule. I'll …"
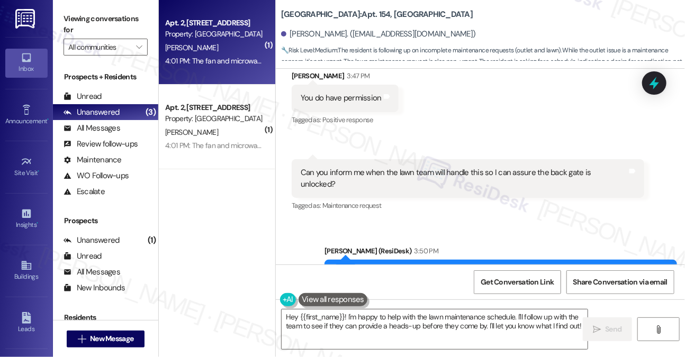
click at [238, 37] on div "Property: [GEOGRAPHIC_DATA]" at bounding box center [214, 34] width 98 height 11
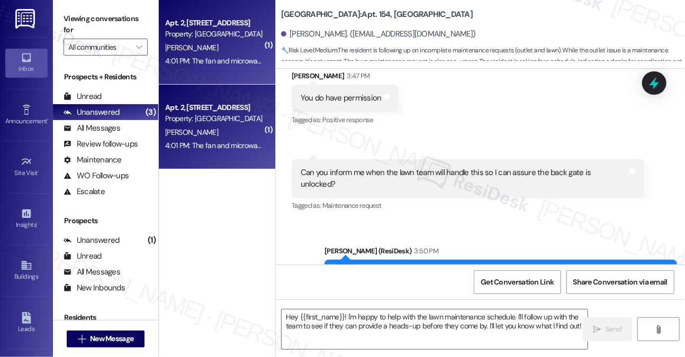
type textarea "Fetching suggested responses. Please feel free to read through the conversation…"
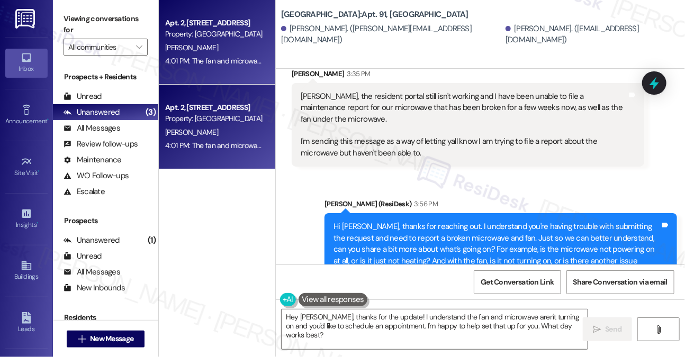
scroll to position [7370, 0]
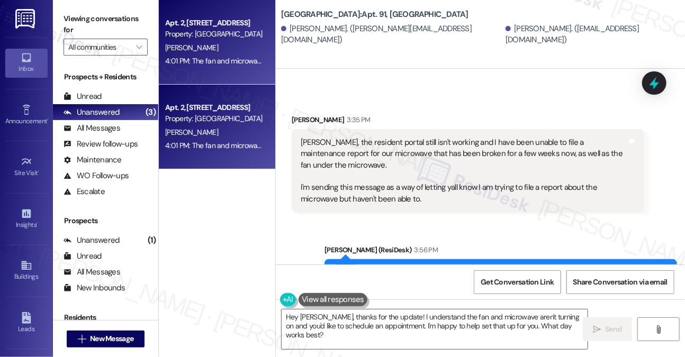
click at [408, 267] on div "Hi [PERSON_NAME], thanks for reaching out. I understand you're having trouble w…" at bounding box center [497, 312] width 327 height 91
click at [399, 267] on div "Hi [PERSON_NAME], thanks for reaching out. I understand you're having trouble w…" at bounding box center [497, 312] width 327 height 91
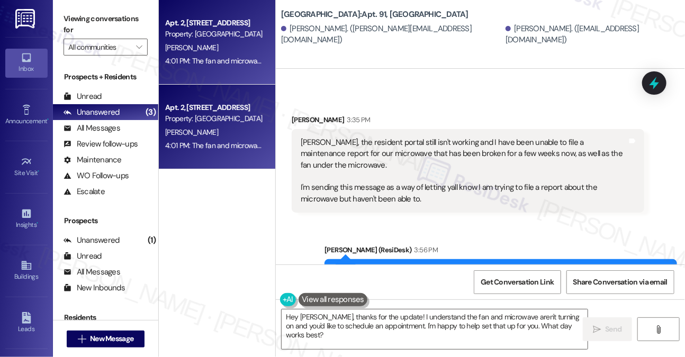
click at [399, 267] on div "Hi [PERSON_NAME], thanks for reaching out. I understand you're having trouble w…" at bounding box center [497, 312] width 327 height 91
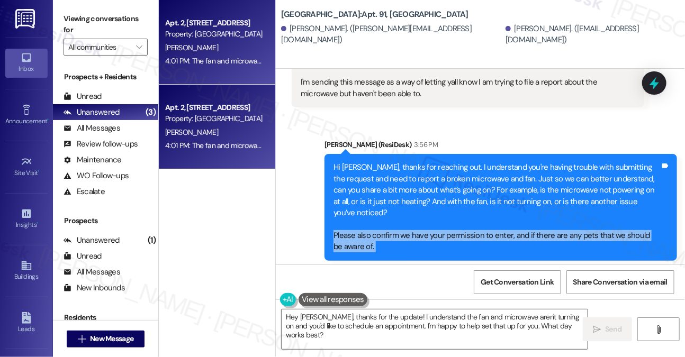
scroll to position [7476, 0]
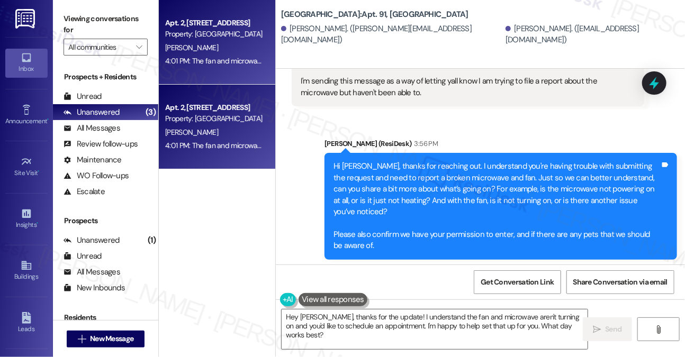
click at [338, 330] on div "The fan and microwave both do not turn on. I would prefer we set up an appointm…" at bounding box center [464, 364] width 327 height 68
click at [339, 330] on div "The fan and microwave both do not turn on. I would prefer we set up an appointm…" at bounding box center [464, 364] width 327 height 68
click at [405, 330] on div "The fan and microwave both do not turn on. I would prefer we set up an appointm…" at bounding box center [464, 364] width 327 height 68
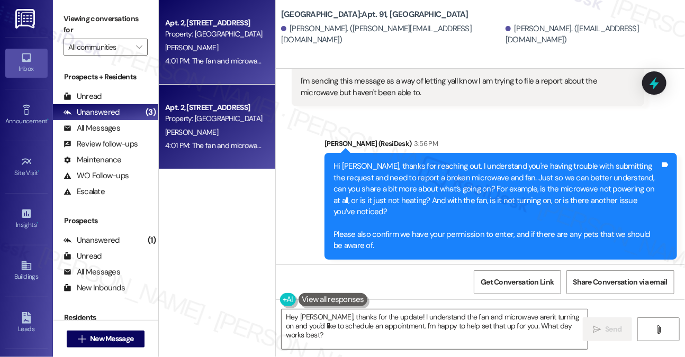
click at [405, 330] on div "The fan and microwave both do not turn on. I would prefer we set up an appointm…" at bounding box center [464, 364] width 327 height 68
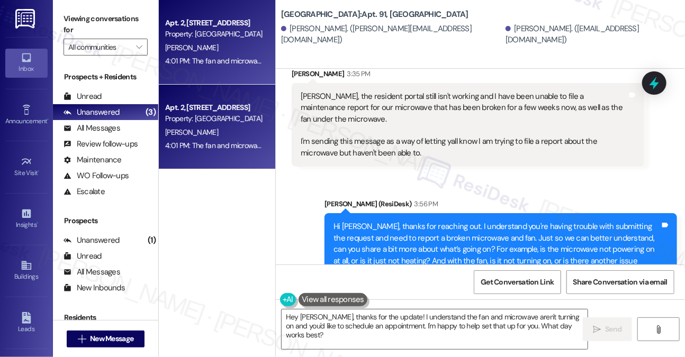
scroll to position [7370, 0]
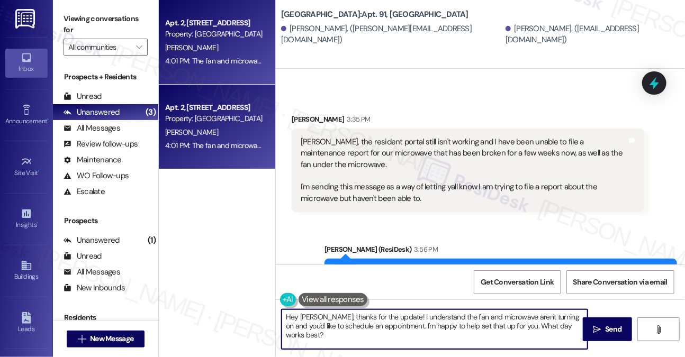
drag, startPoint x: 326, startPoint y: 317, endPoint x: 228, endPoint y: 312, distance: 98.6
click at [228, 312] on div "Apt. 2, [GEOGRAPHIC_DATA] Property: [GEOGRAPHIC_DATA] [PERSON_NAME] 4:01 PM: Th…" at bounding box center [422, 178] width 526 height 357
click at [407, 323] on textarea "Thanks for the update! I understand the fan and microwave aren't turning on and…" at bounding box center [435, 330] width 306 height 40
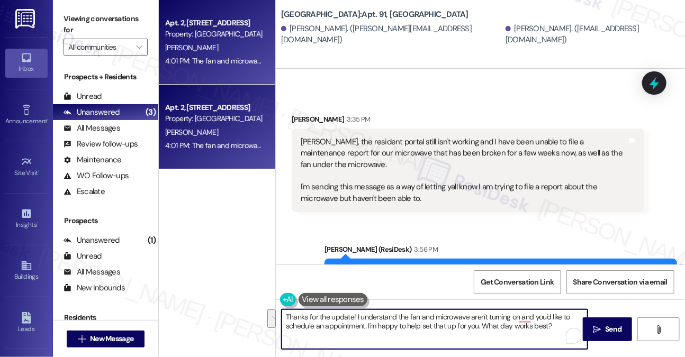
type textarea "Thanks for the update! I understand the fan and microwave aren't turning on and…"
click at [386, 267] on div "Hi [PERSON_NAME], thanks for reaching out. I understand you're having trouble w…" at bounding box center [497, 312] width 327 height 91
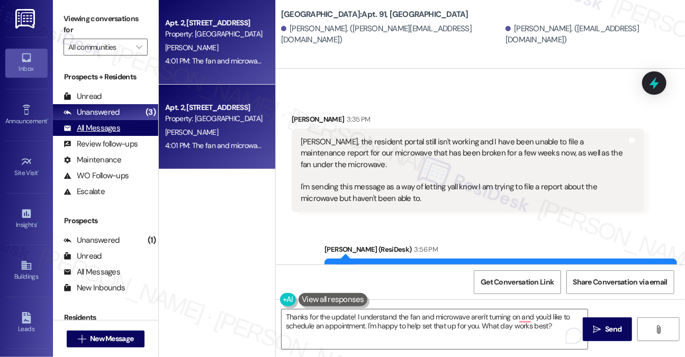
click at [121, 132] on div "All Messages (undefined)" at bounding box center [105, 128] width 105 height 16
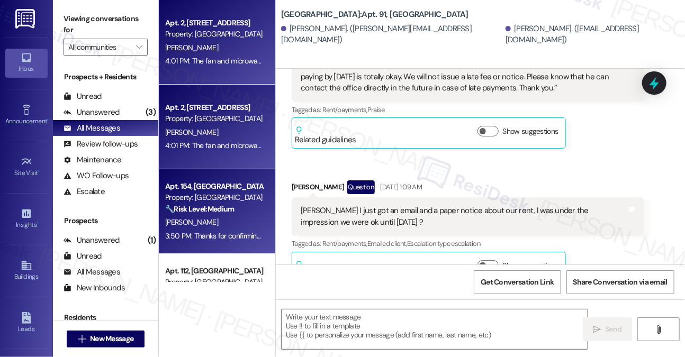
click at [241, 209] on div "🔧 Risk Level: Medium The resident is following up on incomplete maintenance req…" at bounding box center [214, 209] width 98 height 11
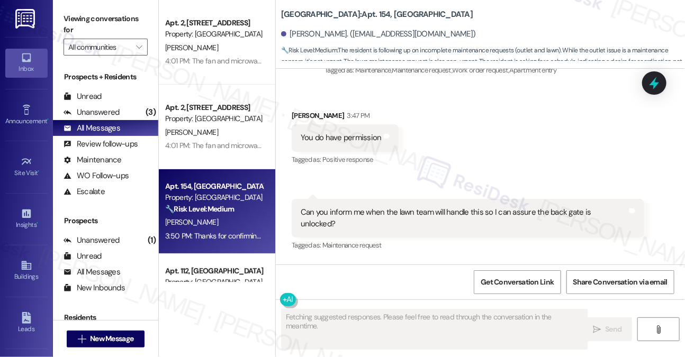
scroll to position [5888, 0]
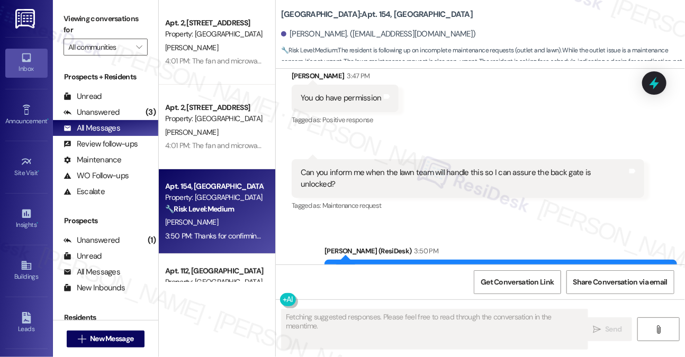
click at [505, 268] on div "Thanks for confirming! Regarding the lawn schedule, I can’t guarantee exactly w…" at bounding box center [497, 279] width 327 height 23
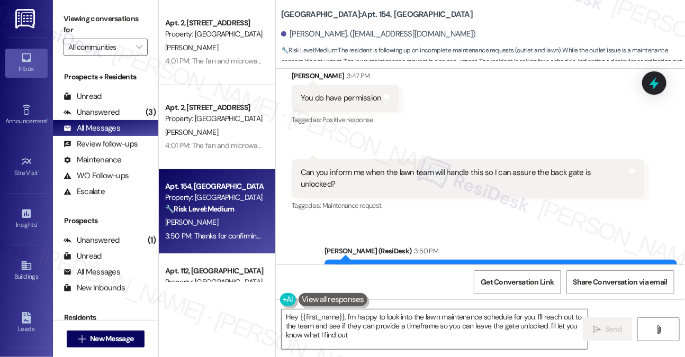
type textarea "Hey {{first_name}}, I'm happy to look into the lawn maintenance schedule for yo…"
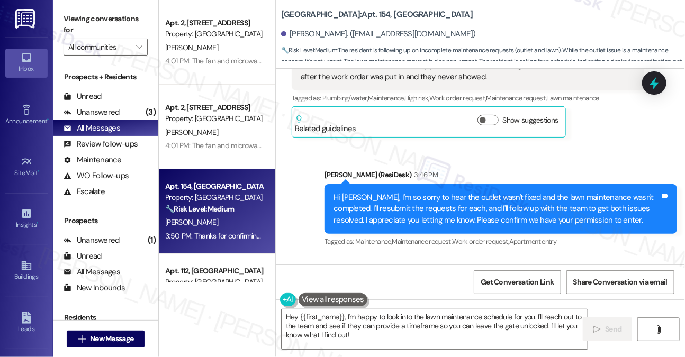
scroll to position [5677, 0]
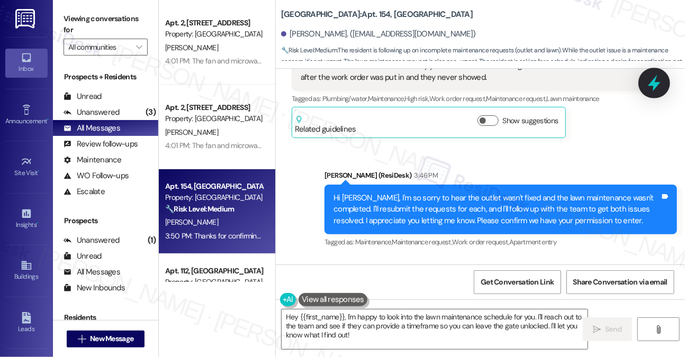
click at [656, 94] on div at bounding box center [654, 83] width 32 height 30
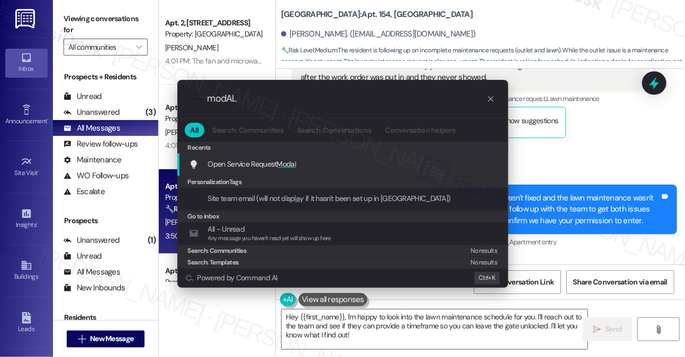
type input "modAL"
click at [279, 162] on span "Modal" at bounding box center [287, 164] width 20 height 10
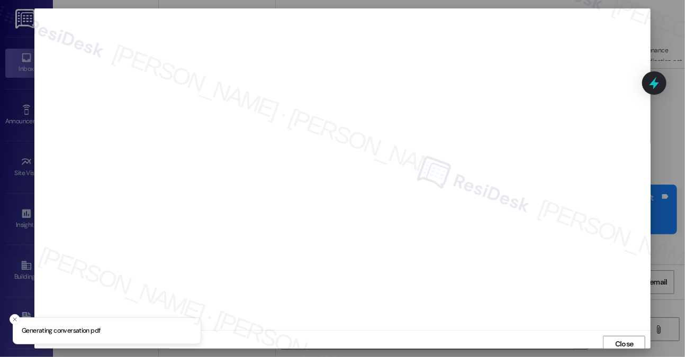
scroll to position [4, 0]
click at [616, 342] on span "Close" at bounding box center [624, 340] width 19 height 11
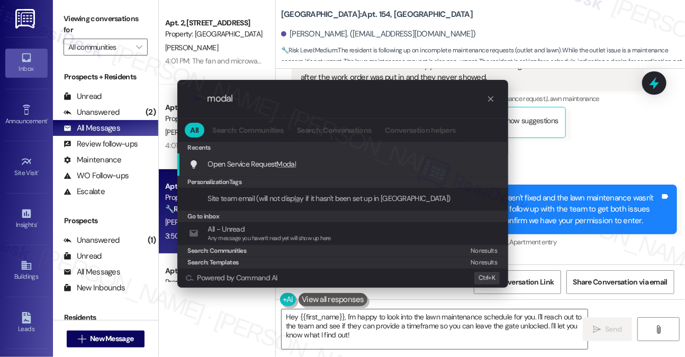
click at [295, 162] on span "Modal" at bounding box center [287, 164] width 20 height 10
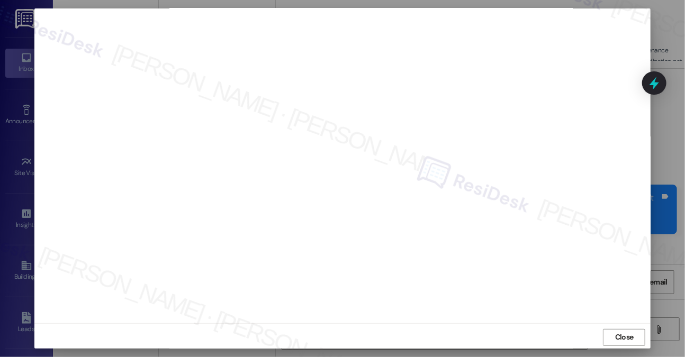
scroll to position [9, 0]
click at [623, 323] on div "Close" at bounding box center [342, 335] width 617 height 28
click at [623, 330] on span "Close" at bounding box center [624, 335] width 19 height 11
click at [683, 135] on div at bounding box center [342, 178] width 685 height 357
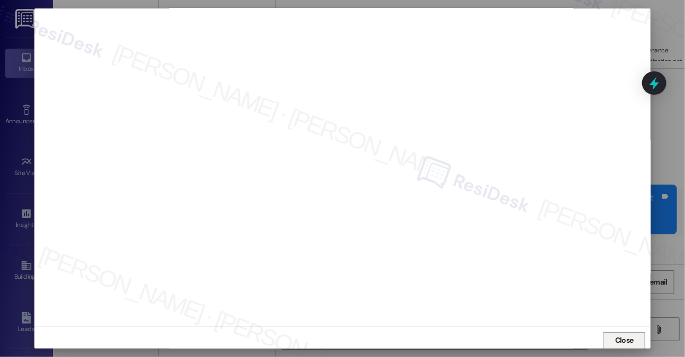
click at [603, 334] on button "Close" at bounding box center [624, 340] width 42 height 17
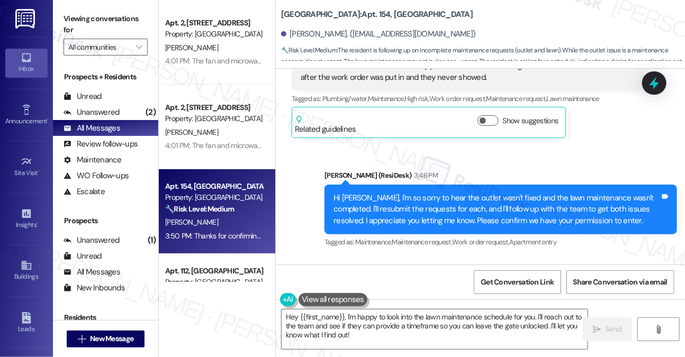
scroll to position [5888, 0]
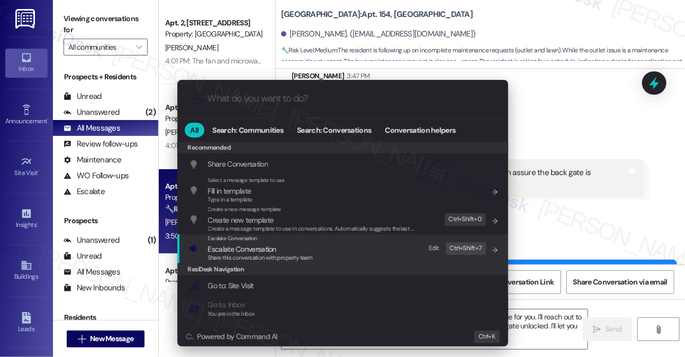
click at [289, 247] on span "Escalate Conversation" at bounding box center [260, 250] width 105 height 12
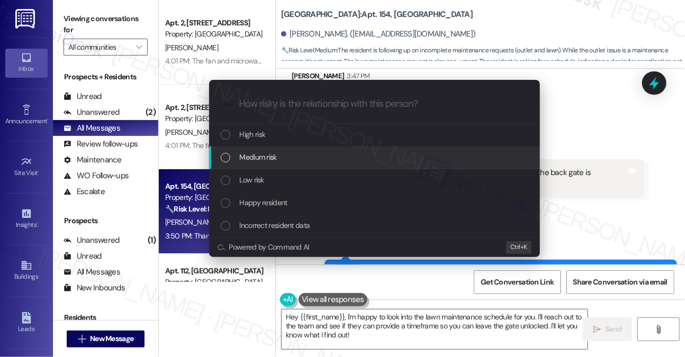
click at [280, 151] on div "Medium risk" at bounding box center [376, 157] width 310 height 12
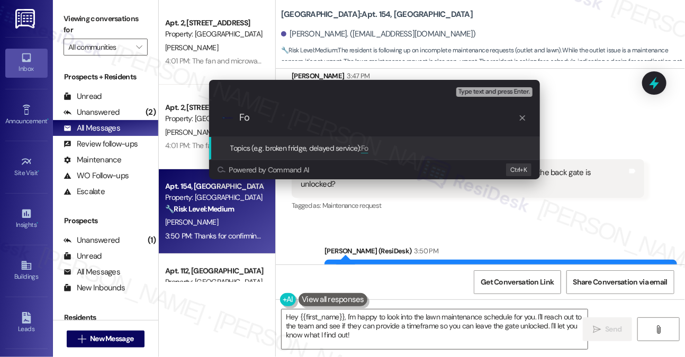
type input "F"
paste input "8478911"
paste input "8478910"
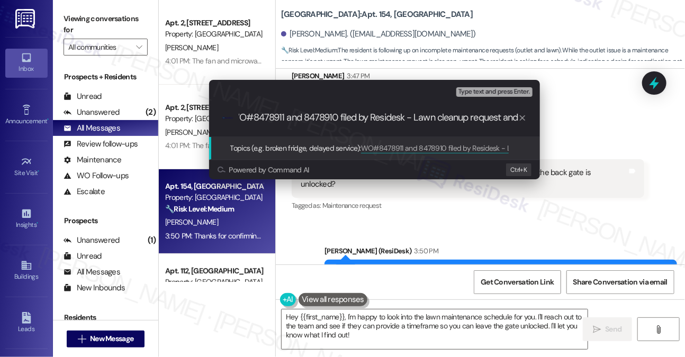
scroll to position [0, 14]
type input "WO#8478911 and 8478910 filed by Residesk - Lawn cleanup request and outlet issue"
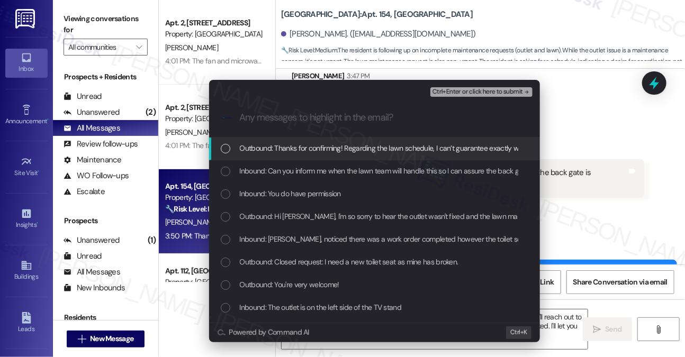
scroll to position [0, 0]
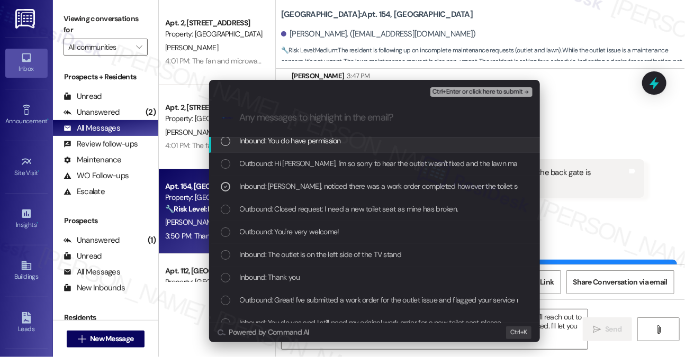
click at [469, 89] on span "Ctrl+Enter or click here to submit" at bounding box center [478, 91] width 91 height 7
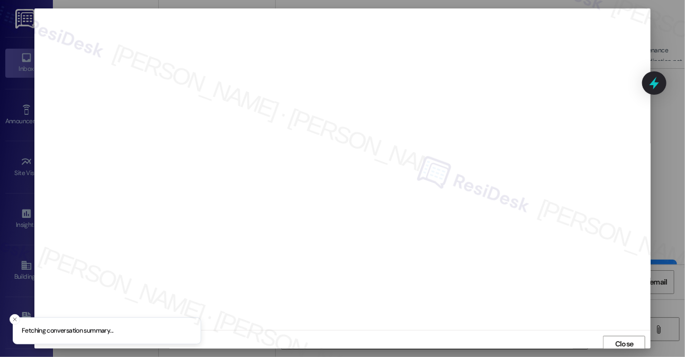
scroll to position [4, 0]
click at [623, 335] on span "Close" at bounding box center [624, 341] width 23 height 16
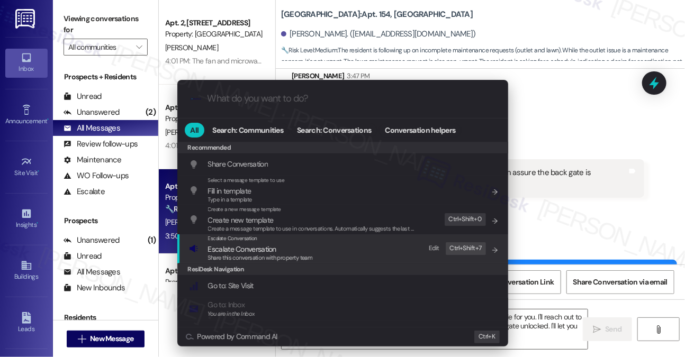
click at [331, 246] on div "Escalate Conversation Escalate Conversation Share this conversation with proper…" at bounding box center [344, 249] width 310 height 29
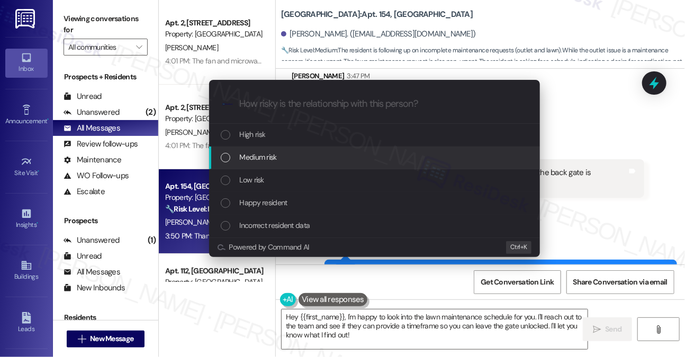
click at [287, 156] on div "Medium risk" at bounding box center [376, 157] width 310 height 12
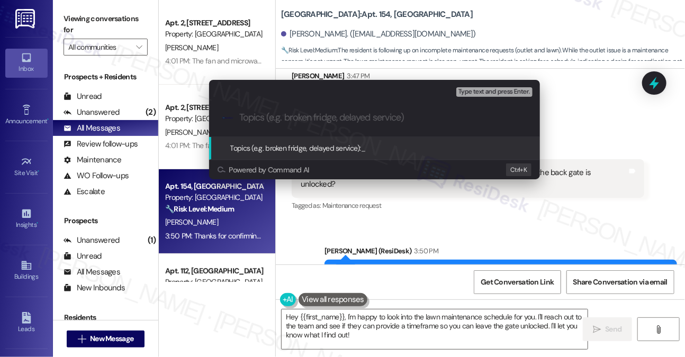
paste input "WO#8478911 and 8478910 filed by Residesk - Lawn cleanup request and outlet issue"
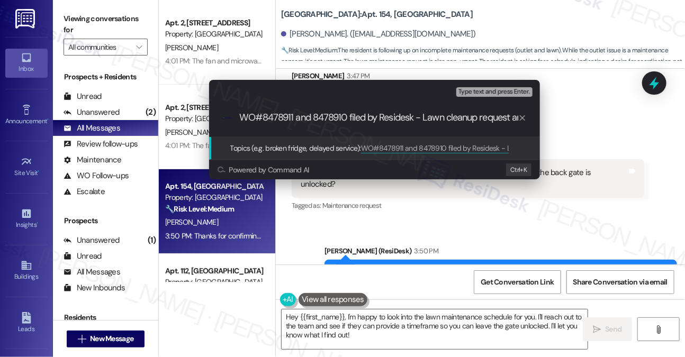
scroll to position [0, 59]
click at [368, 116] on input "WO#8478911 and 8478910 filed by Residesk - Lawn cleanup request and outlet issue" at bounding box center [378, 117] width 279 height 11
click at [368, 115] on input "WO#8478911 and 8478910 filed by Residesk - Lawn cleanup request and outlet issue" at bounding box center [378, 117] width 279 height 11
type input "WO#8478911 and 8478910 filed by Residesk - Yard cleanup request and outlet issue"
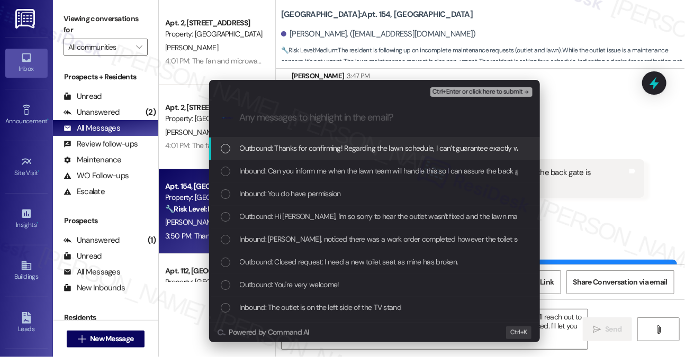
scroll to position [0, 0]
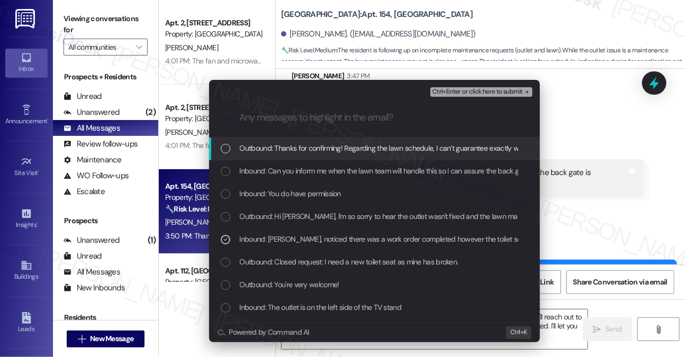
click at [444, 94] on span "Ctrl+Enter or click here to submit" at bounding box center [478, 91] width 91 height 7
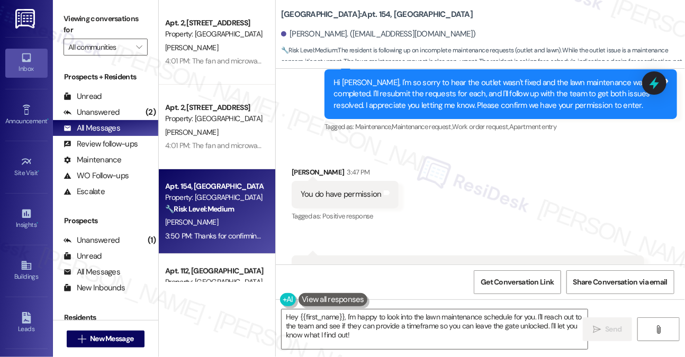
scroll to position [5787, 0]
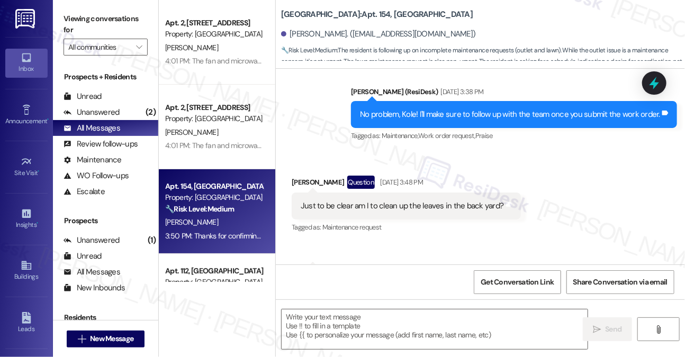
type textarea "Fetching suggested responses. Please feel free to read through the conversation…"
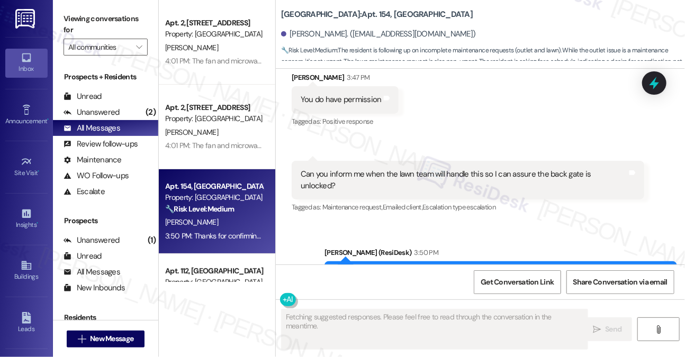
scroll to position [5888, 0]
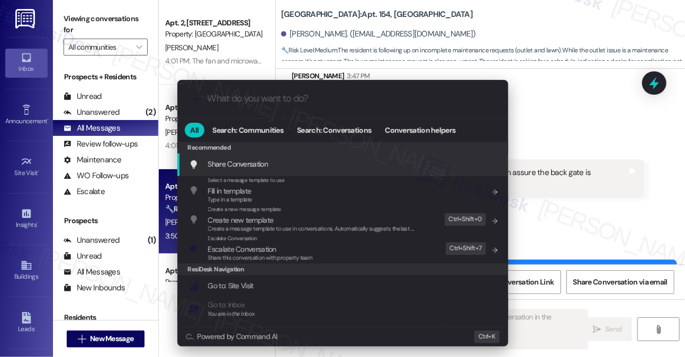
type input "n"
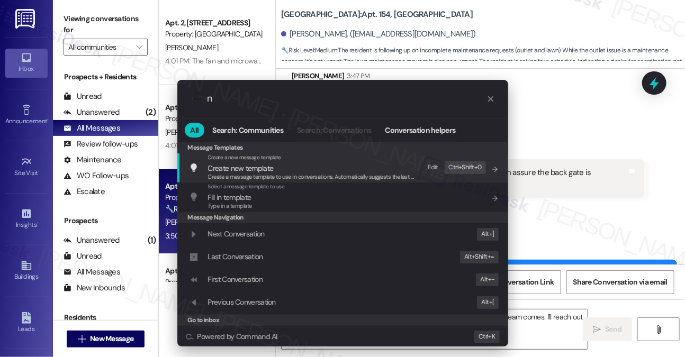
type textarea "Hey {{first_name}}, I understand you'd like a heads-up before the lawn team com…"
type input "no"
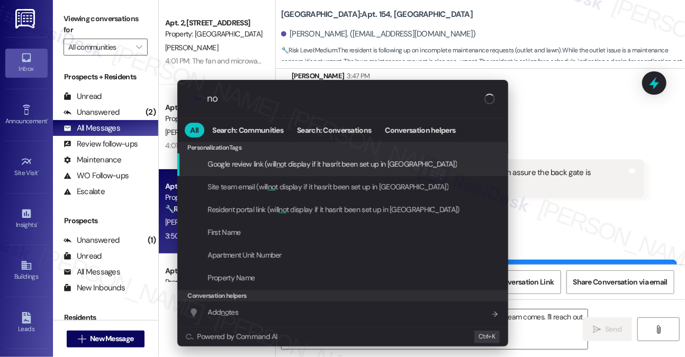
type textarea "Hey {{first_name}}, I understand you'd like a heads-up before the lawn team com…"
type input "not"
type textarea "Hey {{first_name}}, I understand you'd like a heads-up before the lawn team com…"
type input "note"
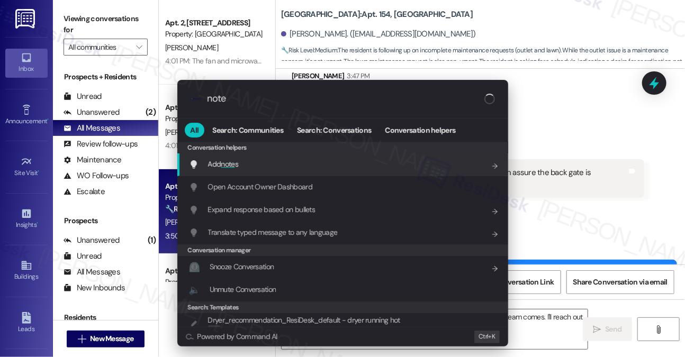
type textarea "Hey {{first_name}}, I understand you'd like a heads-up before the lawn team com…"
type input "notes"
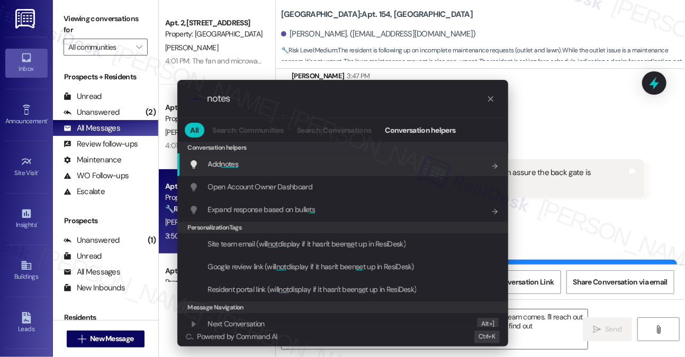
type textarea "Hey {{first_name}}, I understand you'd like a heads-up before the lawn team com…"
type input "notes"
click at [447, 172] on div "Add shortcut" at bounding box center [459, 164] width 53 height 17
click at [383, 159] on div "Add notes Press any key" at bounding box center [344, 165] width 310 height 16
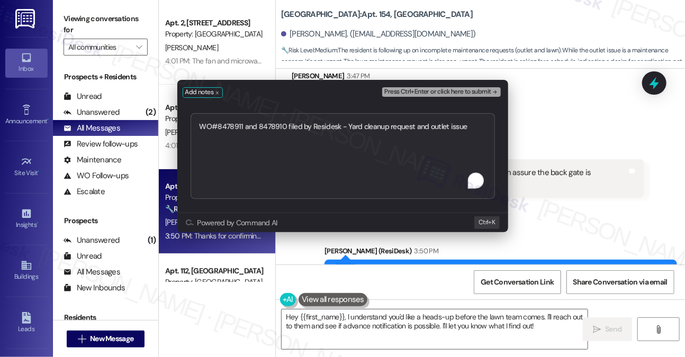
drag, startPoint x: 339, startPoint y: 127, endPoint x: 400, endPoint y: 127, distance: 60.4
click at [400, 127] on textarea "WO#8478911 and 8478910 filed by Residesk - Yard cleanup request and outlet issue" at bounding box center [343, 156] width 304 height 86
click at [401, 127] on textarea "WO#8478911 and 8478910 filed by Residesk - Yard cleanup request and outlet issue" at bounding box center [343, 156] width 304 height 86
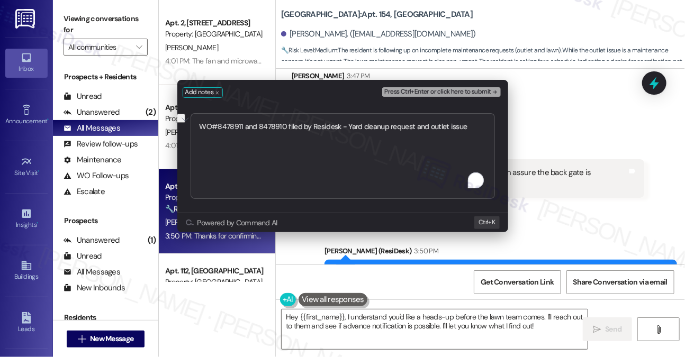
click at [378, 123] on textarea "WO#8478911 and 8478910 filed by Residesk - Yard cleanup request and outlet issue" at bounding box center [343, 156] width 304 height 86
drag, startPoint x: 284, startPoint y: 125, endPoint x: 345, endPoint y: 121, distance: 61.0
click at [345, 121] on textarea "WO#8478911 and 8478910 filed by Residesk - Yard cleanup request and outlet issue" at bounding box center [343, 156] width 304 height 86
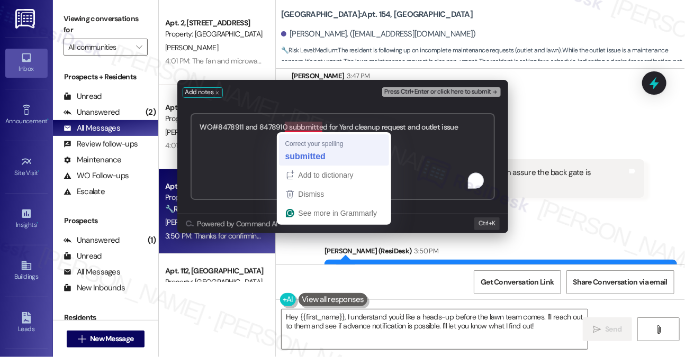
type textarea "WO#8478911 and 8478910 submitted for Yard cleanup request and outlet issue"
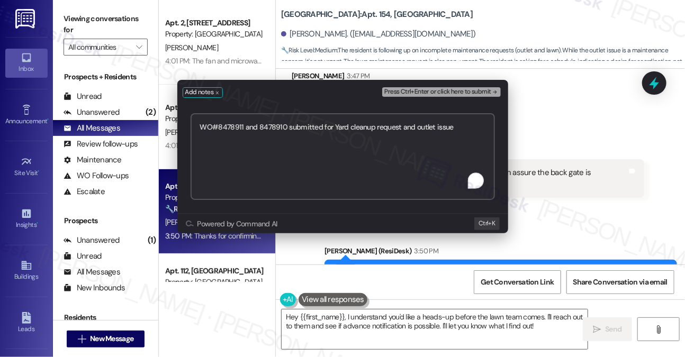
click at [436, 123] on textarea "WO#8478911 and 8478910 submitted for Yard cleanup request and outlet issue" at bounding box center [343, 156] width 304 height 87
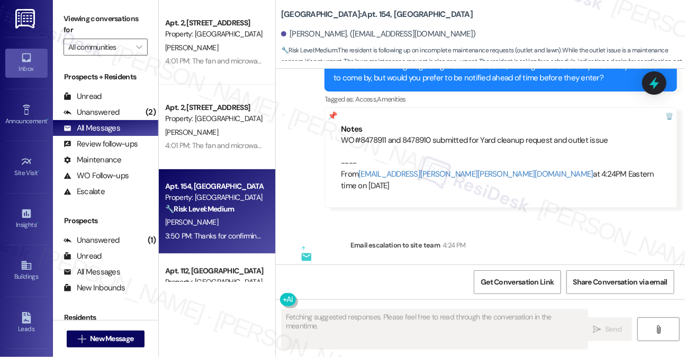
scroll to position [6131, 0]
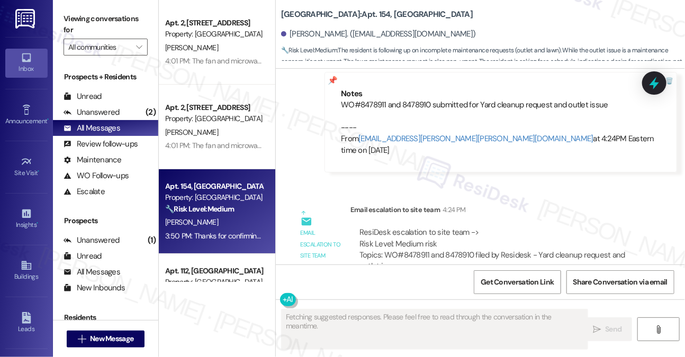
click at [429, 227] on div "ResiDesk escalation to site team -> Risk Level: Medium risk Topics: WO#8478911 …" at bounding box center [497, 255] width 276 height 57
click at [432, 227] on div "ResiDesk escalation to site team -> Risk Level: Medium risk Topics: WO#8478911 …" at bounding box center [497, 255] width 276 height 57
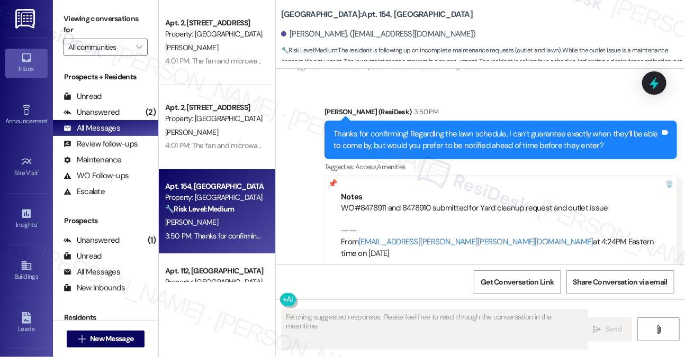
scroll to position [6025, 0]
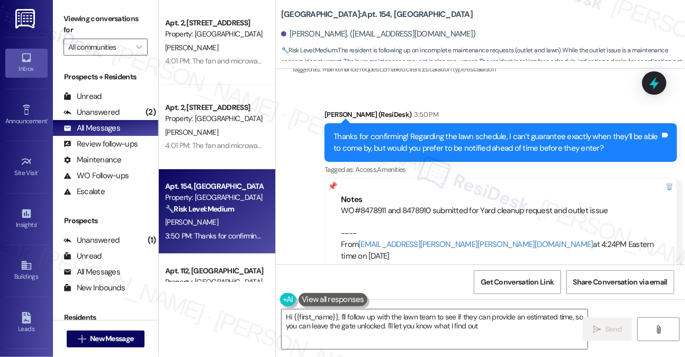
type textarea "Hi {{first_name}}, I'll follow up with the lawn team to see if they can provide…"
